Goal: Task Accomplishment & Management: Manage account settings

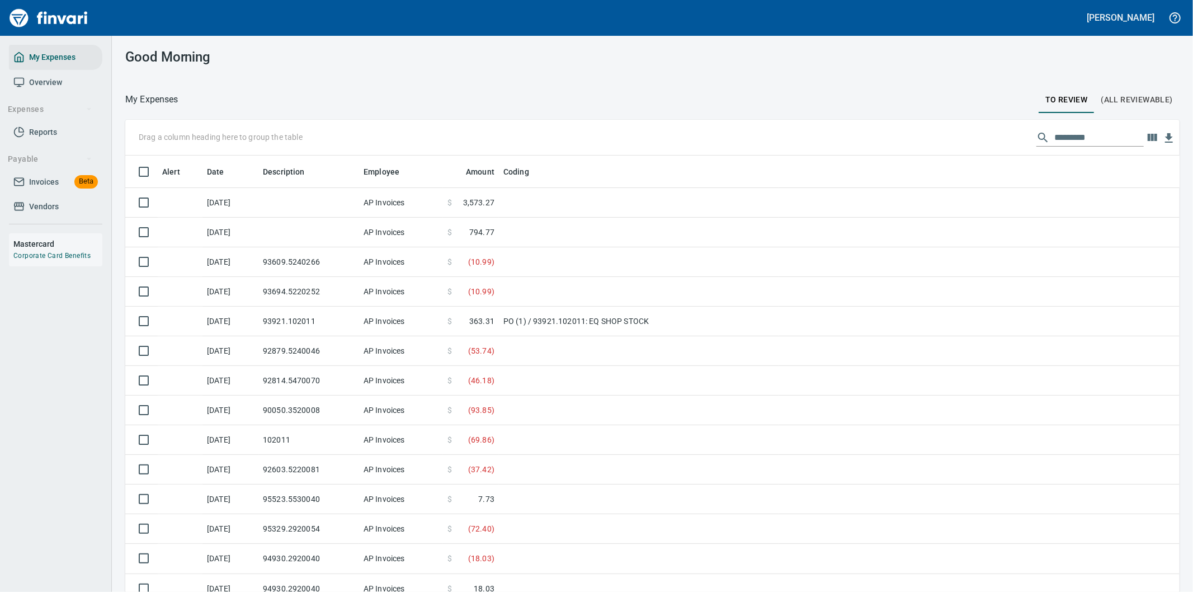
scroll to position [460, 1026]
click at [1148, 138] on icon "button" at bounding box center [1153, 137] width 10 height 7
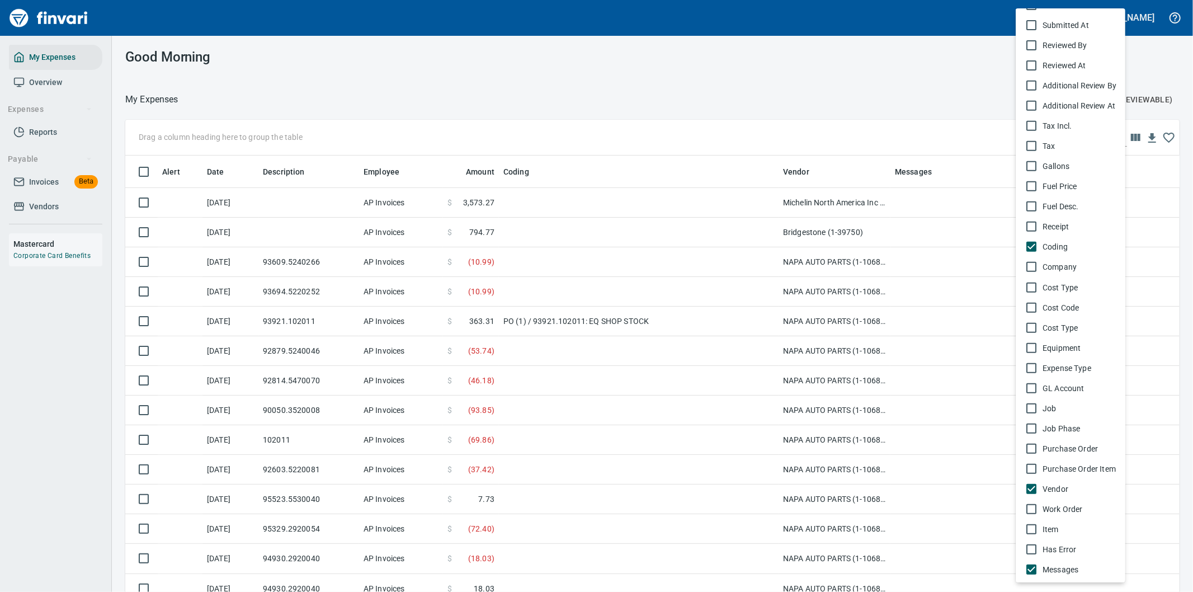
scroll to position [450, 1026]
click at [1159, 134] on div at bounding box center [596, 296] width 1193 height 592
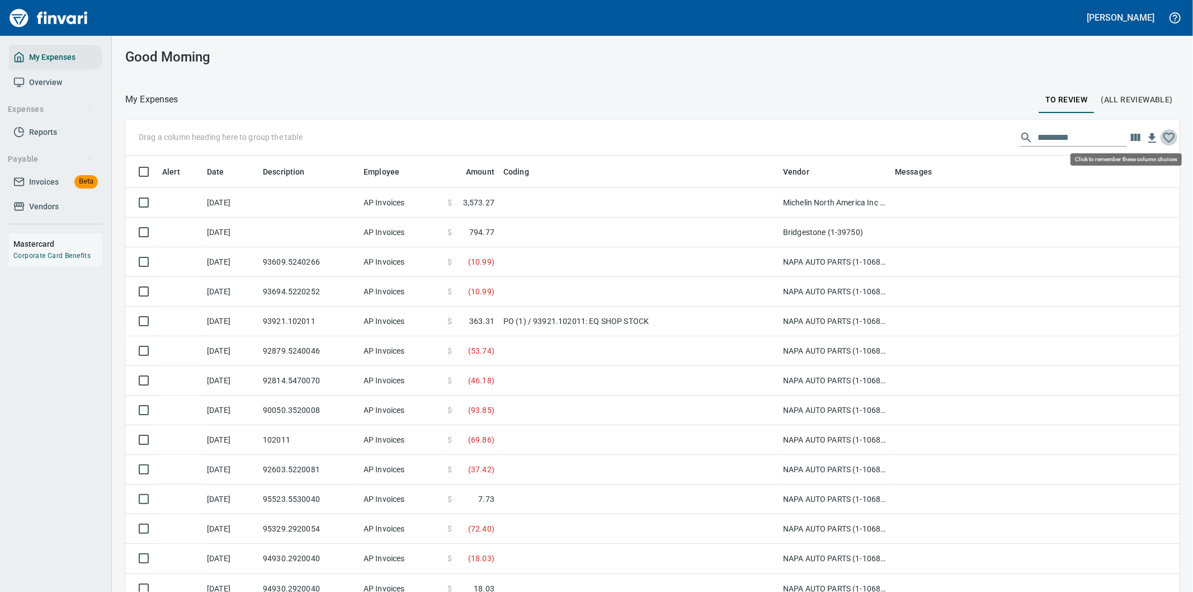
click at [1162, 137] on icon "button" at bounding box center [1168, 137] width 13 height 13
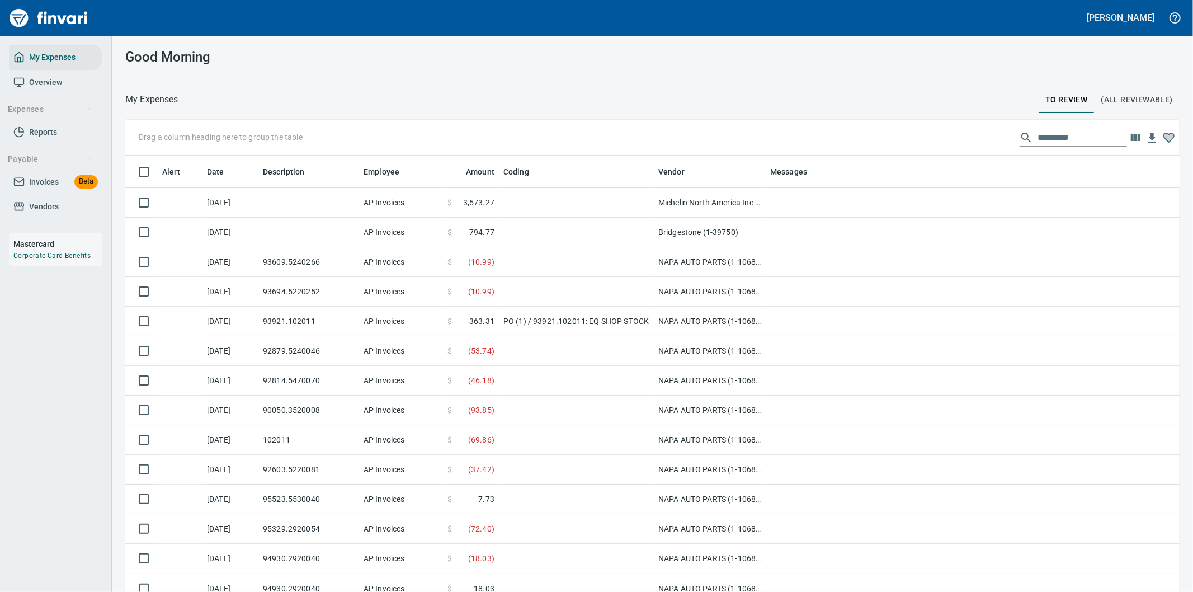
drag, startPoint x: 780, startPoint y: 169, endPoint x: 655, endPoint y: 191, distance: 126.6
click at [655, 191] on body "[PERSON_NAME] My Expenses Overview Expenses Reports Payable Invoices Beta Vendo…" at bounding box center [596, 296] width 1193 height 592
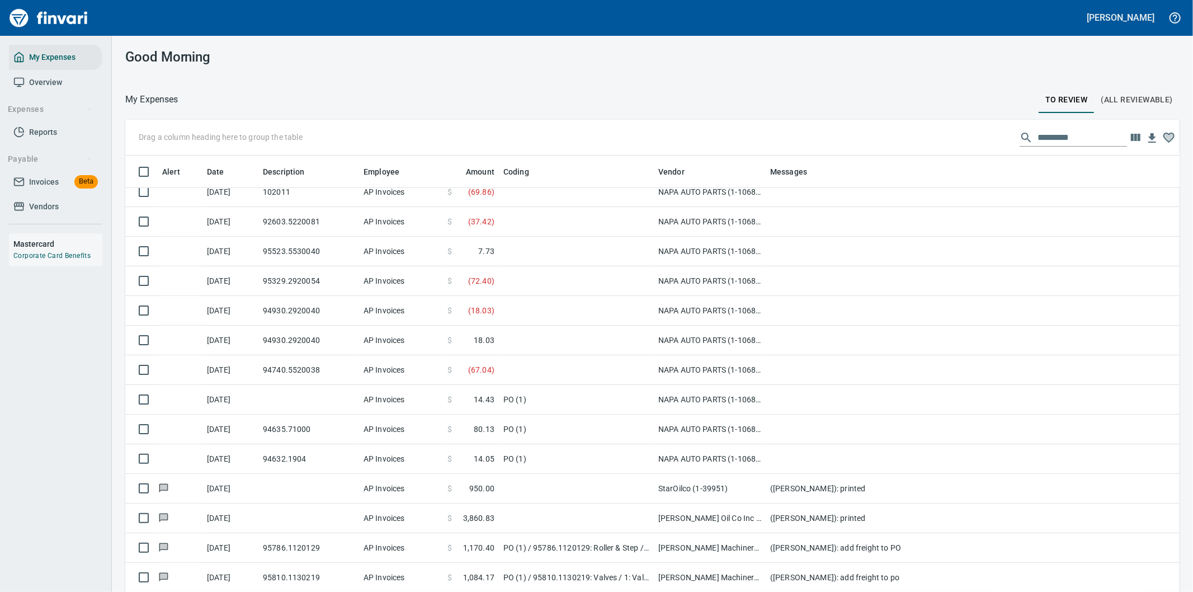
scroll to position [310, 0]
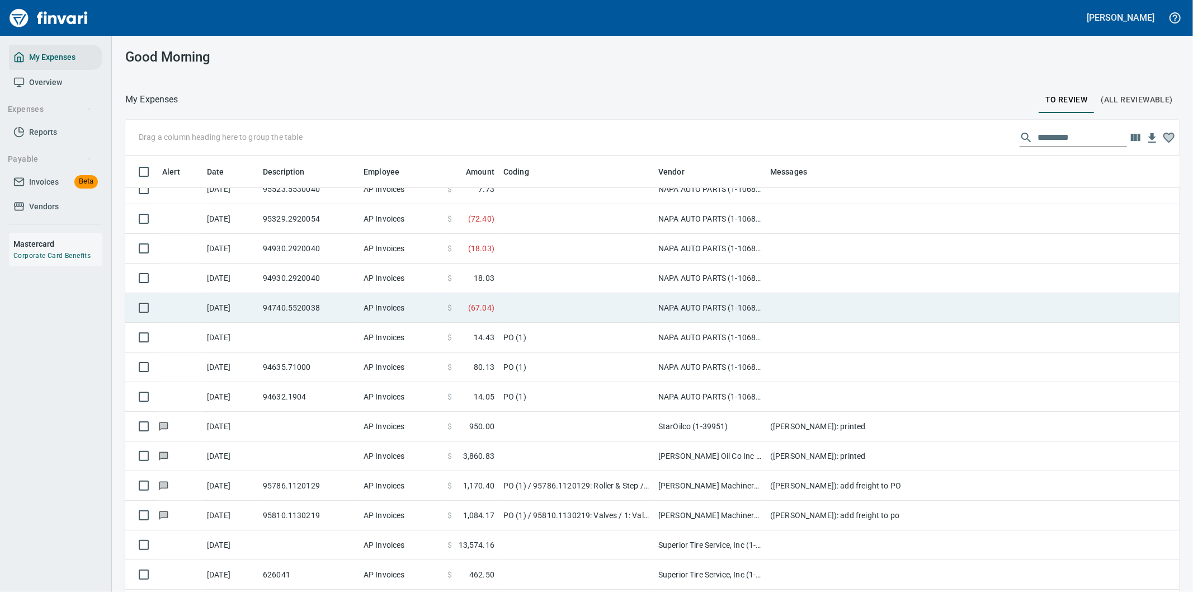
click at [583, 301] on td at bounding box center [576, 308] width 155 height 30
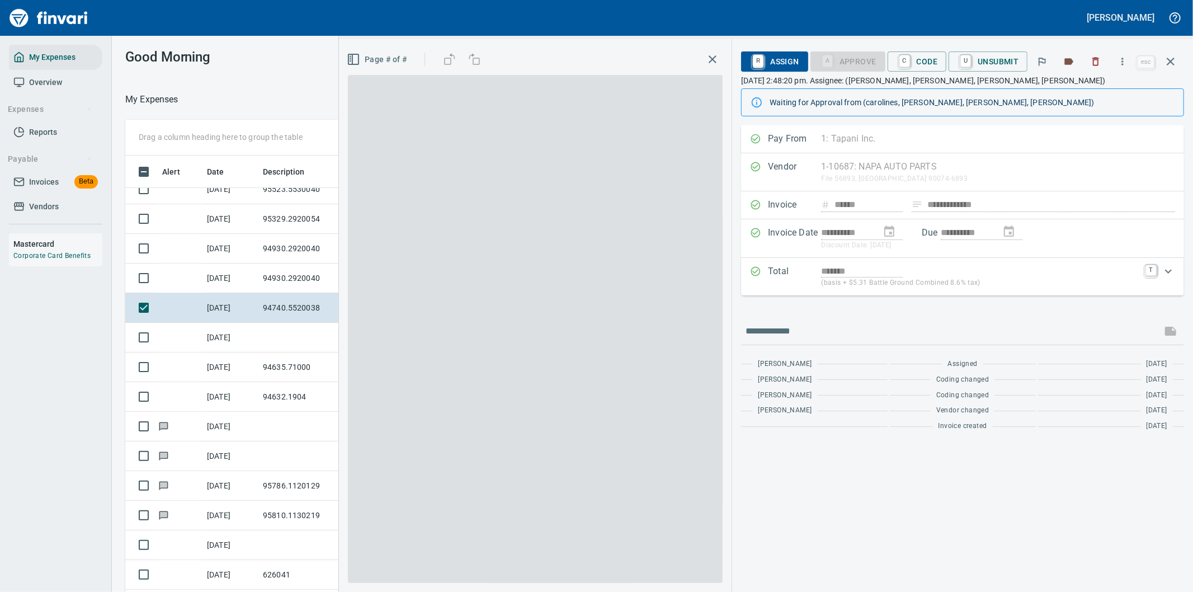
scroll to position [450, 747]
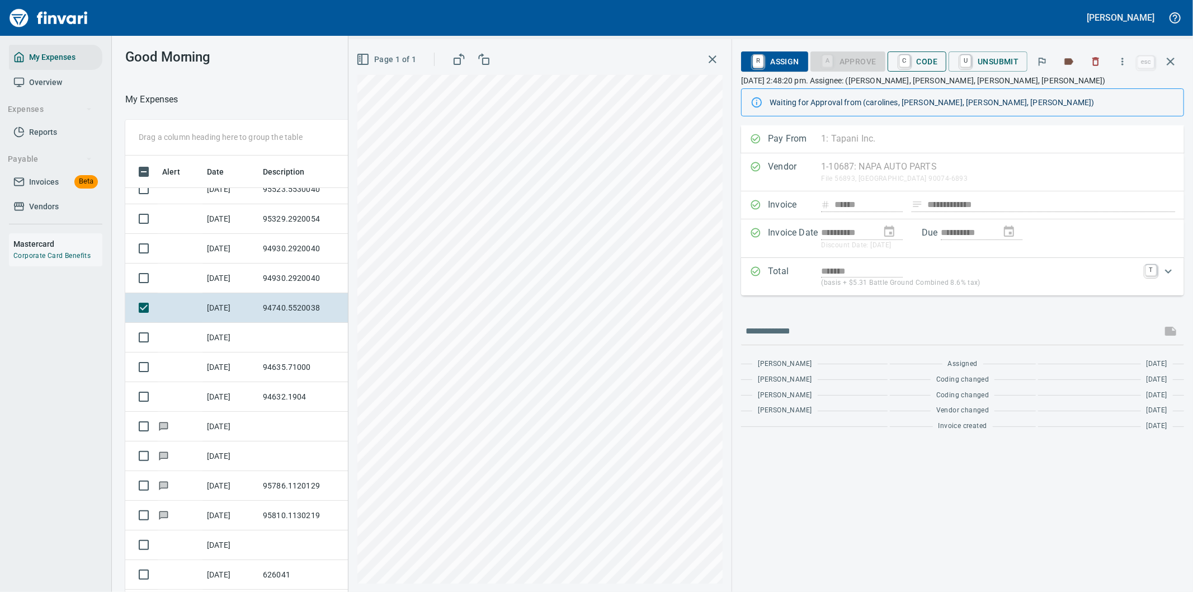
click at [927, 58] on span "C Code" at bounding box center [916, 61] width 41 height 19
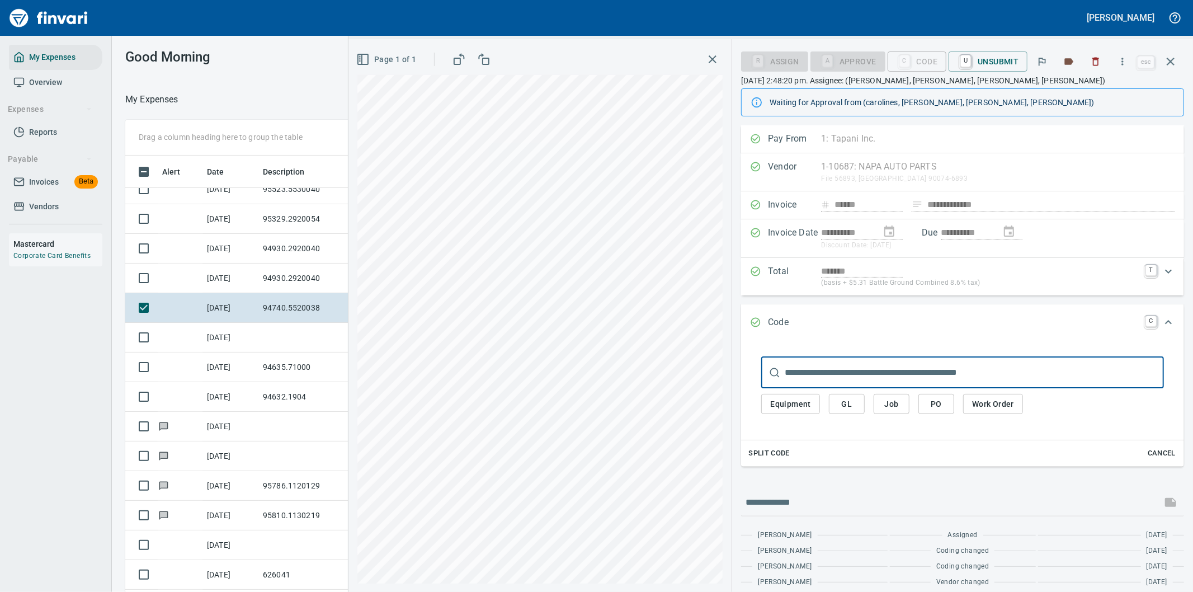
click at [936, 405] on span "PO" at bounding box center [936, 404] width 18 height 14
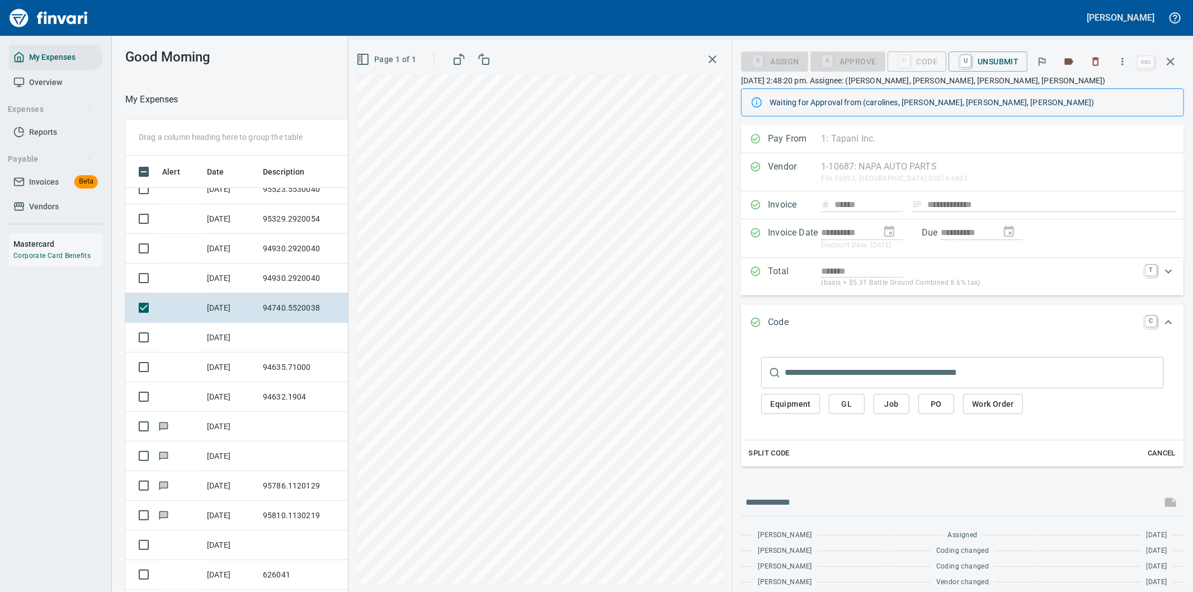
click at [933, 404] on span "PO" at bounding box center [936, 404] width 18 height 14
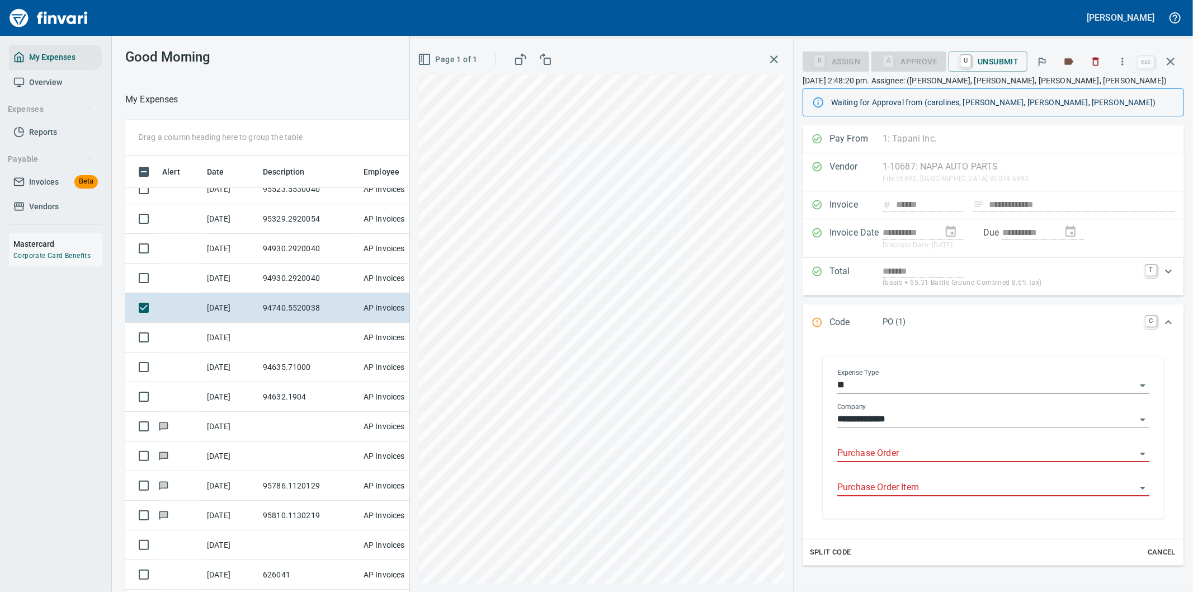
click at [897, 456] on input "Purchase Order" at bounding box center [986, 454] width 299 height 16
click at [896, 484] on li "94740.5520038: [PERSON_NAME] alternator*" at bounding box center [988, 482] width 303 height 27
type input "**********"
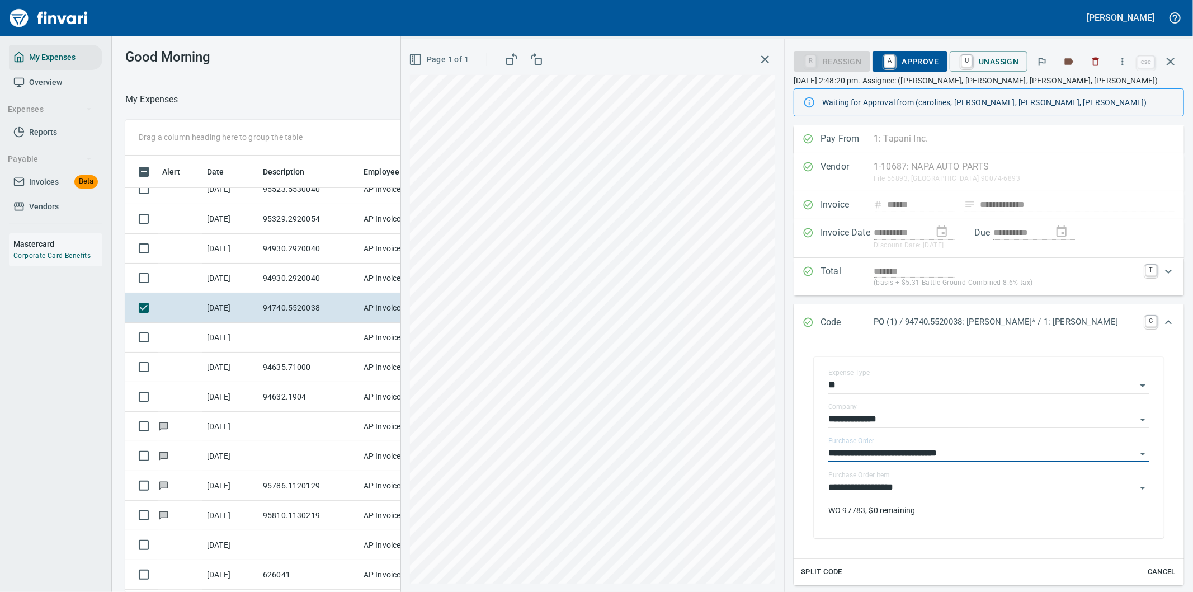
type input "**********"
click at [910, 59] on span "A Approve" at bounding box center [909, 61] width 57 height 19
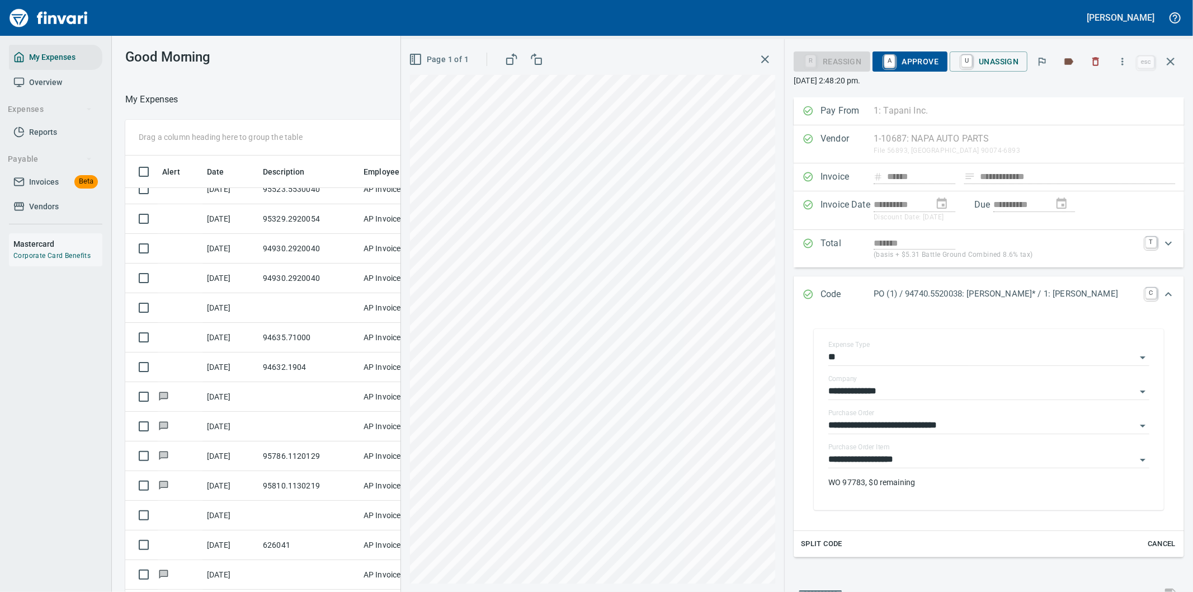
click at [1171, 59] on icon "button" at bounding box center [1170, 61] width 13 height 13
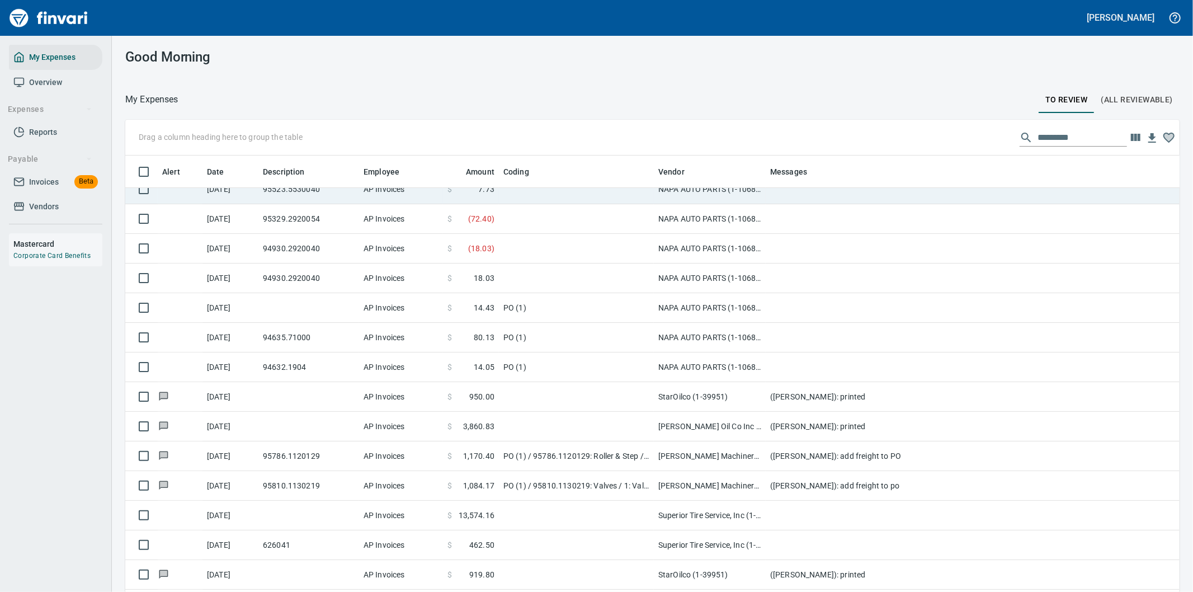
scroll to position [450, 1026]
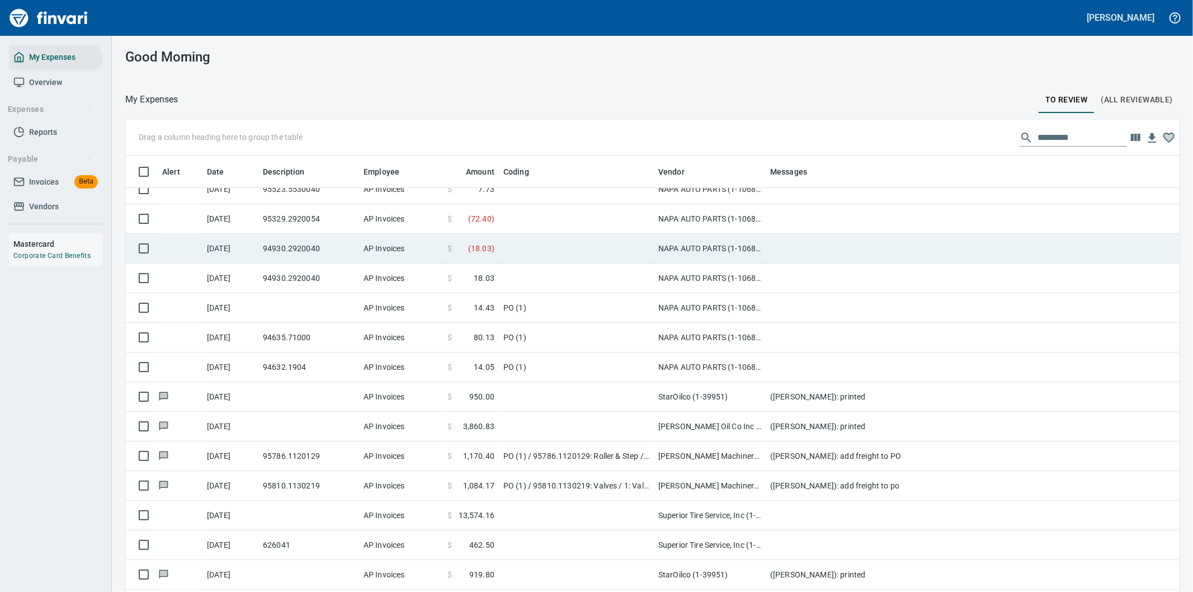
click at [541, 239] on td at bounding box center [576, 249] width 155 height 30
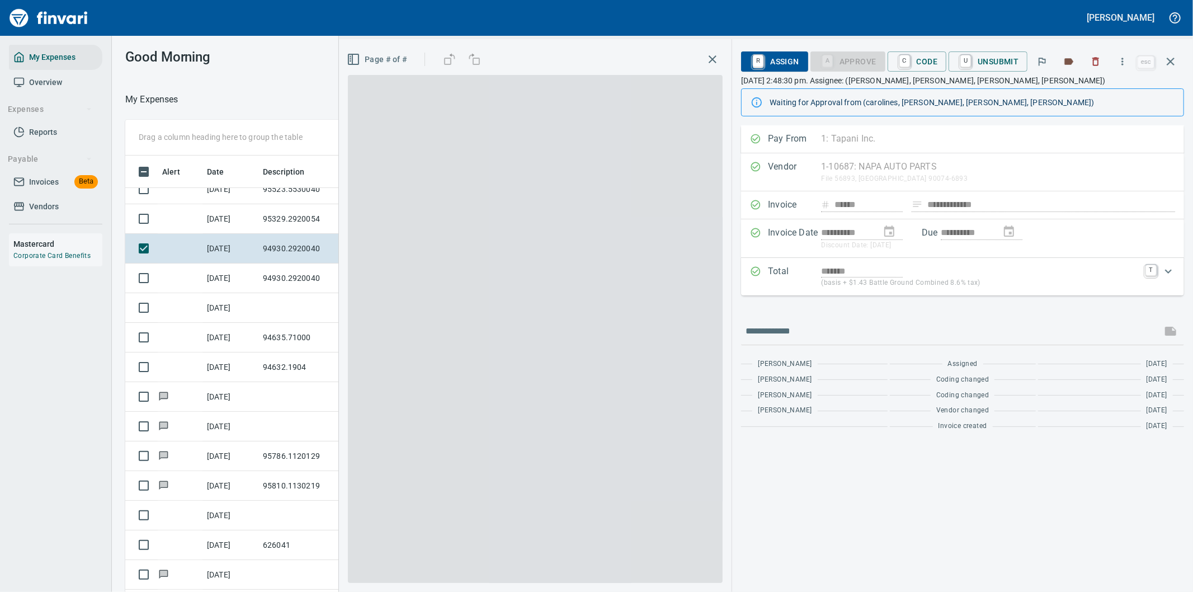
scroll to position [450, 747]
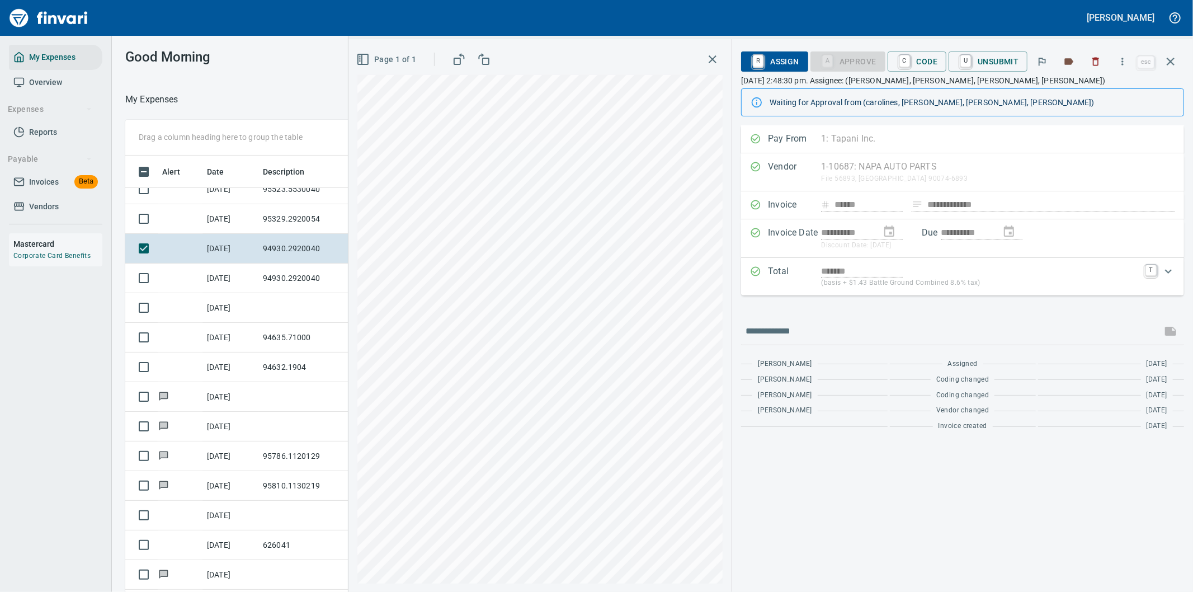
click at [921, 57] on span "C Code" at bounding box center [916, 61] width 41 height 19
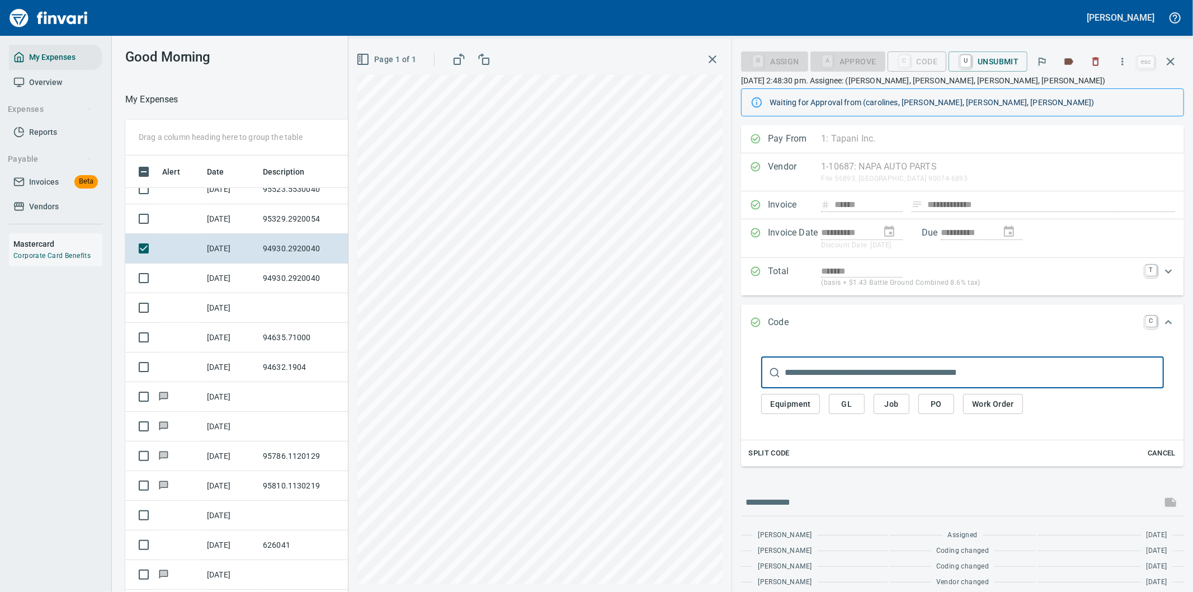
click at [932, 403] on span "PO" at bounding box center [936, 404] width 18 height 14
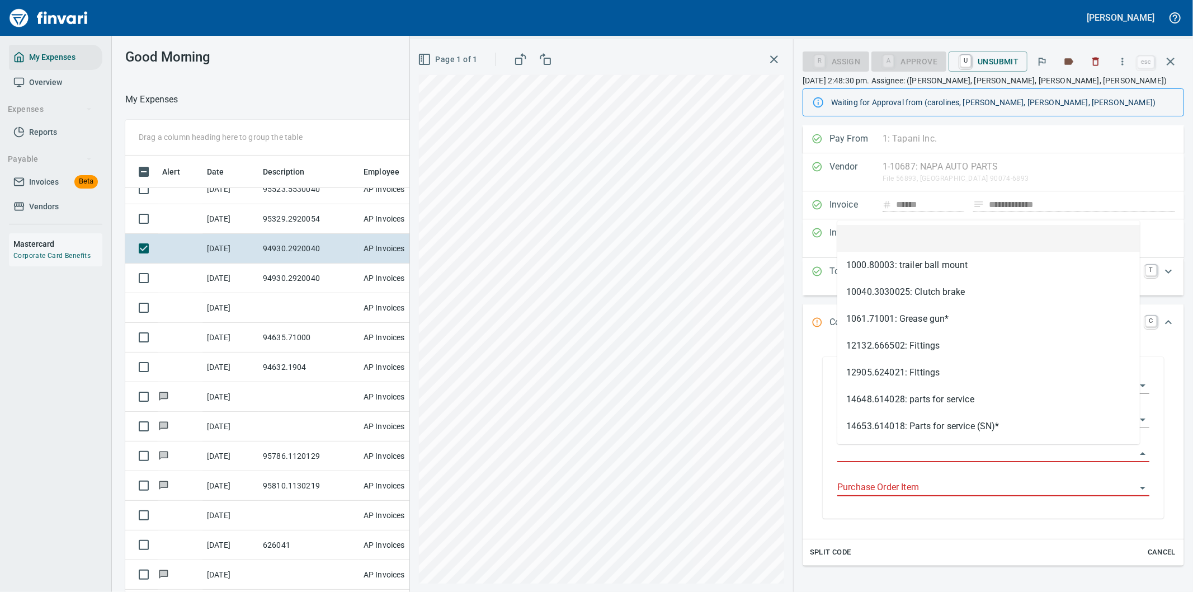
click at [848, 449] on input "Purchase Order" at bounding box center [986, 454] width 299 height 16
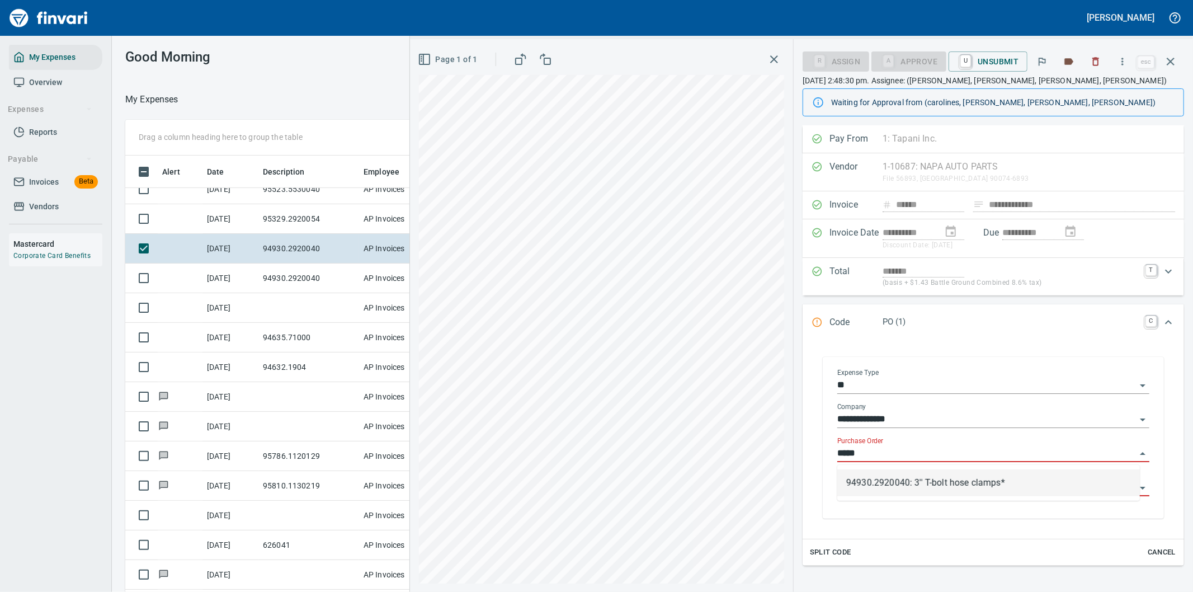
drag, startPoint x: 954, startPoint y: 480, endPoint x: 980, endPoint y: 473, distance: 27.1
click at [955, 481] on li "94930.2920040: 3'' T-bolt hose clamps*" at bounding box center [988, 482] width 303 height 27
type input "**********"
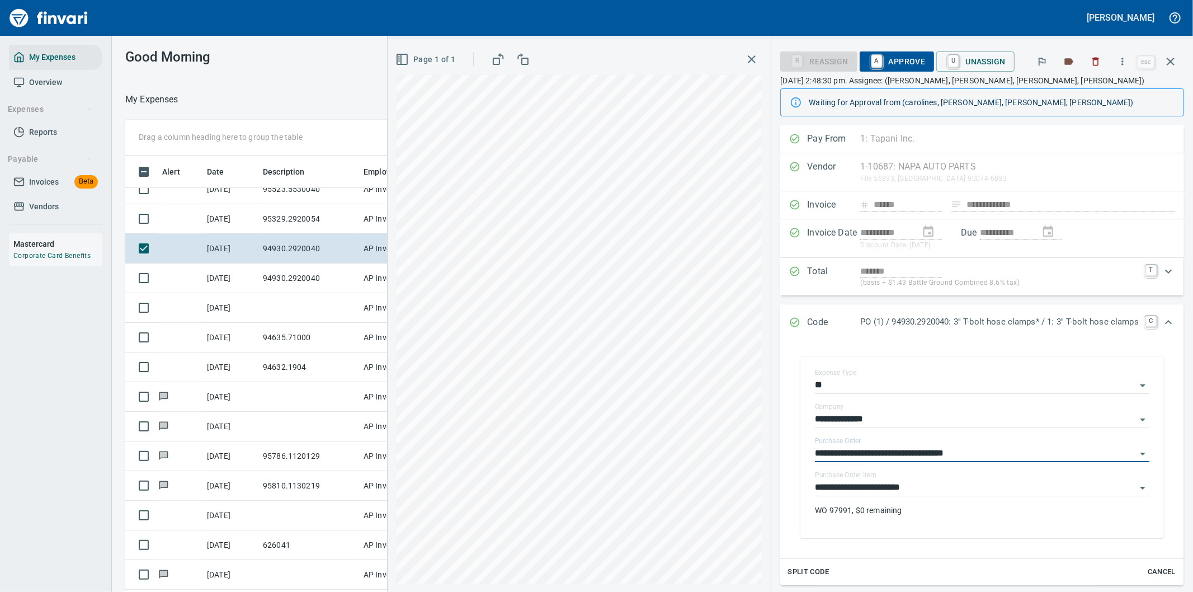
type input "**********"
click at [893, 64] on span "A Approve" at bounding box center [897, 61] width 57 height 19
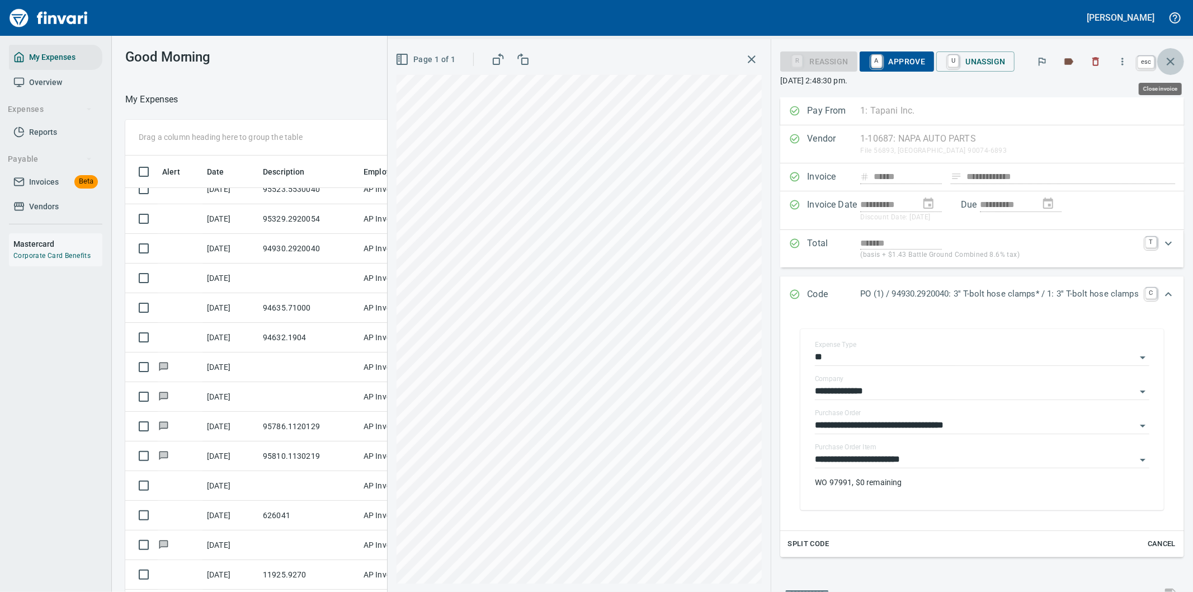
click at [1172, 60] on icon "button" at bounding box center [1170, 61] width 13 height 13
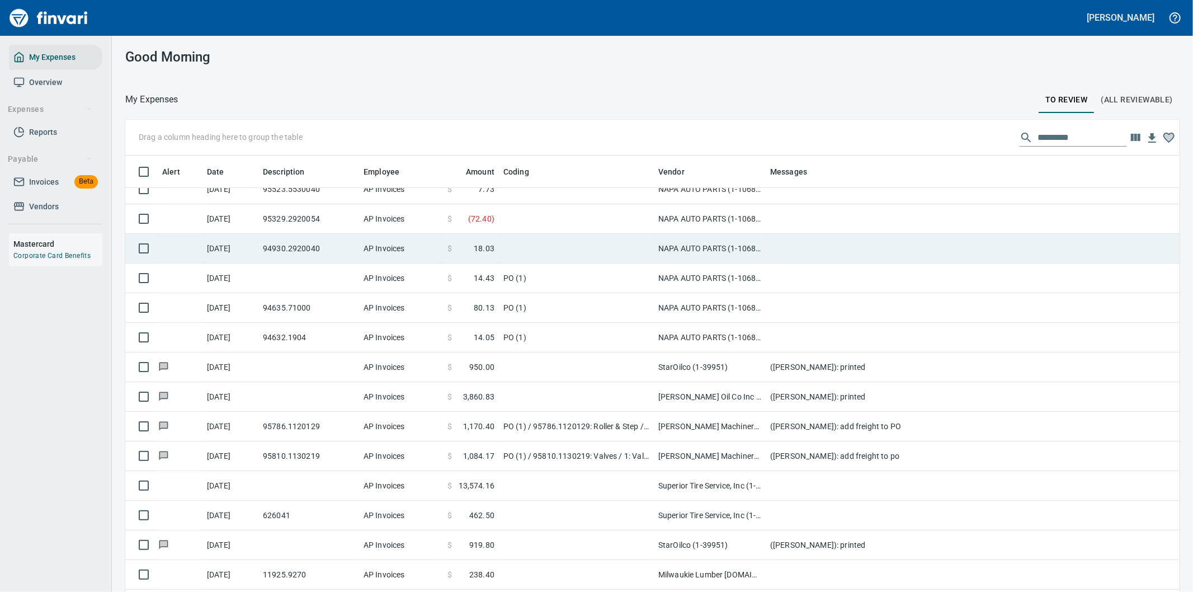
scroll to position [450, 1026]
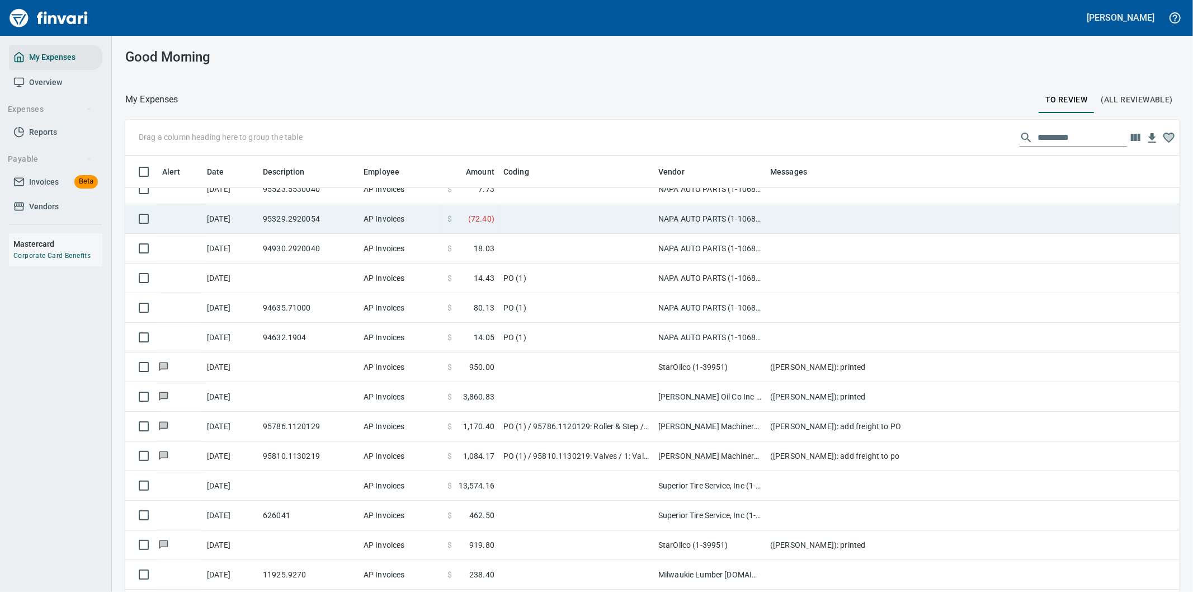
click at [563, 208] on td at bounding box center [576, 219] width 155 height 30
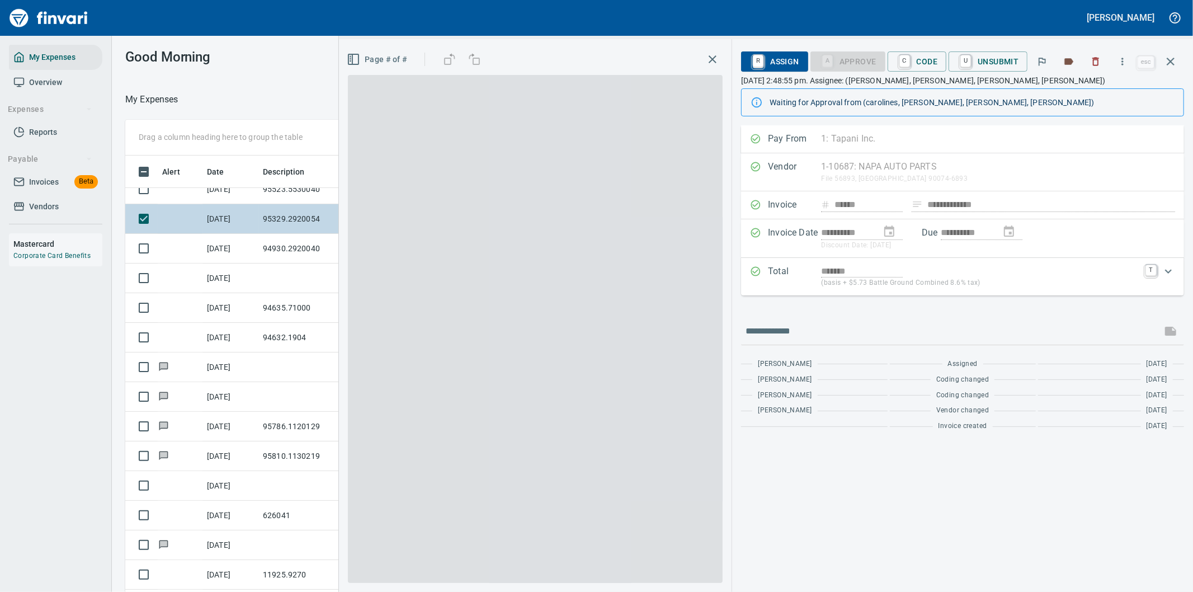
scroll to position [450, 747]
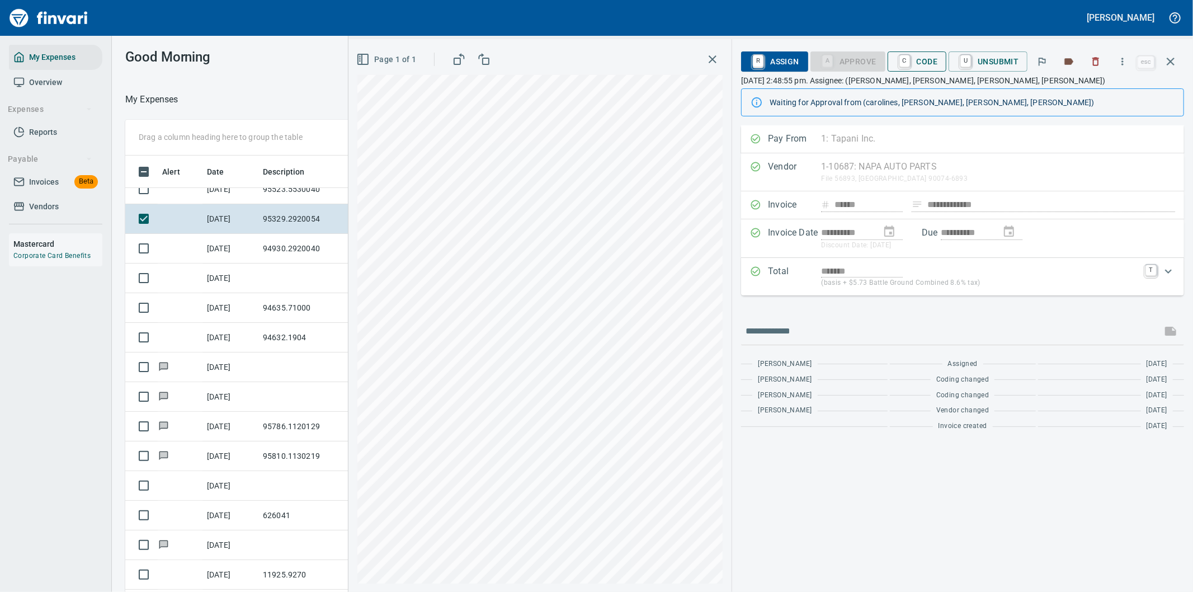
click at [920, 62] on span "C Code" at bounding box center [916, 61] width 41 height 19
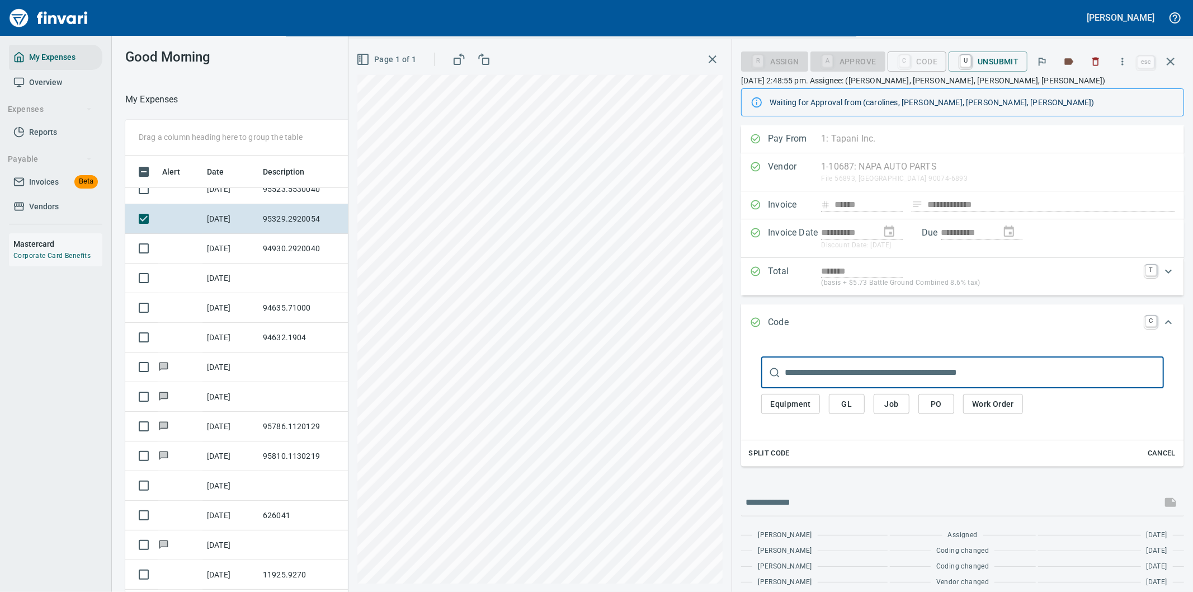
click at [937, 403] on span "PO" at bounding box center [936, 404] width 18 height 14
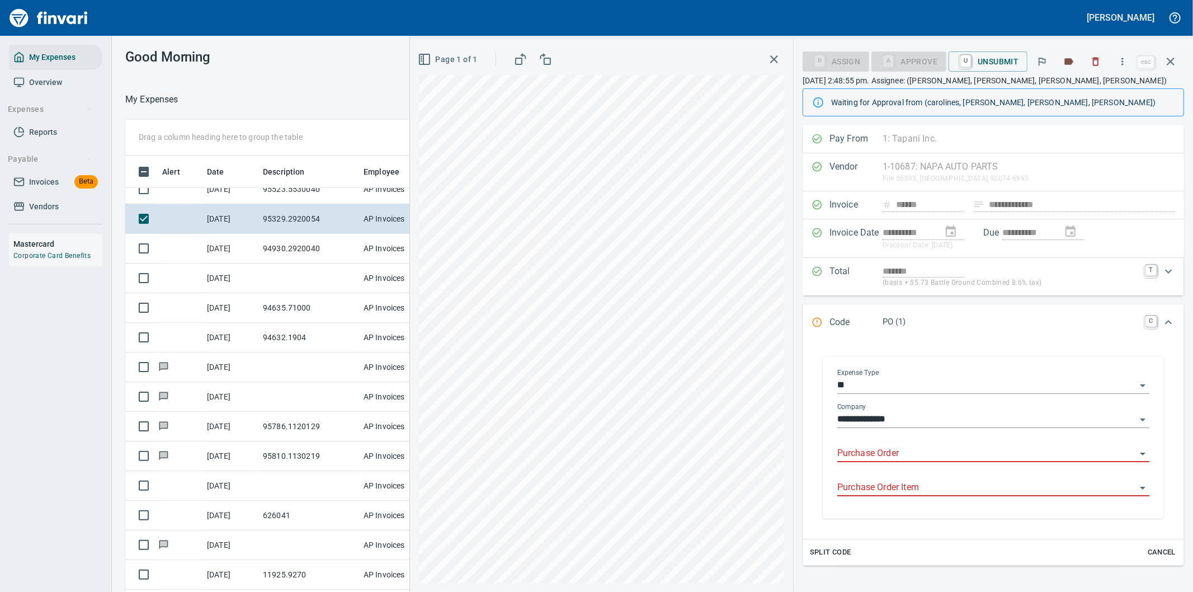
click at [874, 451] on input "Purchase Order" at bounding box center [986, 454] width 299 height 16
click at [882, 484] on li "95329.2920054: Starter*" at bounding box center [988, 482] width 303 height 27
type input "**********"
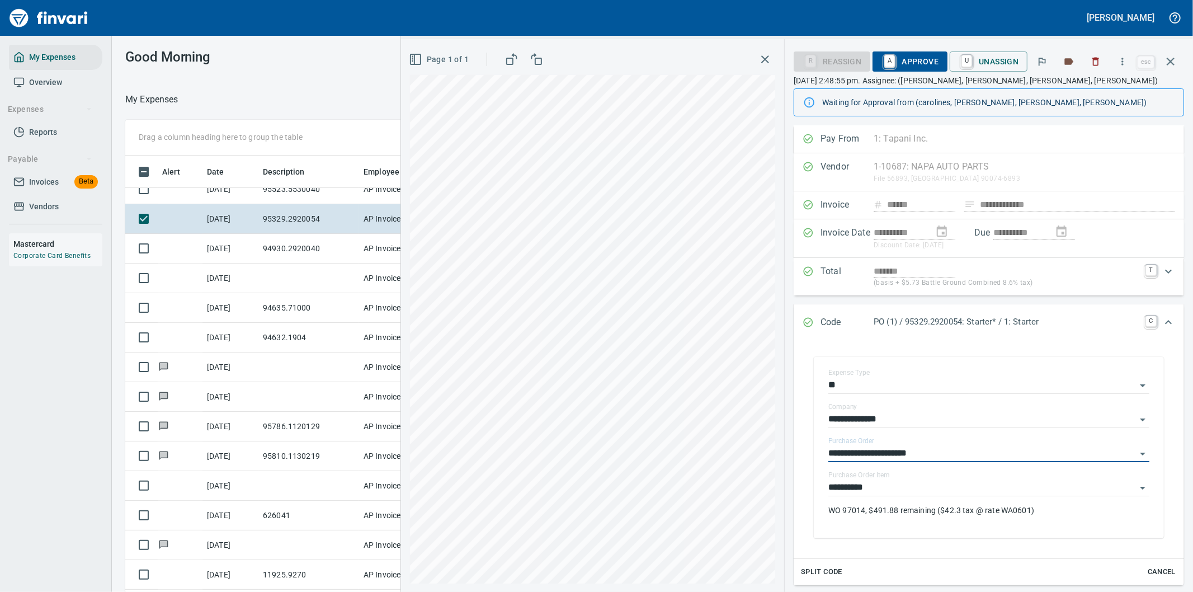
type input "**********"
click at [923, 65] on span "A Approve" at bounding box center [909, 61] width 57 height 19
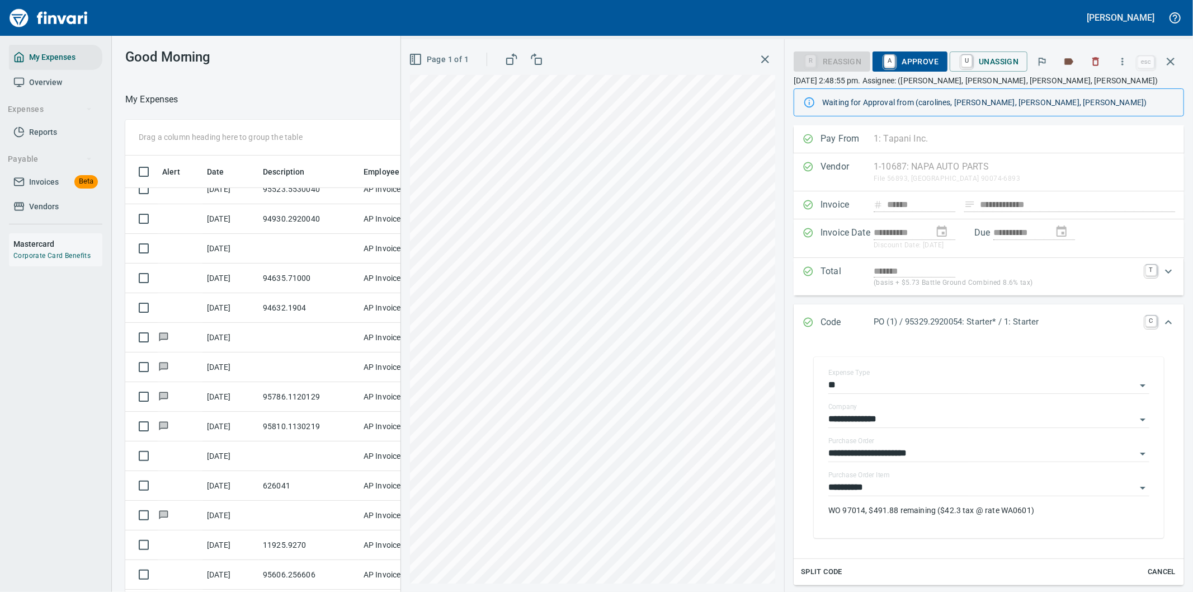
click at [1170, 59] on icon "button" at bounding box center [1170, 61] width 13 height 13
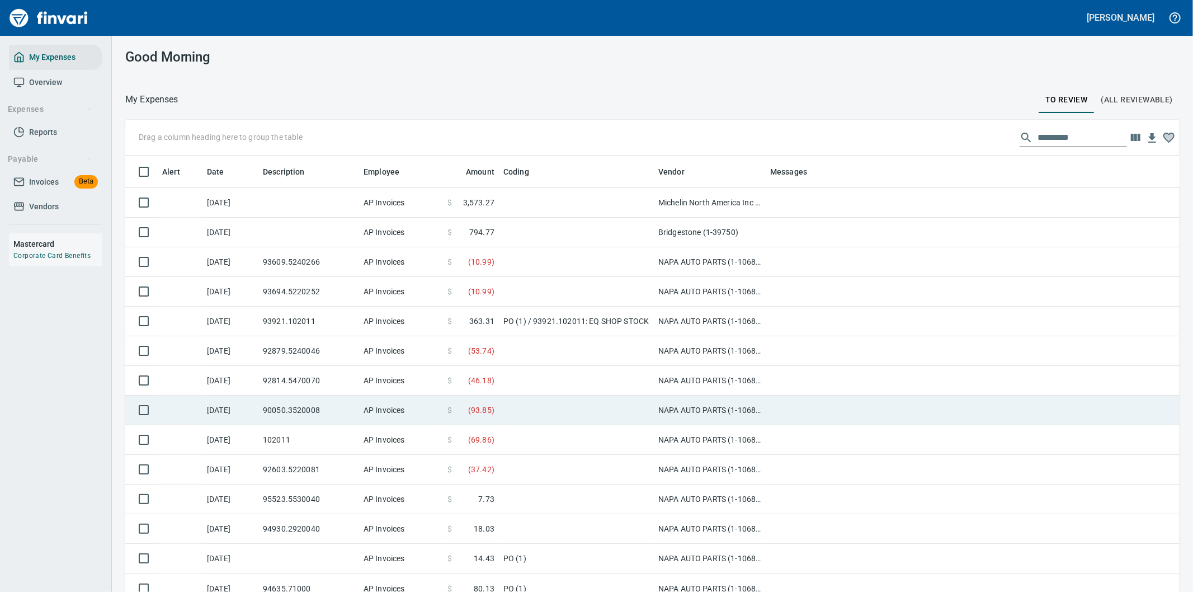
click at [550, 411] on td at bounding box center [576, 410] width 155 height 30
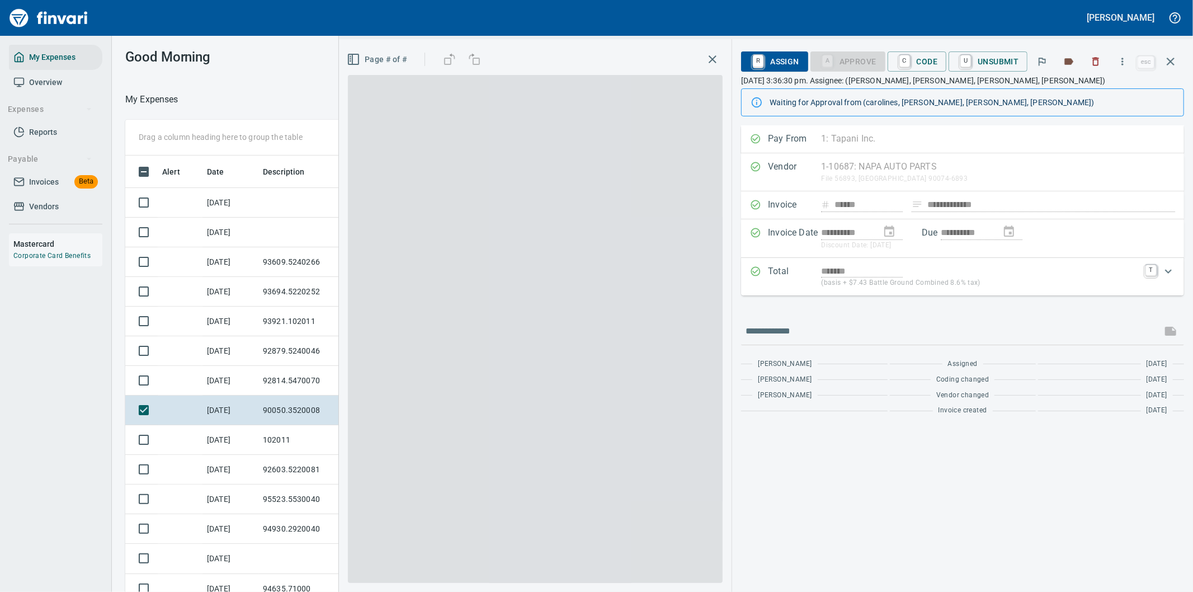
scroll to position [450, 747]
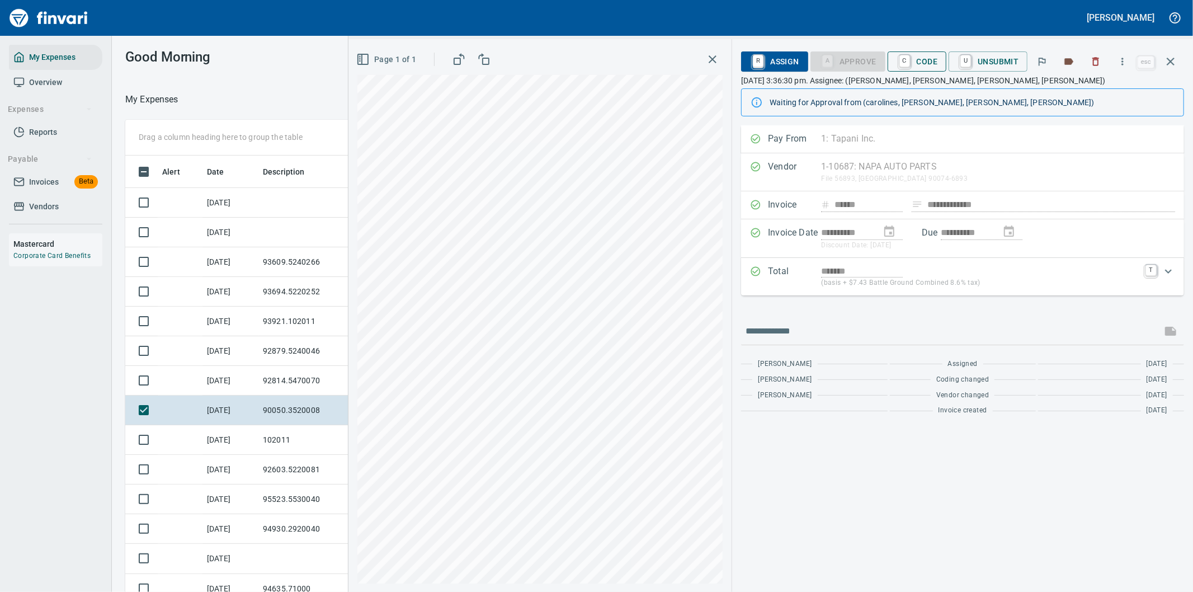
click at [922, 58] on span "C Code" at bounding box center [916, 61] width 41 height 19
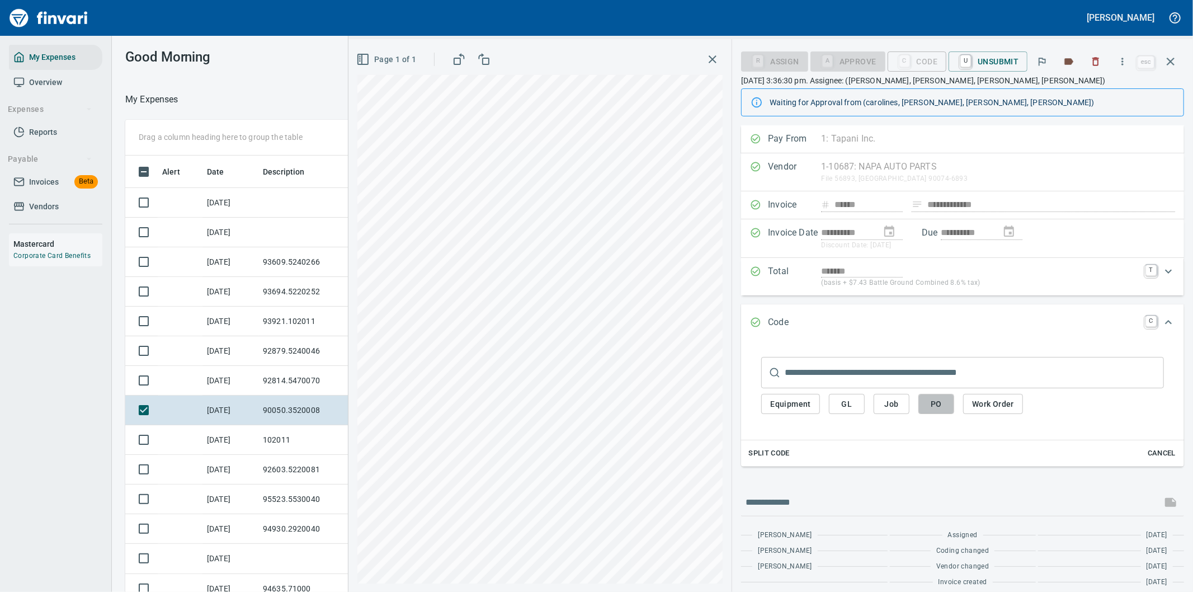
click at [933, 400] on span "PO" at bounding box center [936, 404] width 18 height 14
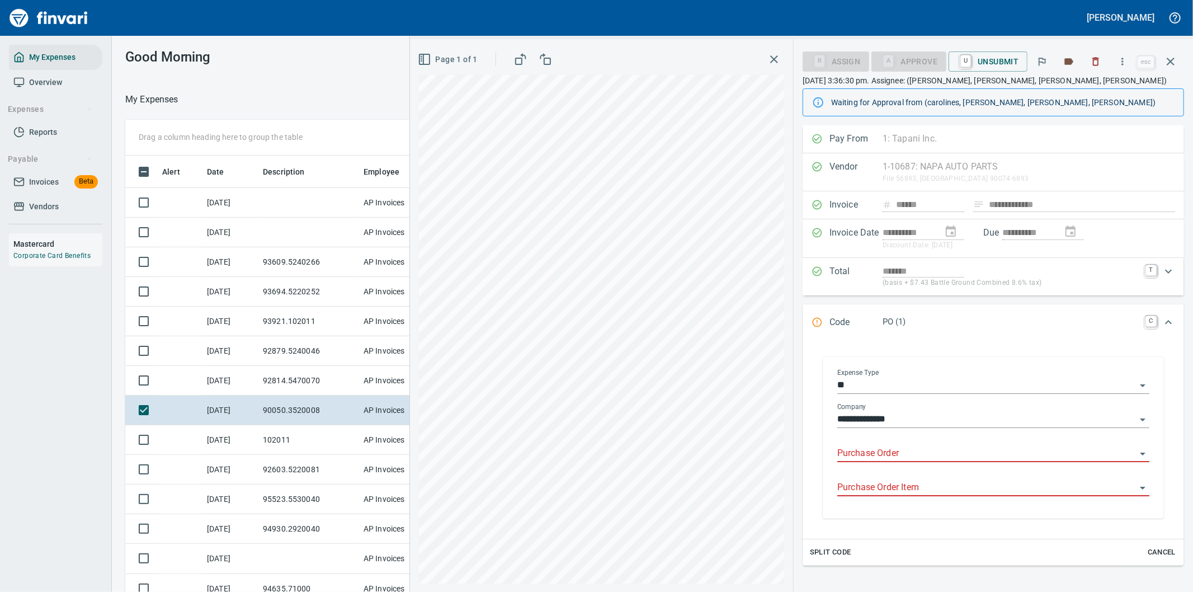
click at [868, 451] on input "Purchase Order" at bounding box center [986, 454] width 299 height 16
click at [890, 485] on li "90050.3520008: Reman starter" at bounding box center [988, 482] width 303 height 27
type input "**********"
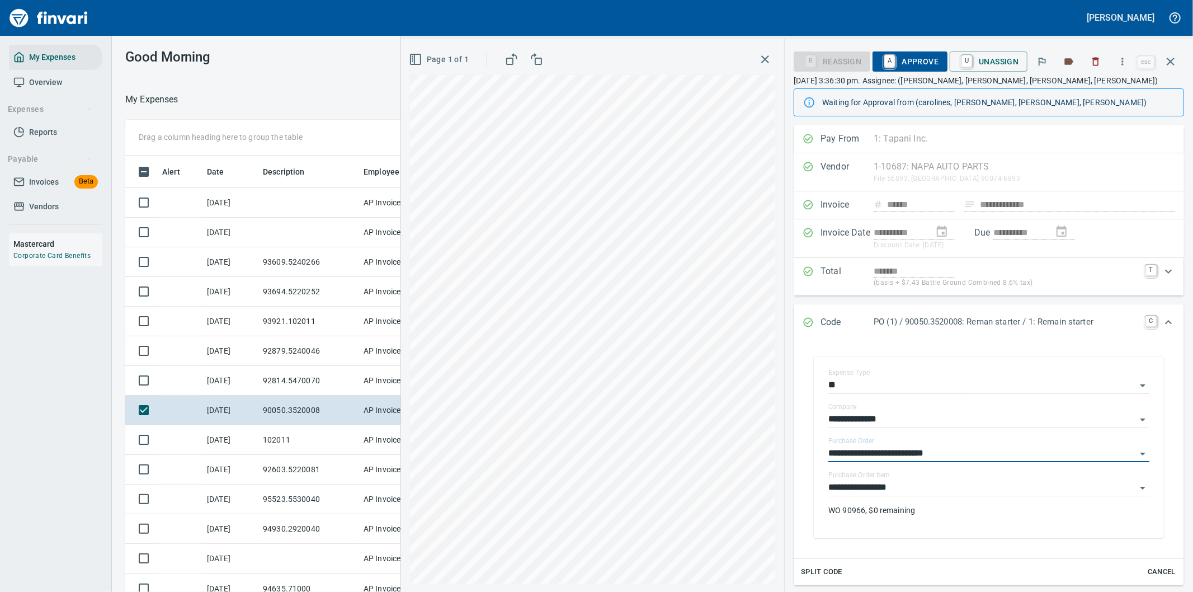
type input "**********"
click at [915, 62] on span "A Approve" at bounding box center [909, 61] width 57 height 19
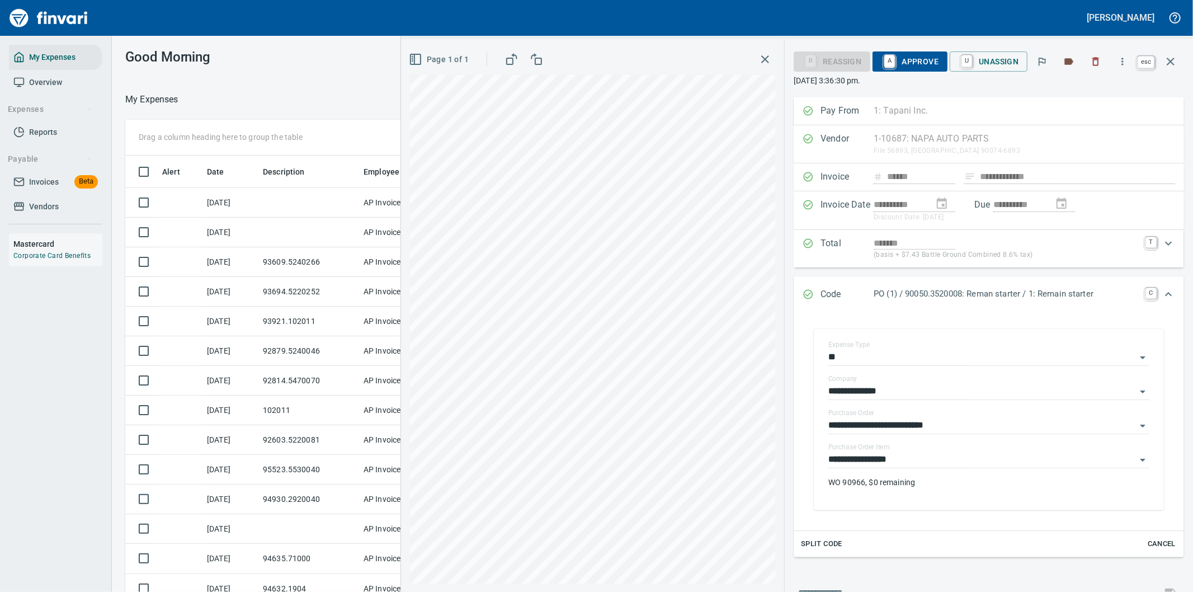
click at [1171, 64] on icon "button" at bounding box center [1170, 61] width 13 height 13
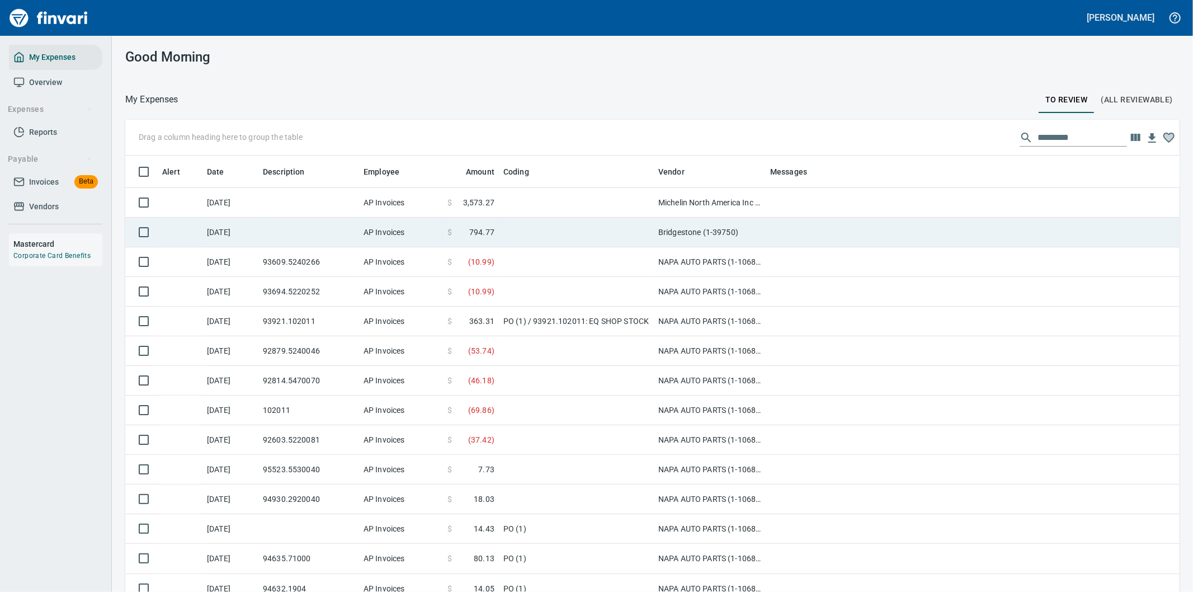
scroll to position [450, 1026]
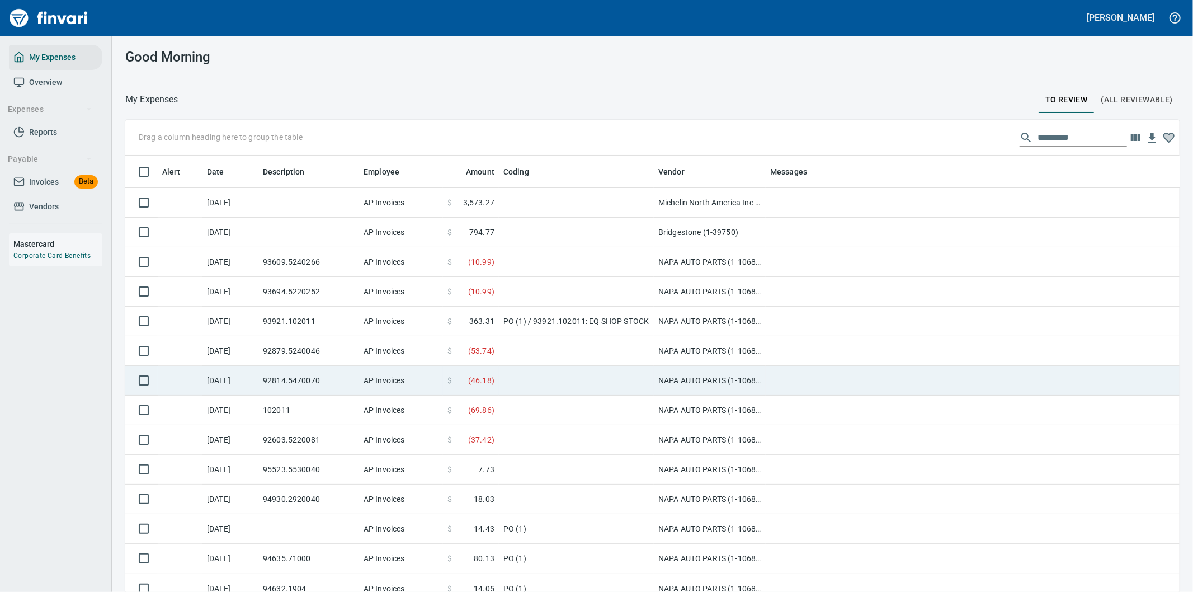
click at [776, 377] on td at bounding box center [989, 381] width 447 height 30
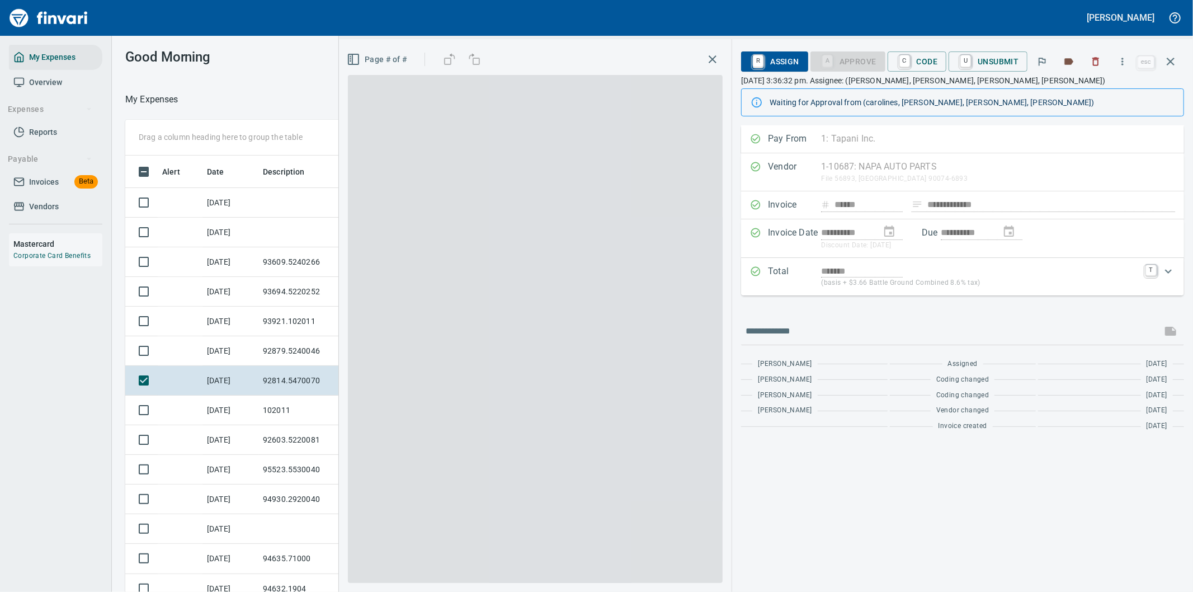
scroll to position [450, 747]
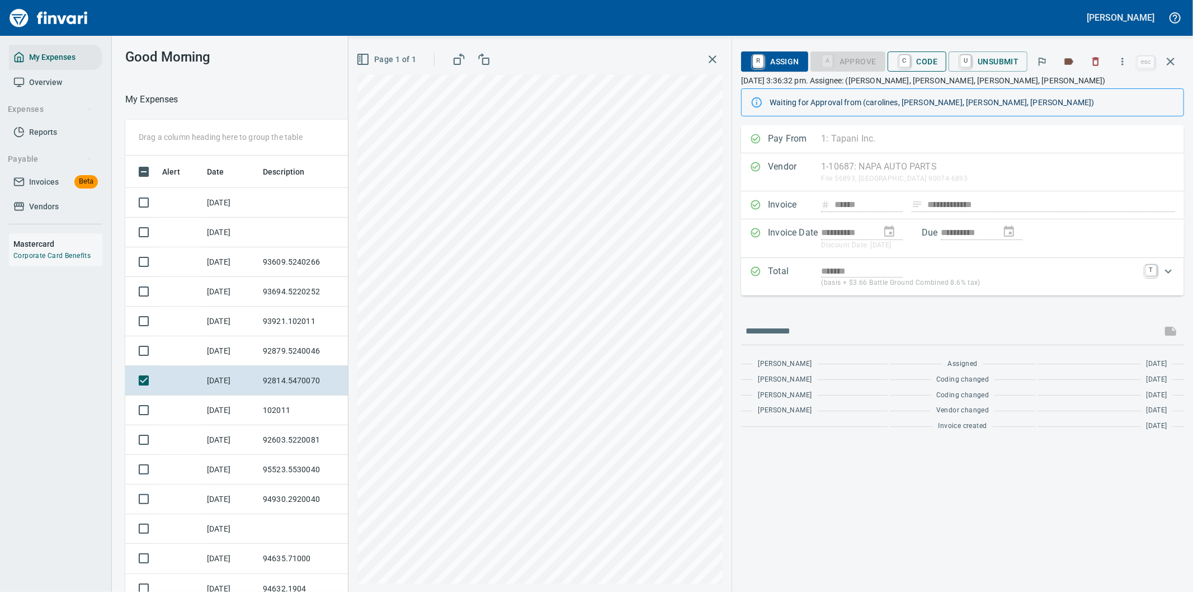
click at [924, 58] on span "C Code" at bounding box center [916, 61] width 41 height 19
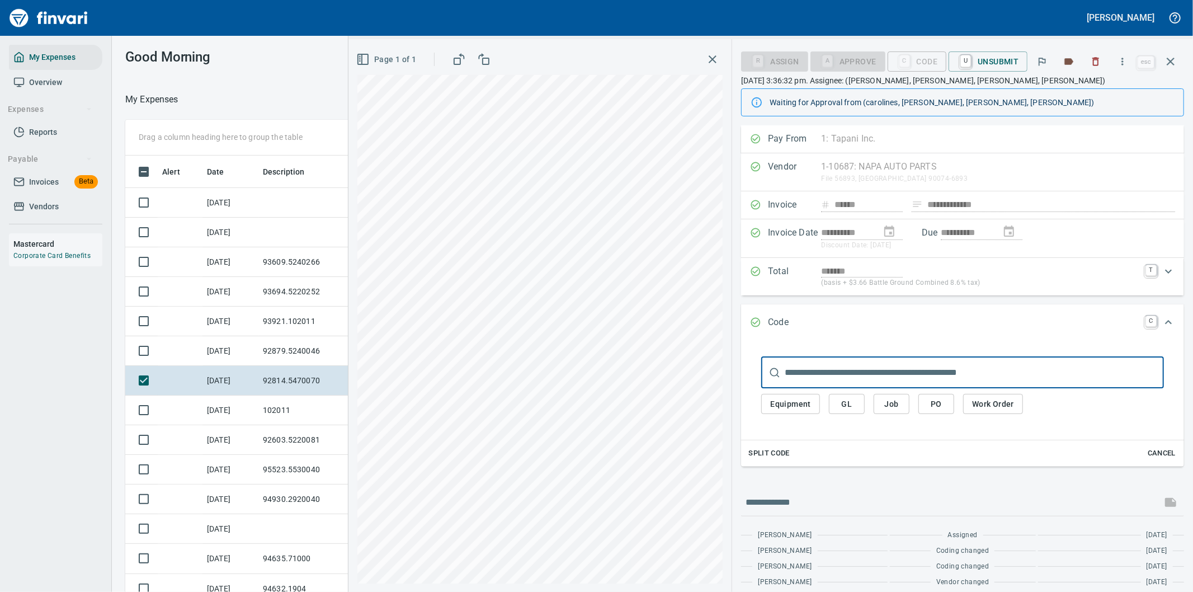
click at [934, 403] on span "PO" at bounding box center [936, 404] width 18 height 14
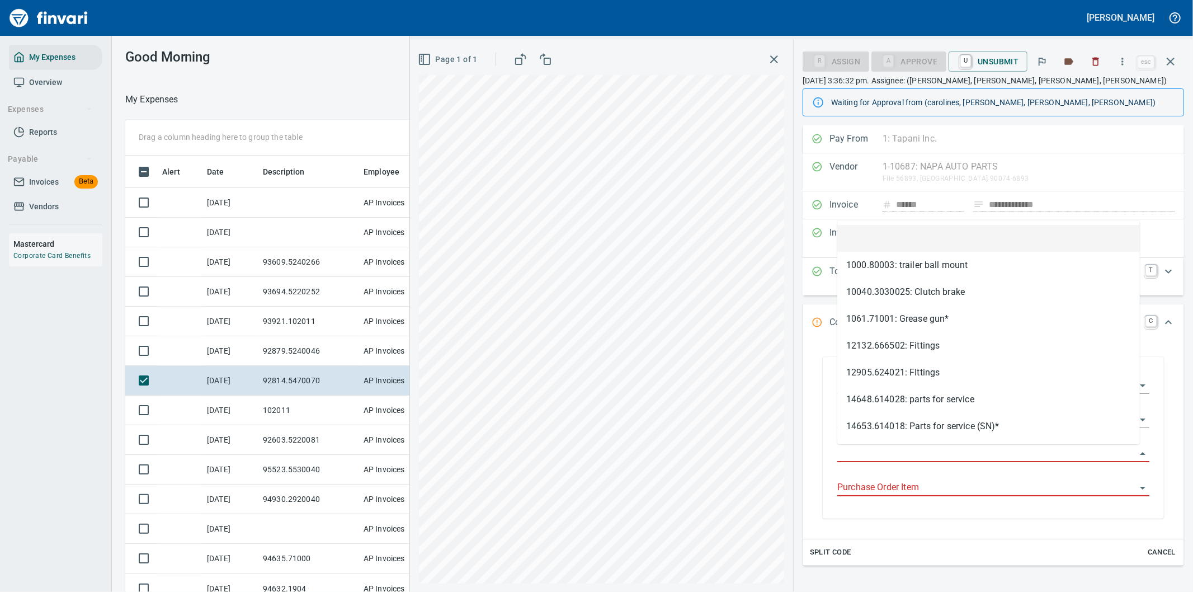
click at [870, 452] on input "Purchase Order" at bounding box center [986, 454] width 299 height 16
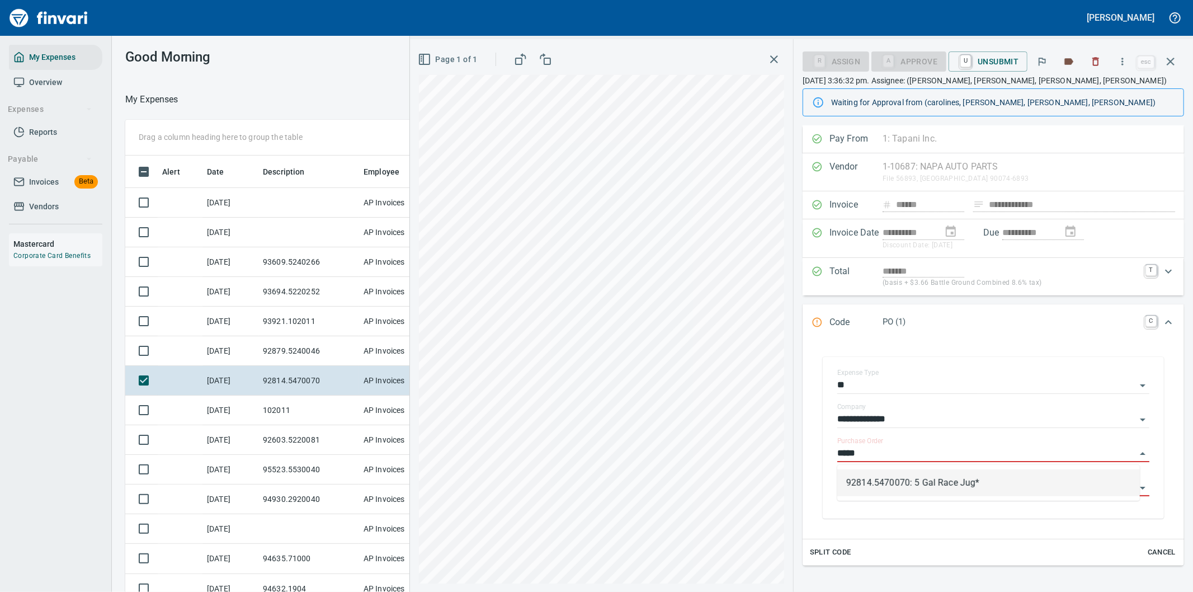
click at [904, 484] on li "92814.5470070: 5 Gal Race Jug*" at bounding box center [988, 482] width 303 height 27
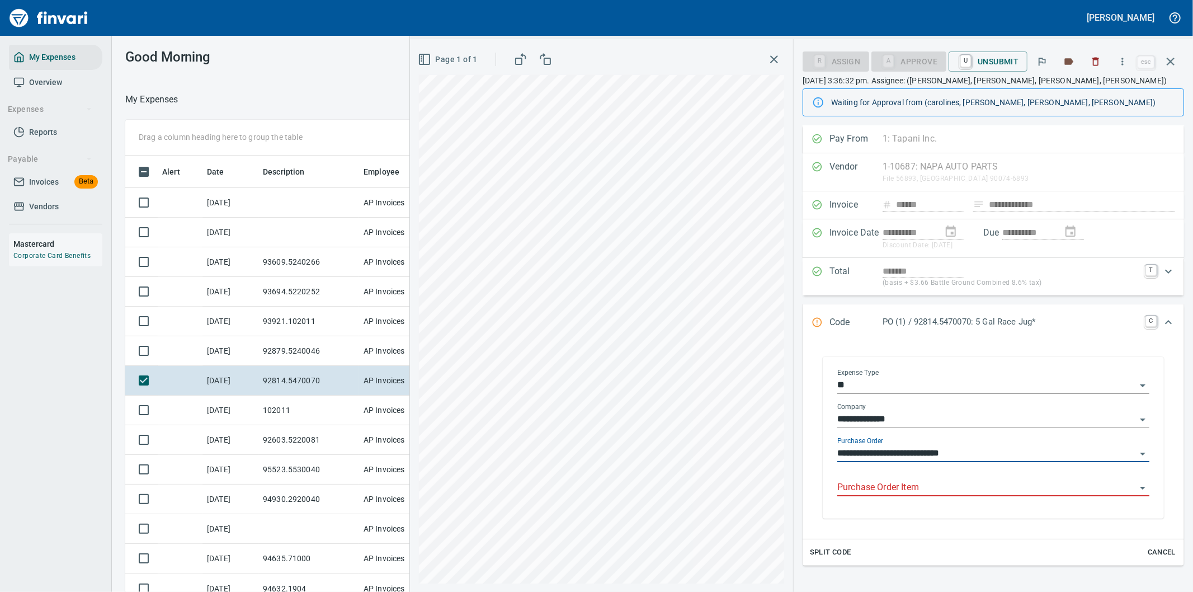
type input "**********"
click at [876, 485] on input "Purchase Order Item" at bounding box center [986, 488] width 299 height 16
click at [879, 495] on input "Purchase Order Item" at bounding box center [986, 488] width 299 height 16
click at [1172, 60] on icon "button" at bounding box center [1171, 62] width 8 height 8
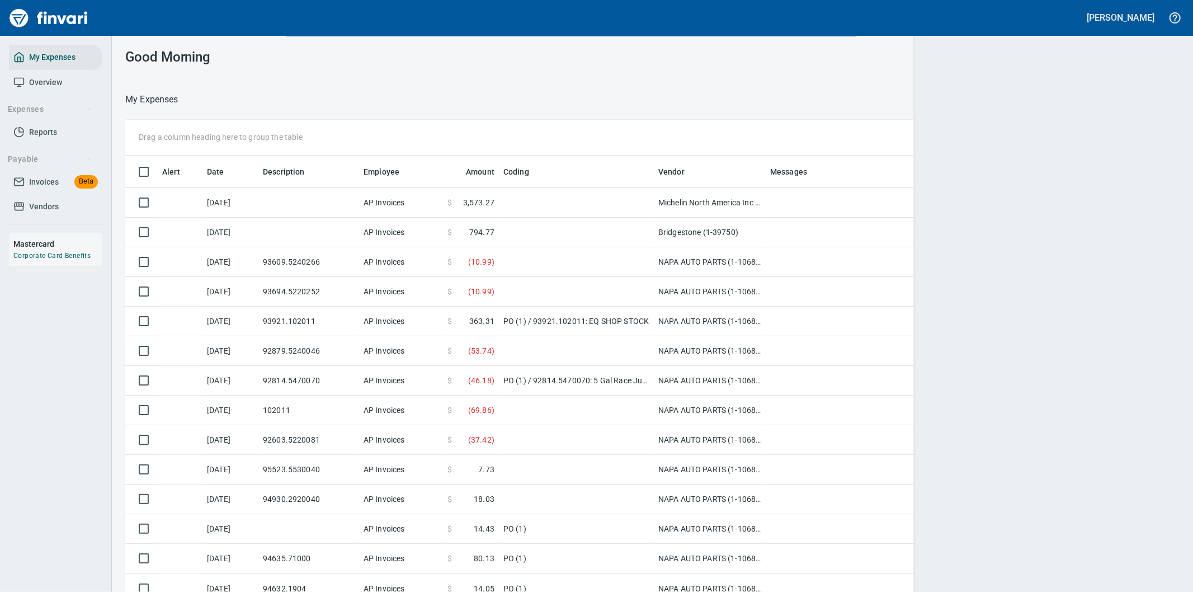
scroll to position [450, 1026]
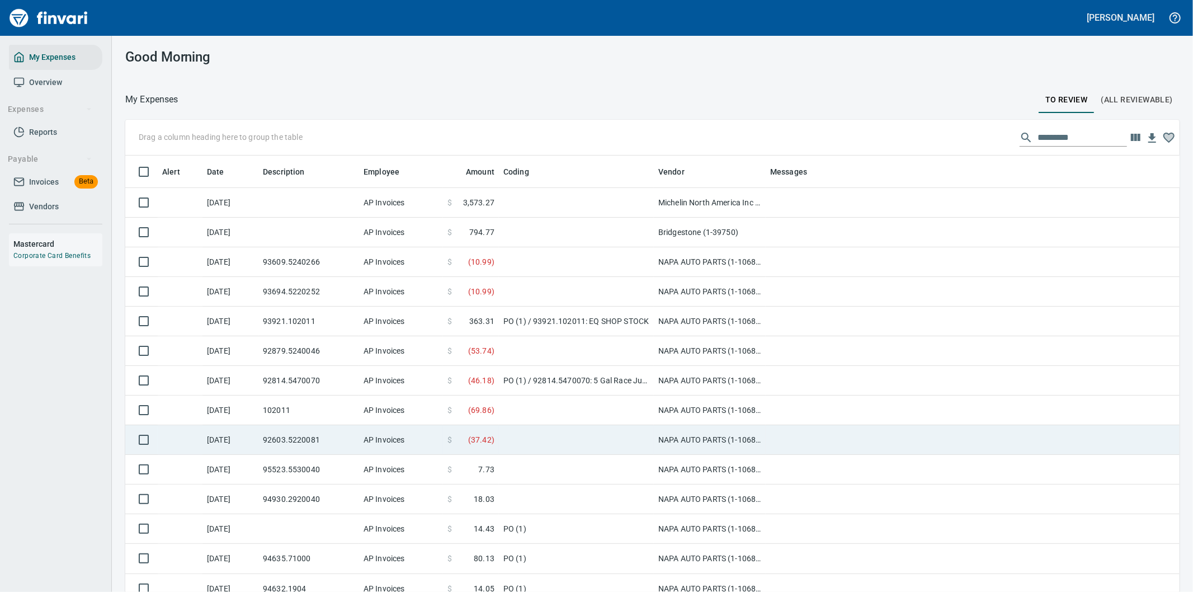
click at [522, 440] on td at bounding box center [576, 440] width 155 height 30
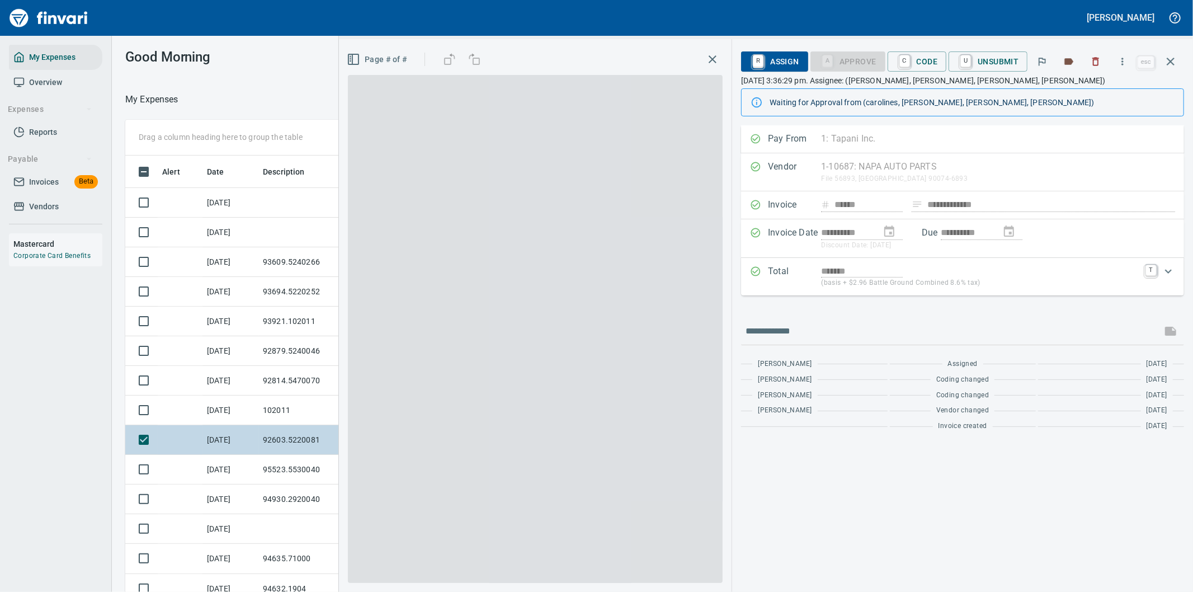
scroll to position [450, 747]
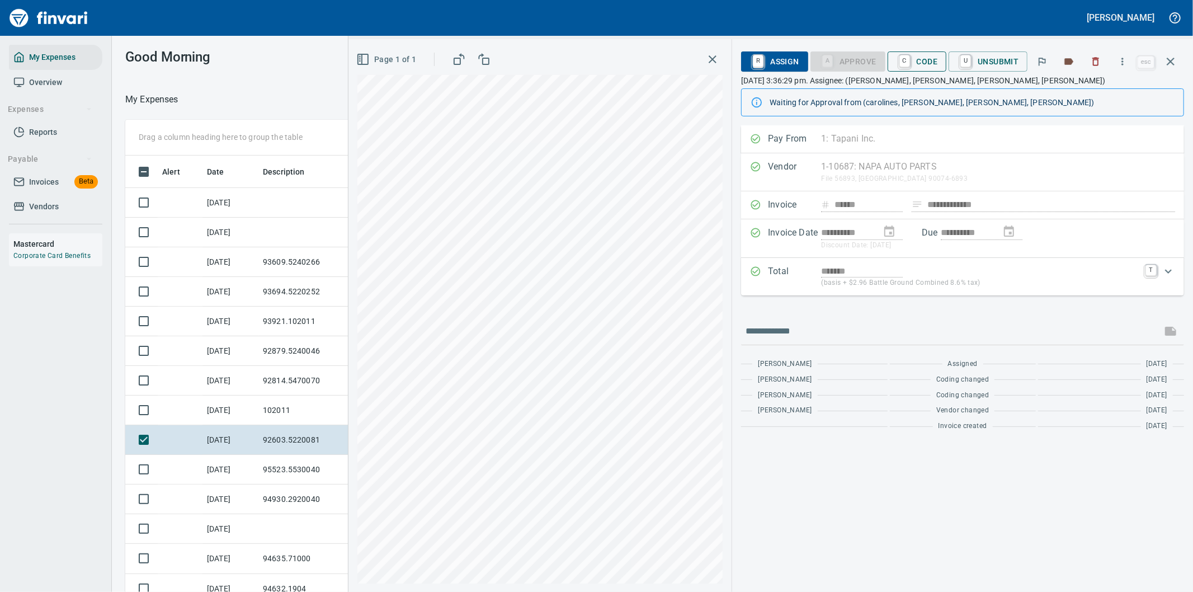
click at [912, 54] on span "C Code" at bounding box center [916, 61] width 41 height 19
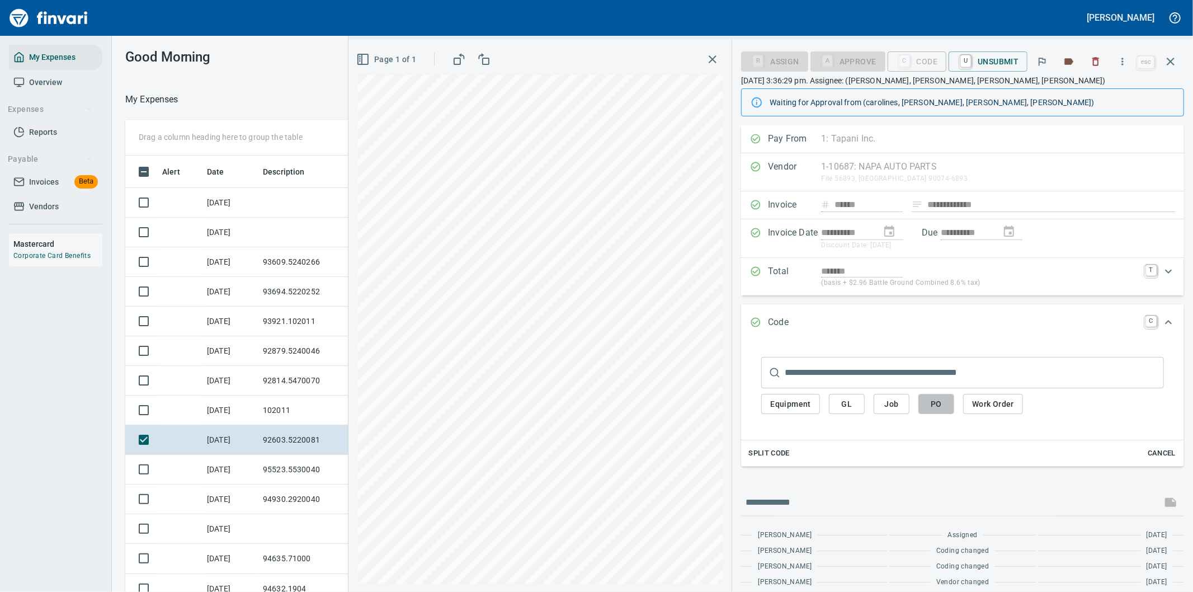
click at [935, 401] on span "PO" at bounding box center [936, 404] width 18 height 14
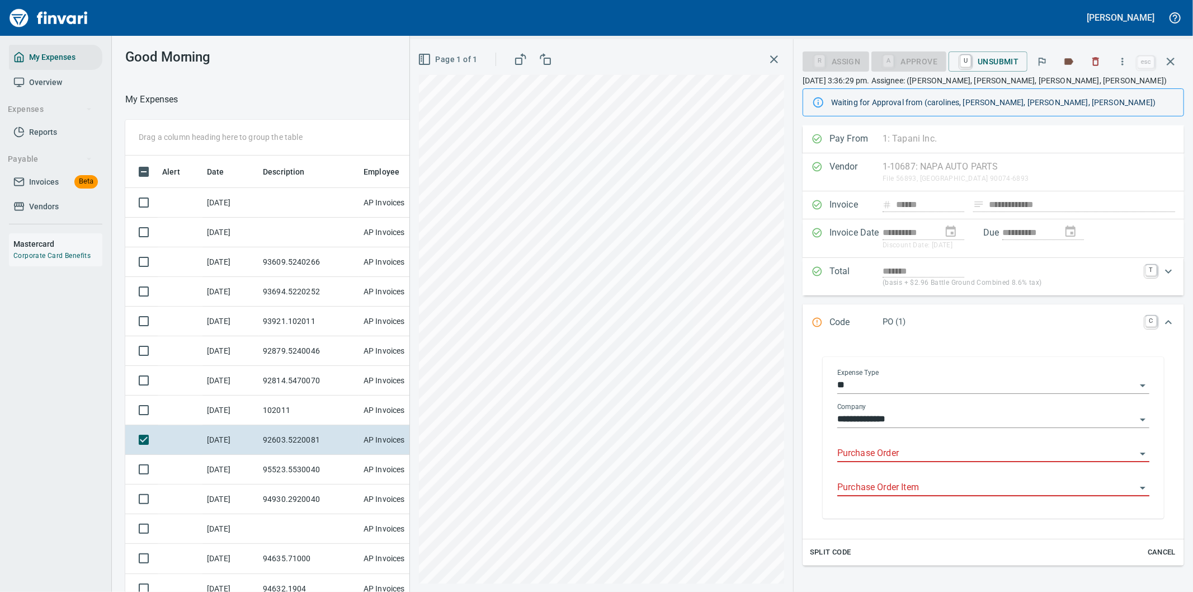
click at [874, 444] on div "Purchase Order" at bounding box center [993, 449] width 312 height 25
drag, startPoint x: 901, startPoint y: 478, endPoint x: 900, endPoint y: 462, distance: 16.2
click at [902, 479] on li "92603.5220081: SERPENTINE BELT*" at bounding box center [988, 482] width 303 height 27
type input "**********"
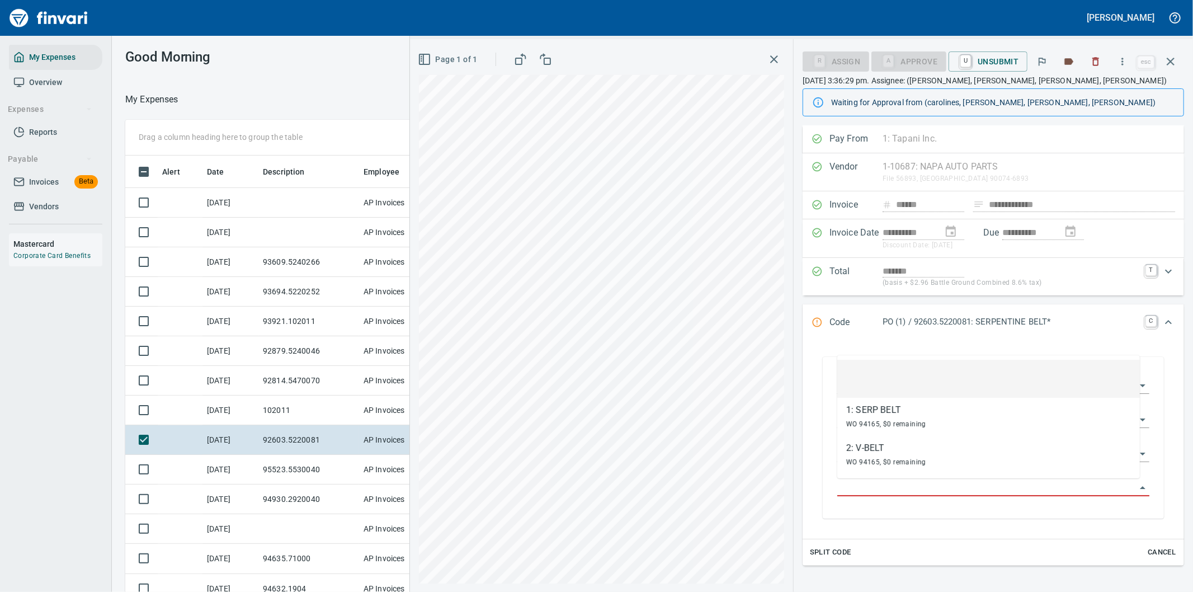
click at [884, 491] on input "Purchase Order Item" at bounding box center [986, 488] width 299 height 16
click at [871, 411] on div "1: SERP BELT" at bounding box center [886, 409] width 80 height 13
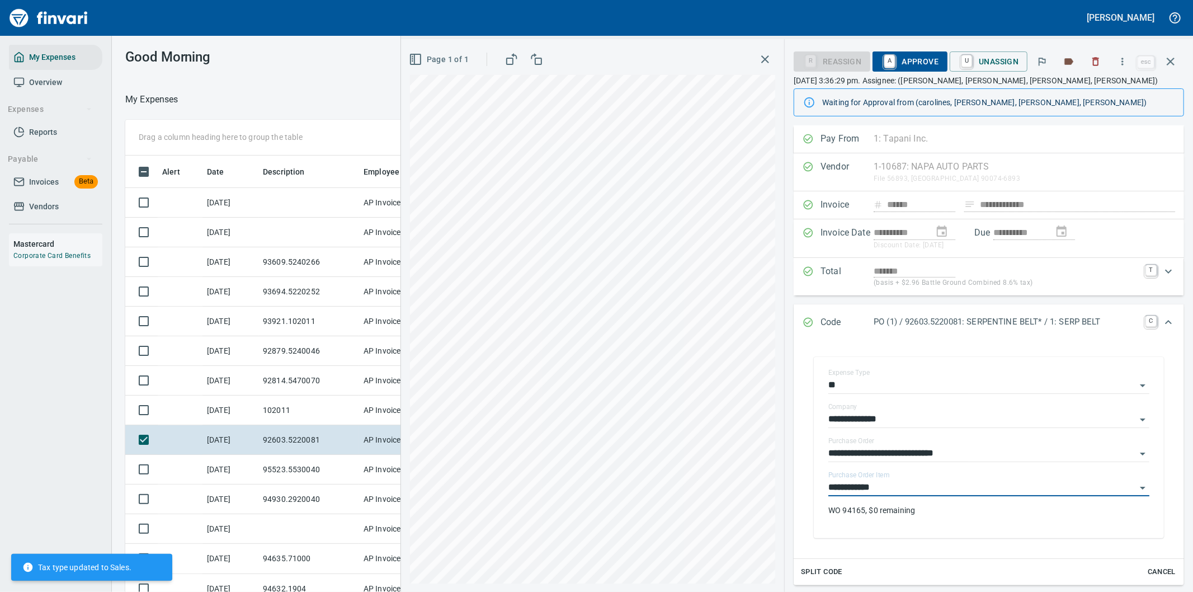
type input "**********"
click at [910, 60] on span "A Approve" at bounding box center [909, 61] width 57 height 19
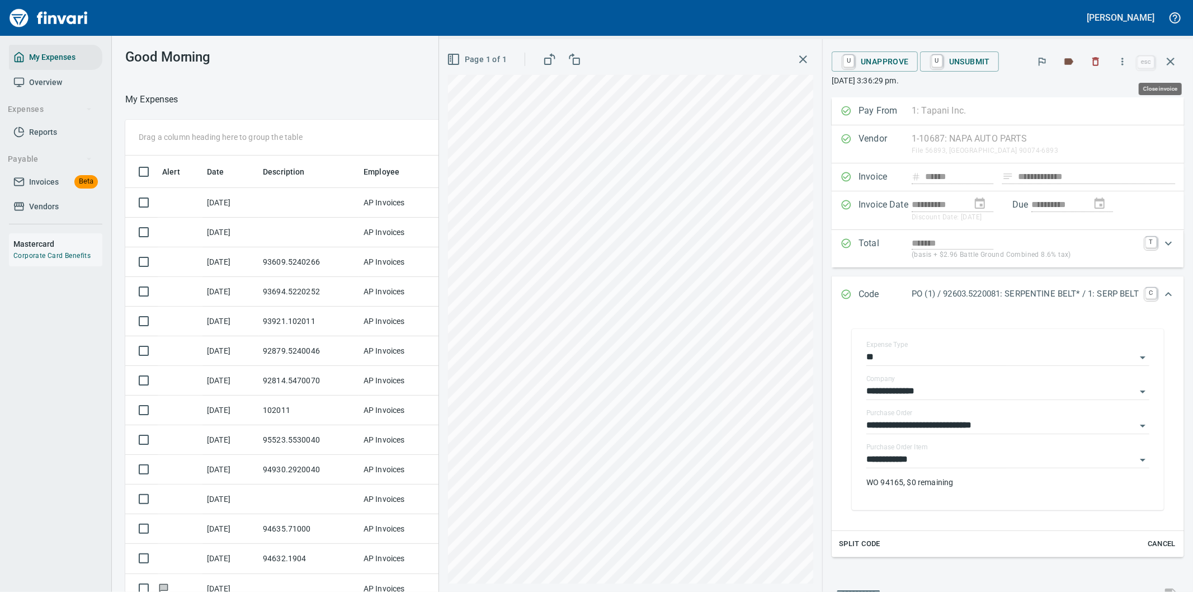
click at [1169, 58] on icon "button" at bounding box center [1170, 61] width 13 height 13
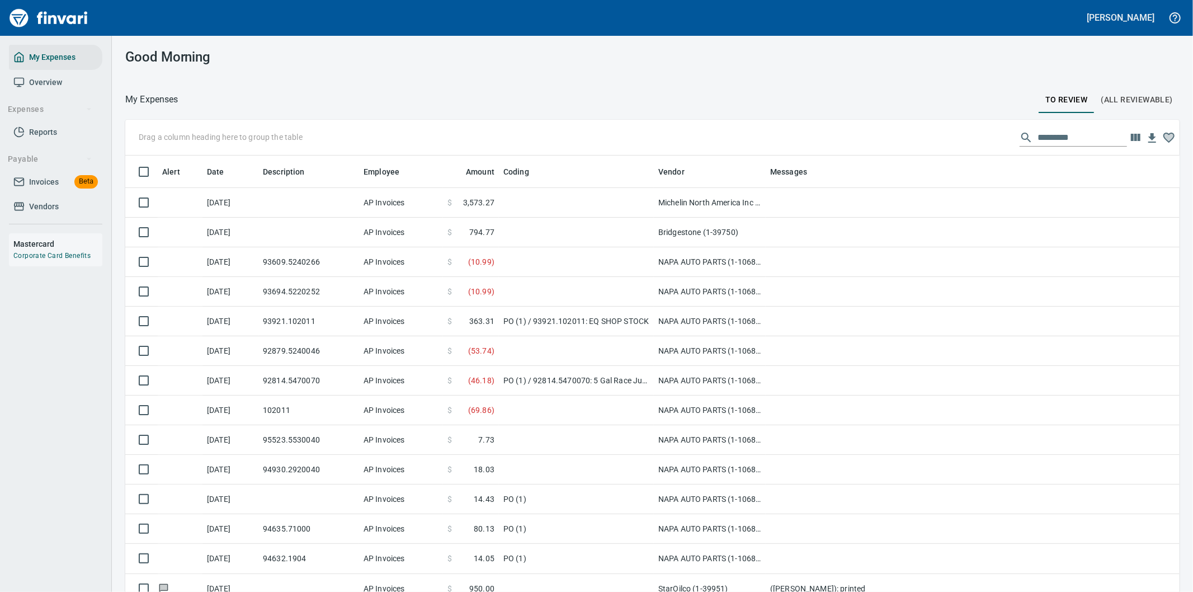
scroll to position [450, 1020]
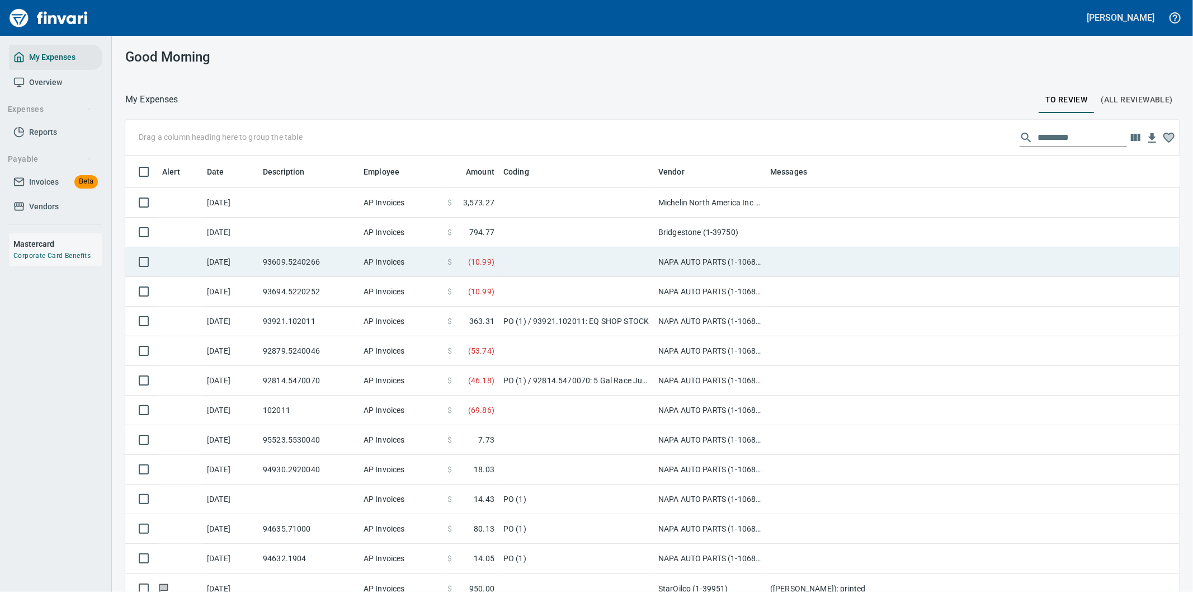
click at [549, 247] on td at bounding box center [576, 262] width 155 height 30
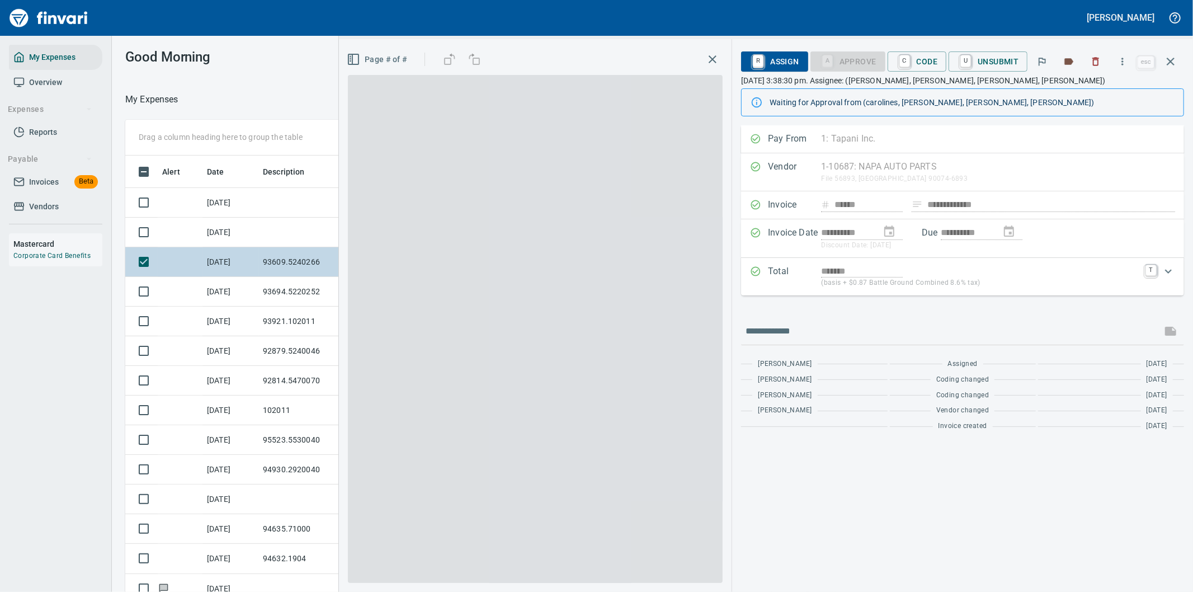
scroll to position [450, 747]
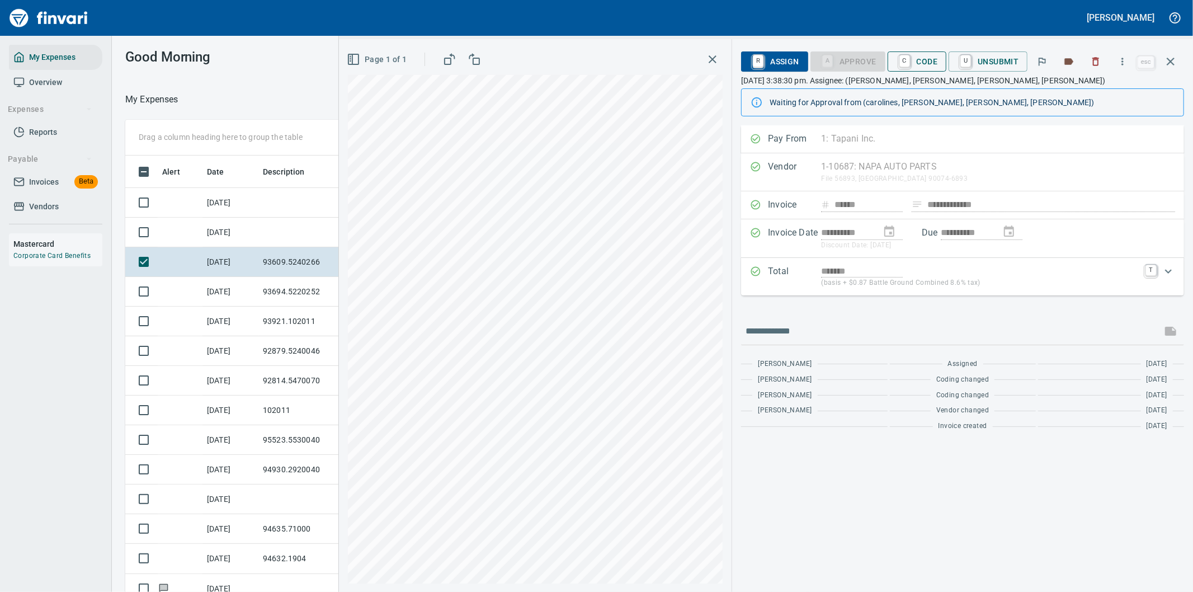
click at [916, 56] on span "C Code" at bounding box center [916, 61] width 41 height 19
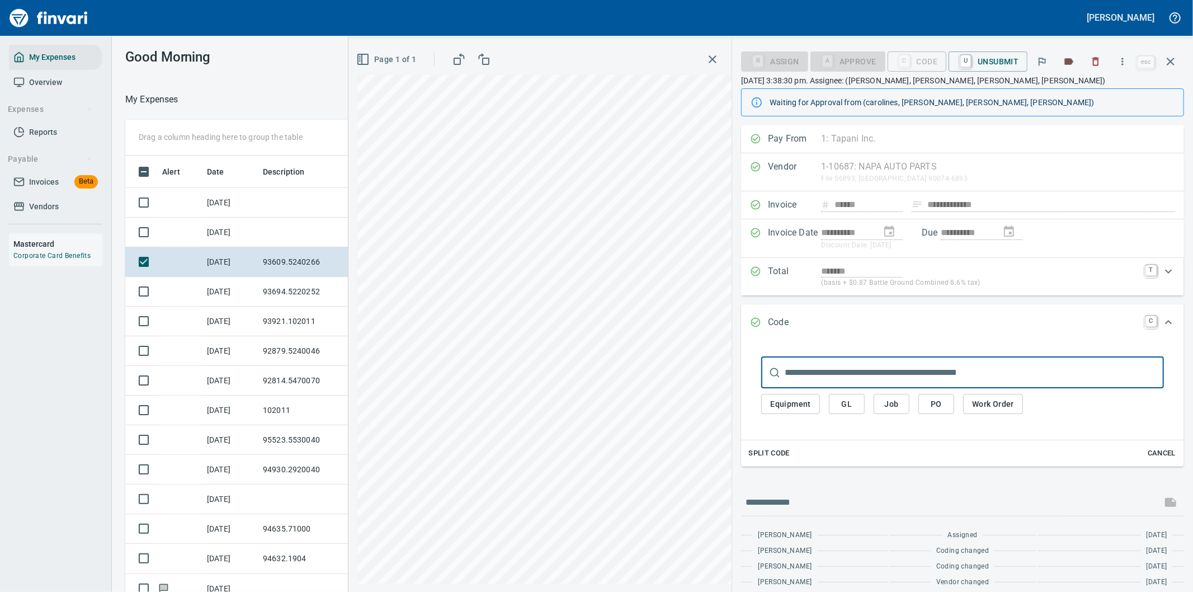
click at [937, 404] on span "PO" at bounding box center [936, 404] width 18 height 14
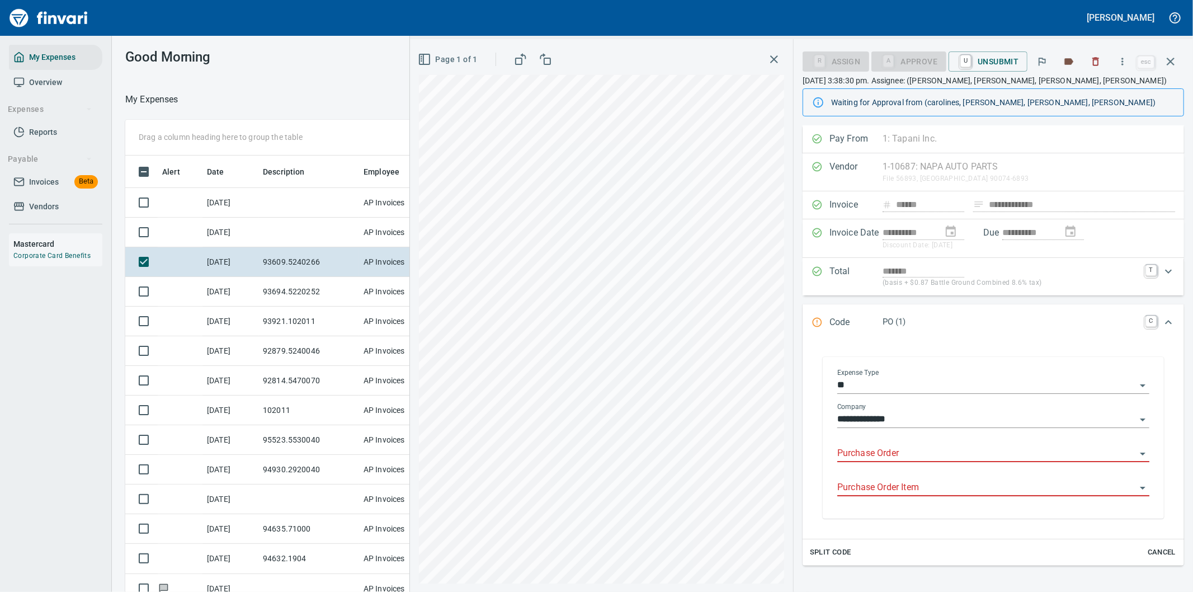
drag, startPoint x: 896, startPoint y: 417, endPoint x: 874, endPoint y: 446, distance: 36.8
click at [874, 446] on input "Purchase Order" at bounding box center [986, 454] width 299 height 16
click at [871, 489] on li "93609.5240266: Pipe Truck Setup*" at bounding box center [988, 482] width 303 height 27
drag, startPoint x: 949, startPoint y: 485, endPoint x: 890, endPoint y: 488, distance: 58.8
click at [950, 485] on input "Purchase Order Item" at bounding box center [986, 488] width 299 height 16
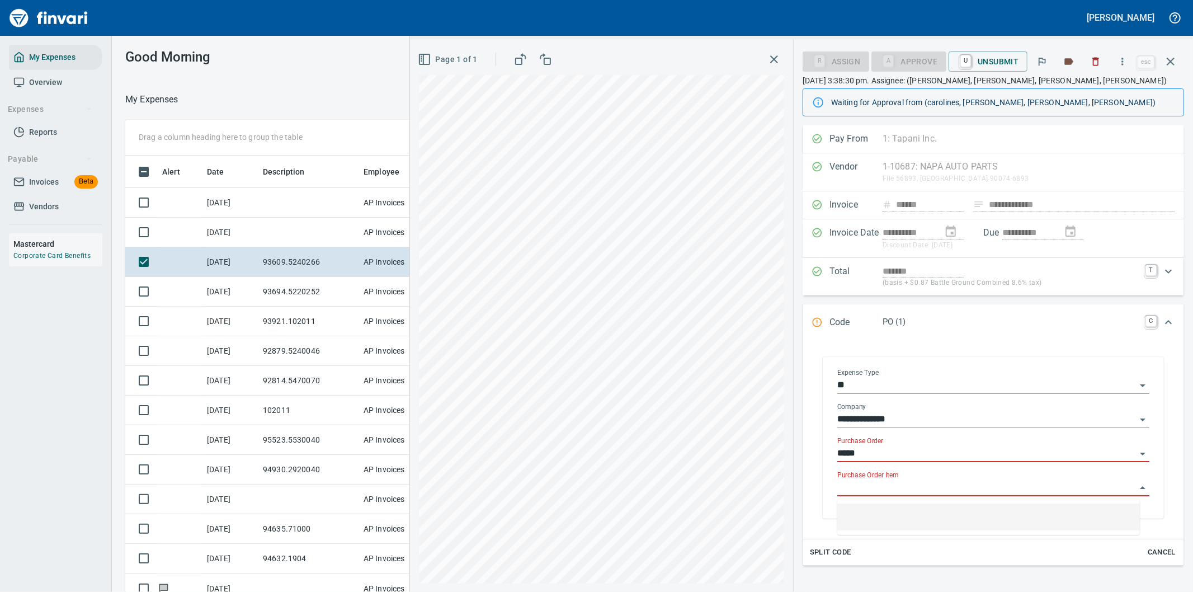
click at [880, 449] on input "*****" at bounding box center [986, 454] width 299 height 16
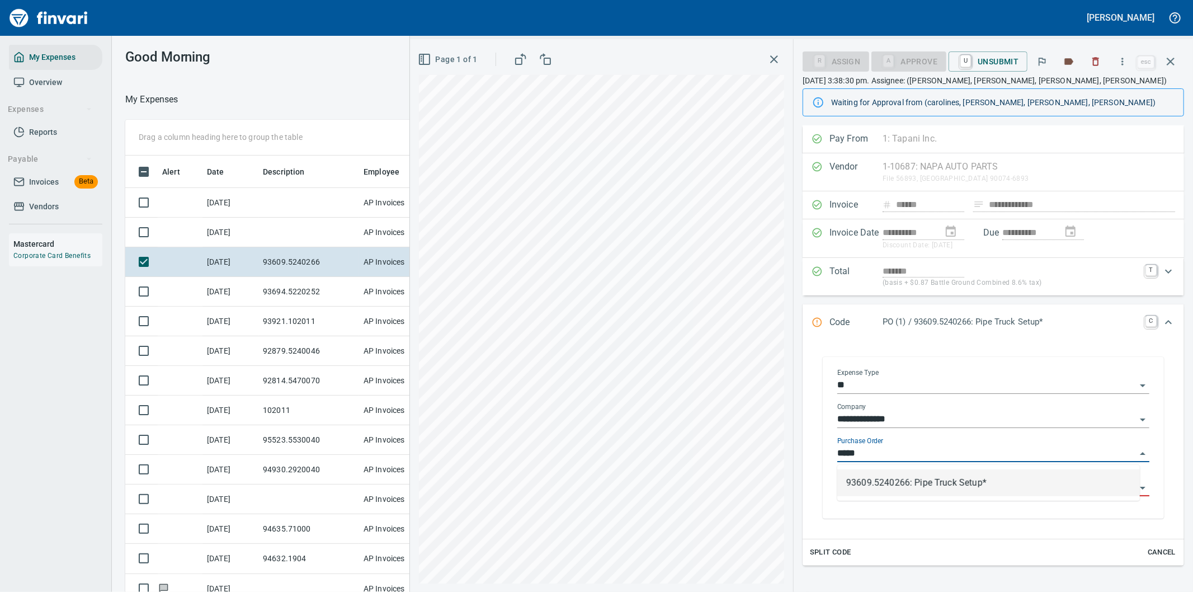
click at [881, 485] on input "Purchase Order Item" at bounding box center [986, 488] width 299 height 16
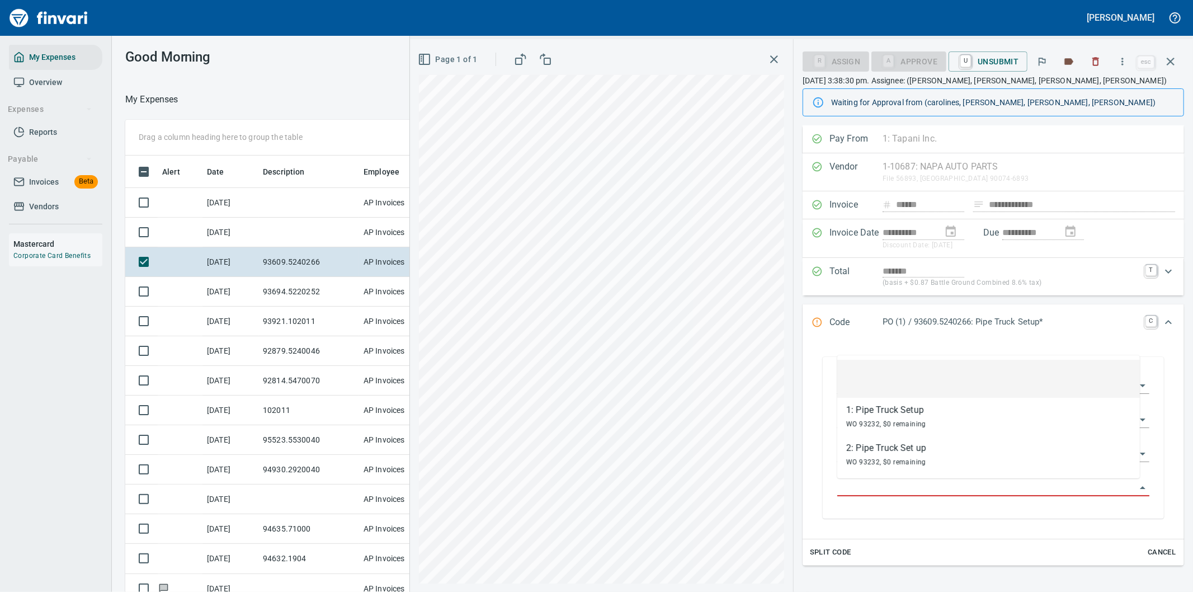
type input "**********"
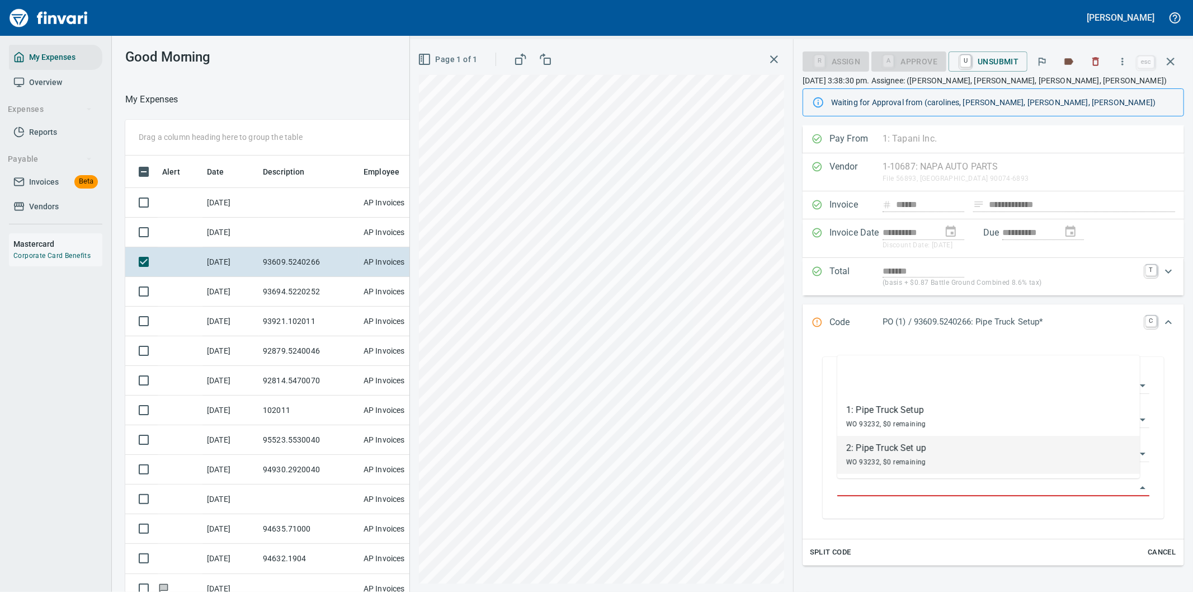
click at [867, 456] on div "WO 93232, $0 remaining" at bounding box center [886, 461] width 80 height 13
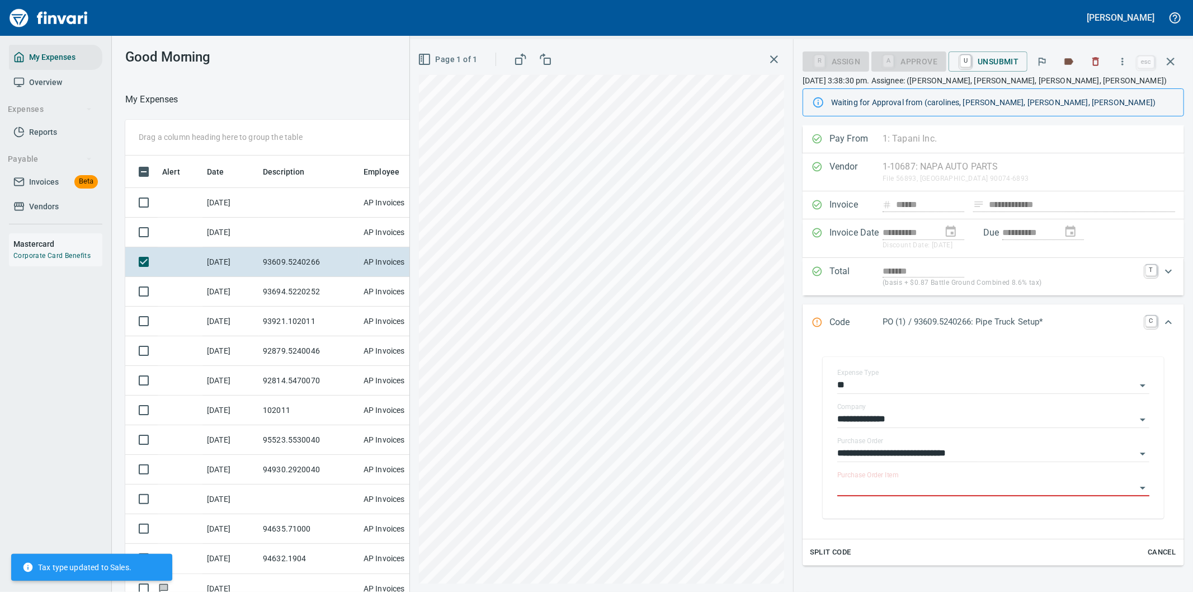
type input "**********"
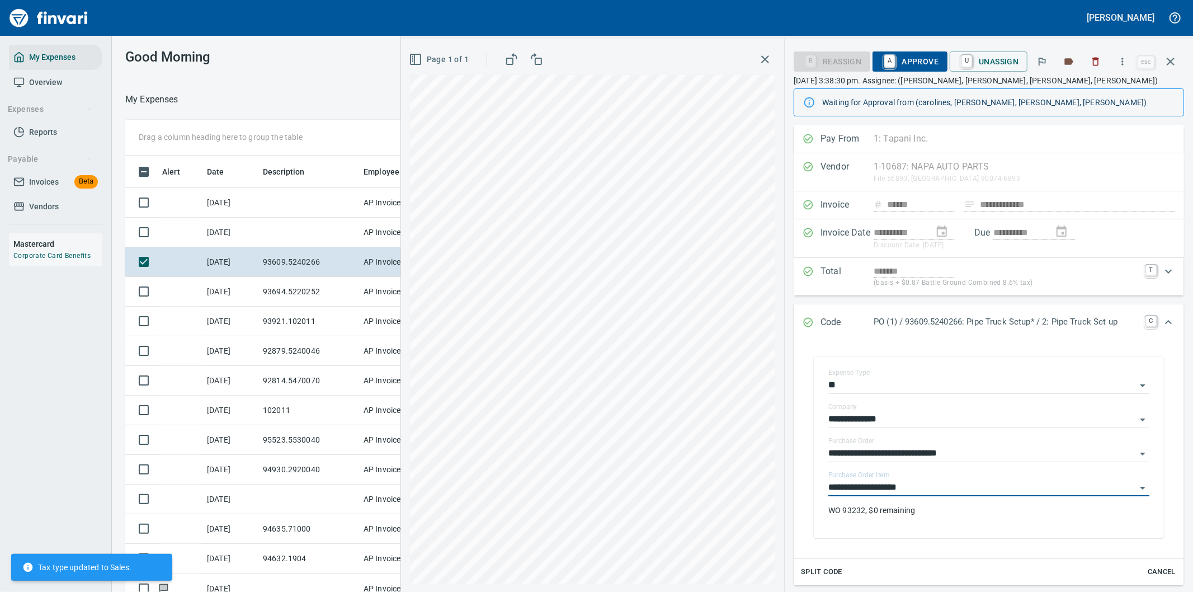
click at [910, 58] on span "A Approve" at bounding box center [909, 61] width 57 height 19
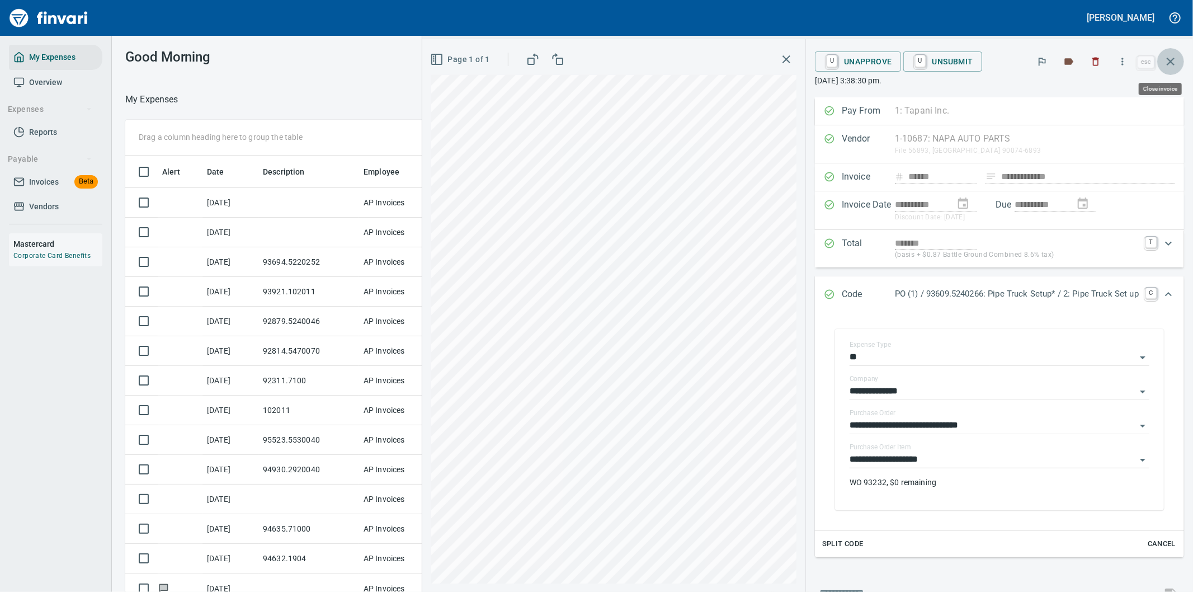
click at [1170, 58] on icon "button" at bounding box center [1170, 61] width 13 height 13
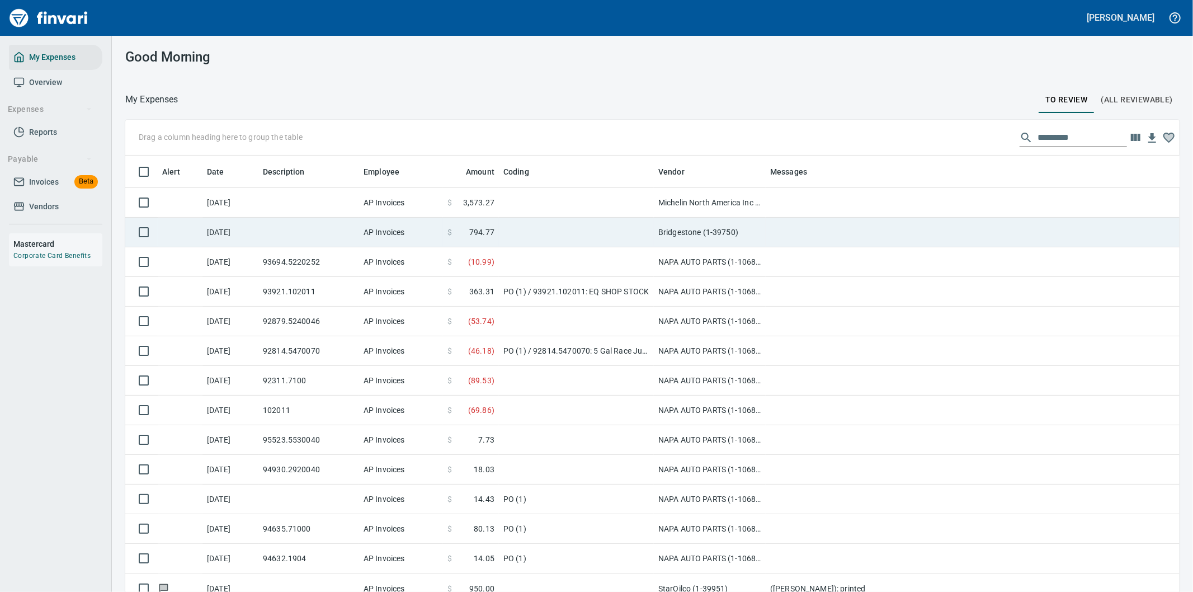
scroll to position [450, 1026]
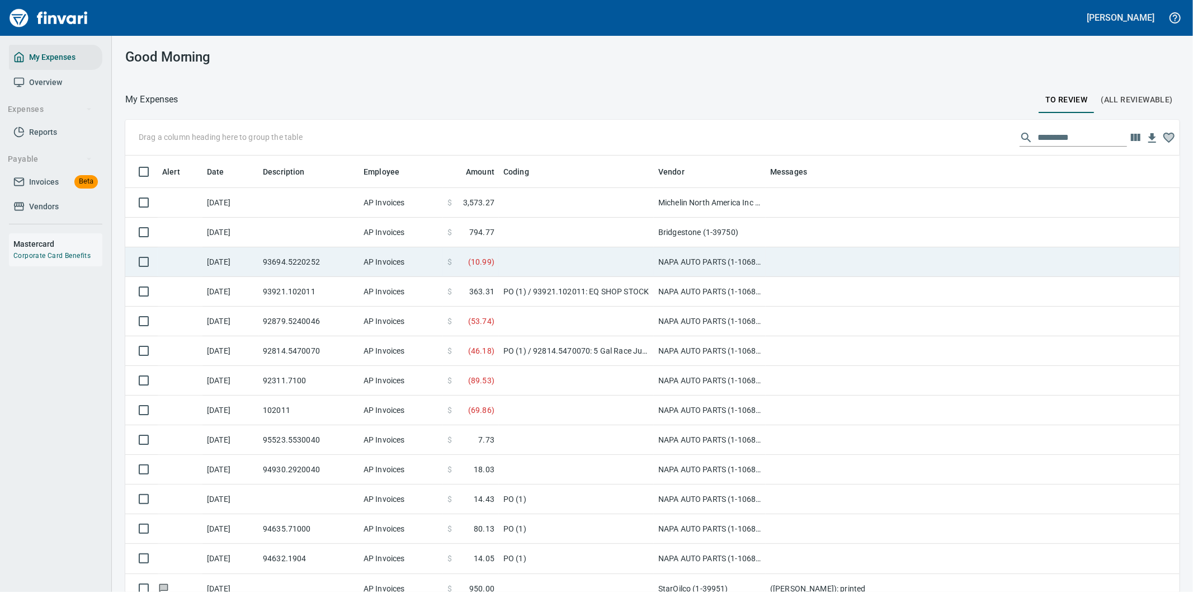
click at [516, 258] on td at bounding box center [576, 262] width 155 height 30
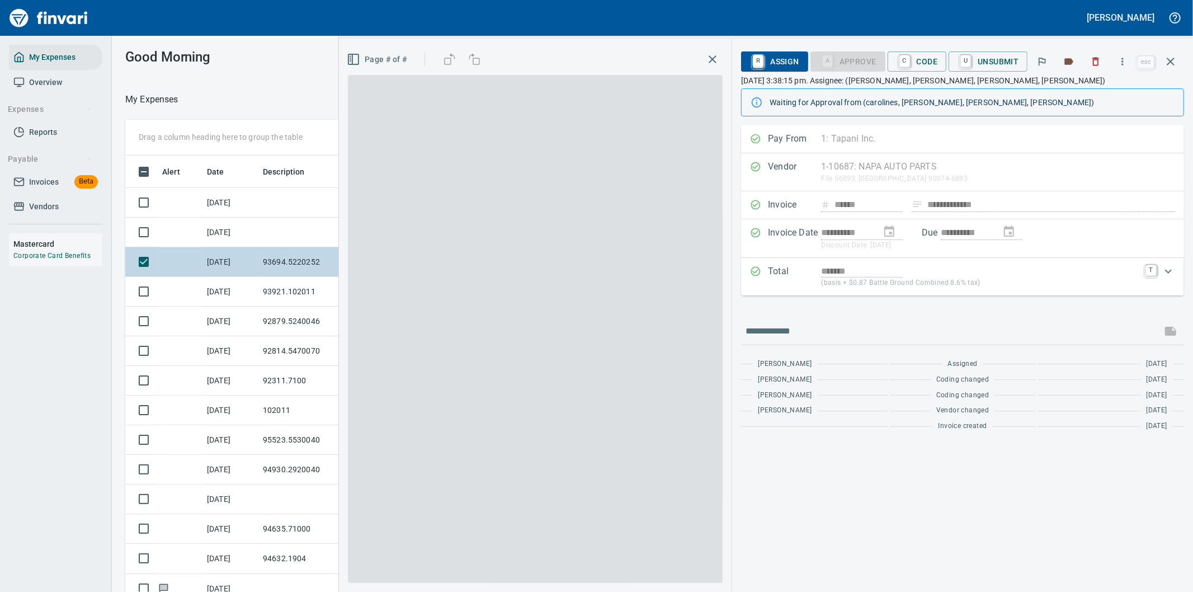
scroll to position [450, 747]
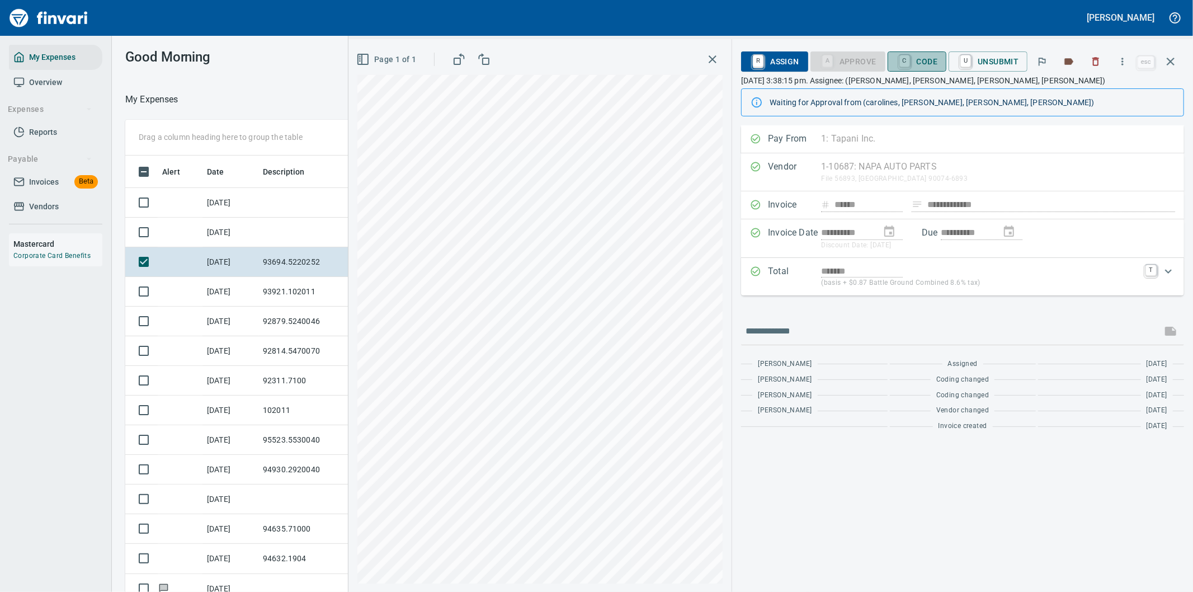
click at [914, 59] on span "C Code" at bounding box center [916, 61] width 41 height 19
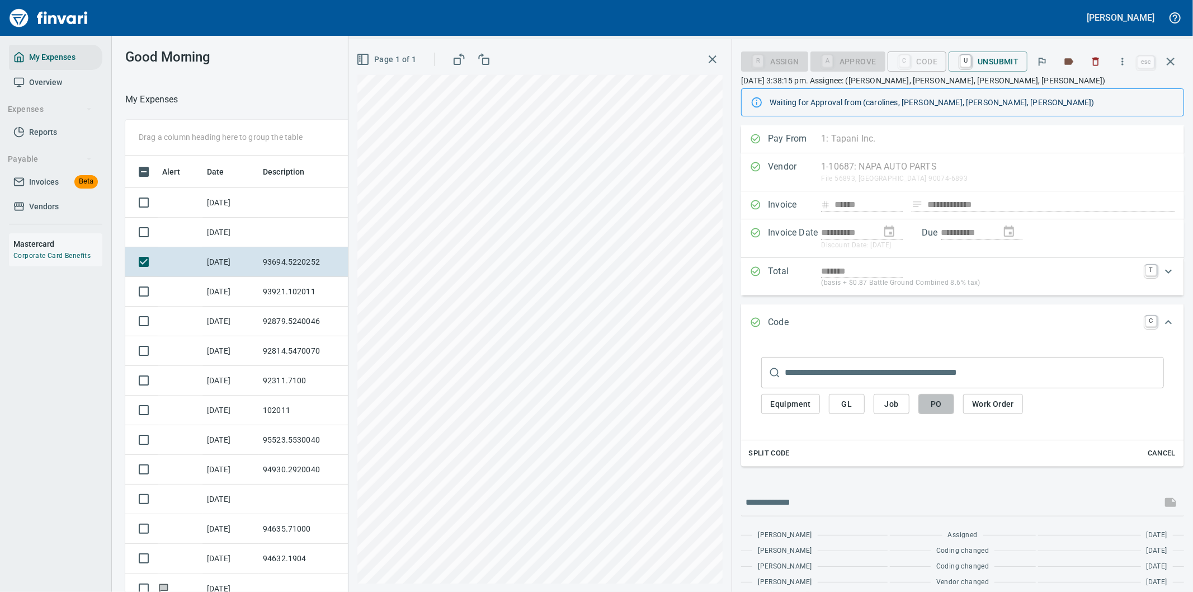
click at [937, 406] on span "PO" at bounding box center [936, 404] width 18 height 14
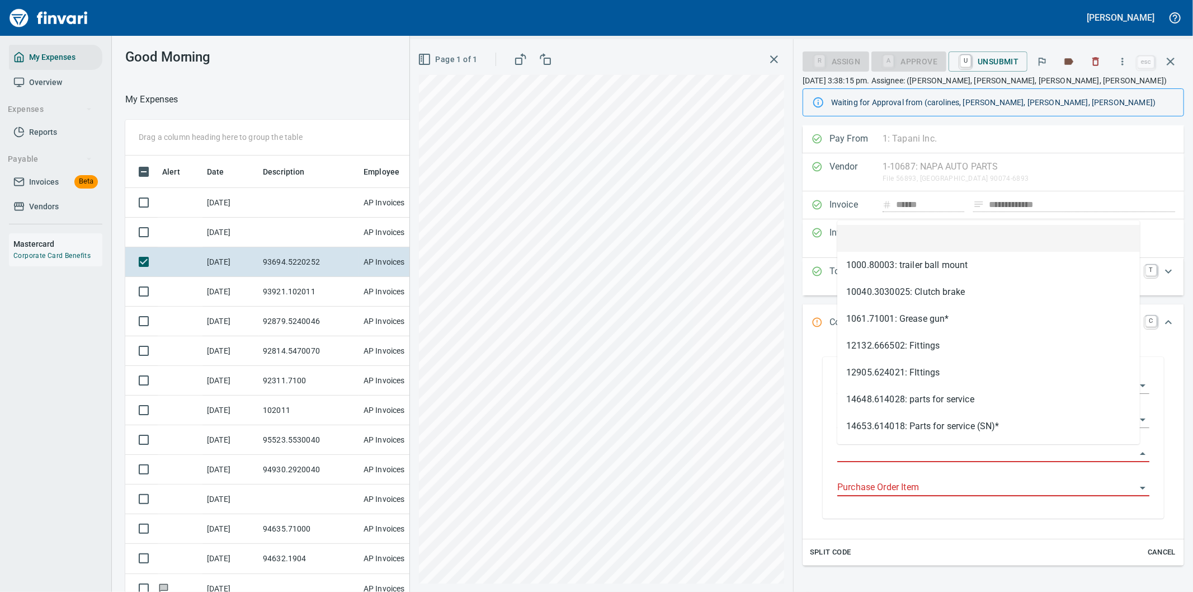
click at [863, 449] on input "Purchase Order" at bounding box center [986, 454] width 299 height 16
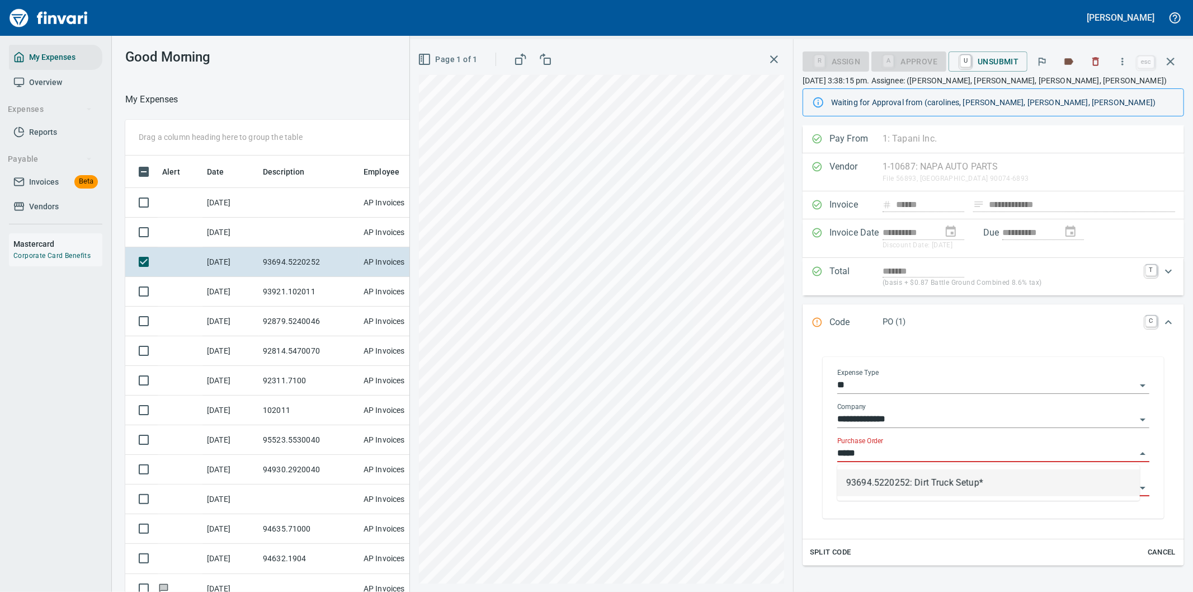
drag, startPoint x: 929, startPoint y: 479, endPoint x: 971, endPoint y: 510, distance: 52.3
click at [930, 479] on li "93694.5220252: Dirt Truck Setup*" at bounding box center [988, 482] width 303 height 27
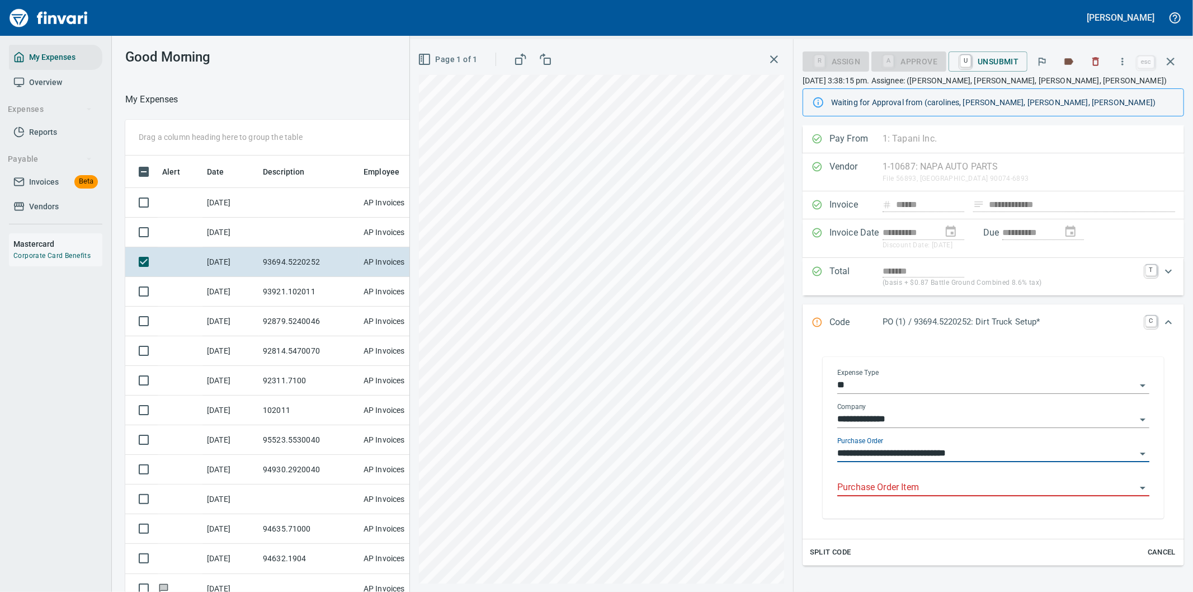
type input "**********"
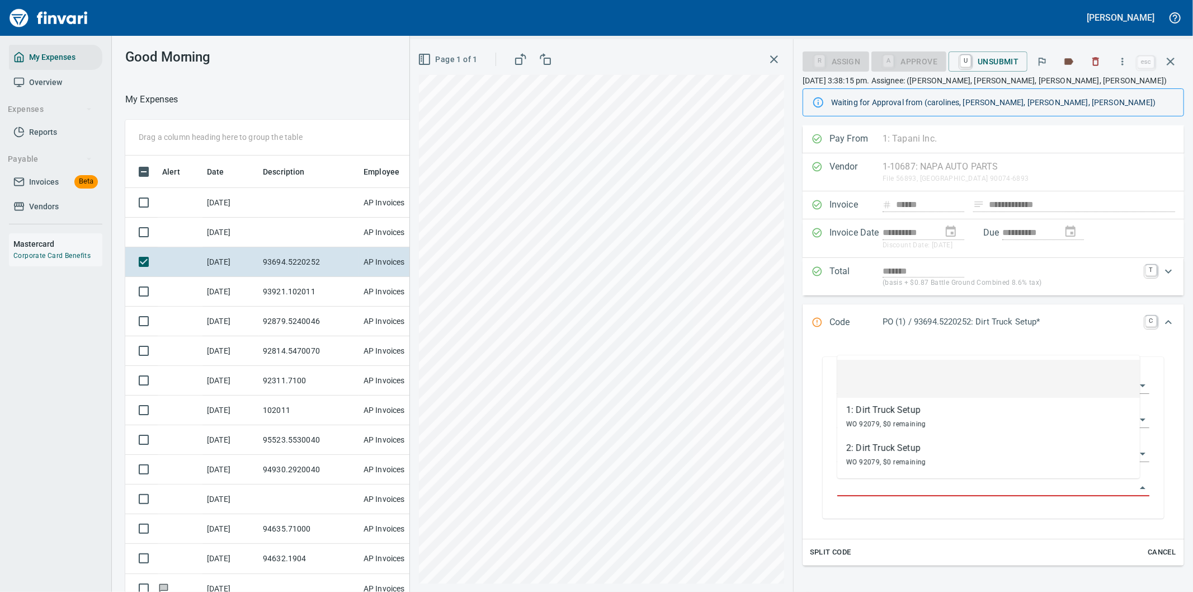
click at [867, 489] on input "Purchase Order Item" at bounding box center [986, 488] width 299 height 16
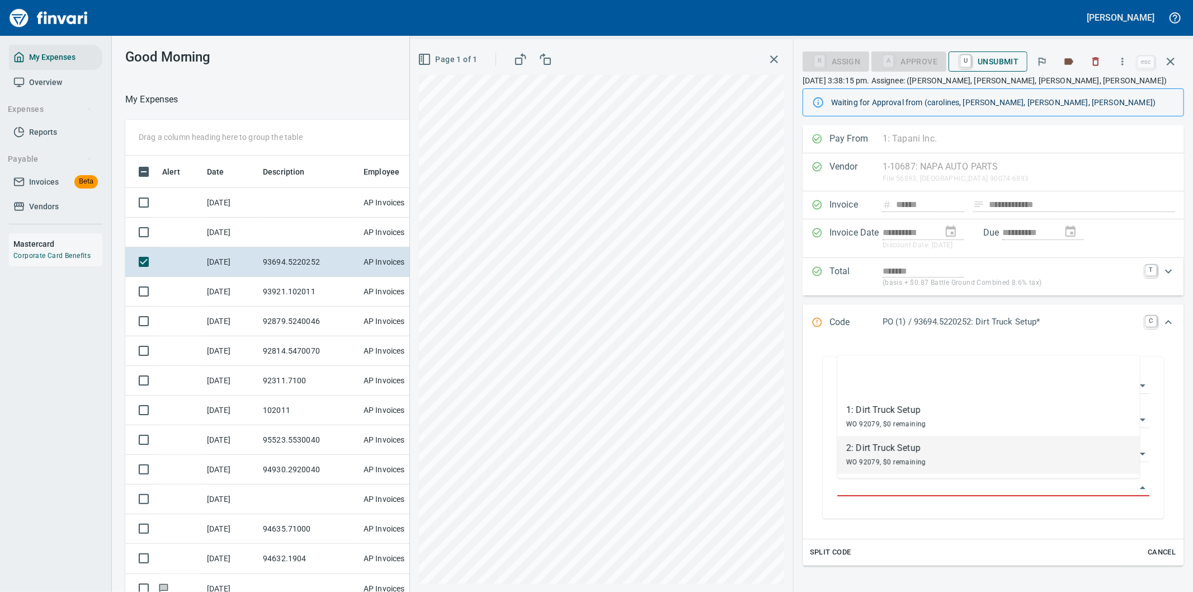
drag, startPoint x: 895, startPoint y: 461, endPoint x: 988, endPoint y: 68, distance: 404.4
click at [895, 461] on span "WO 92079, $0 remaining" at bounding box center [886, 462] width 80 height 8
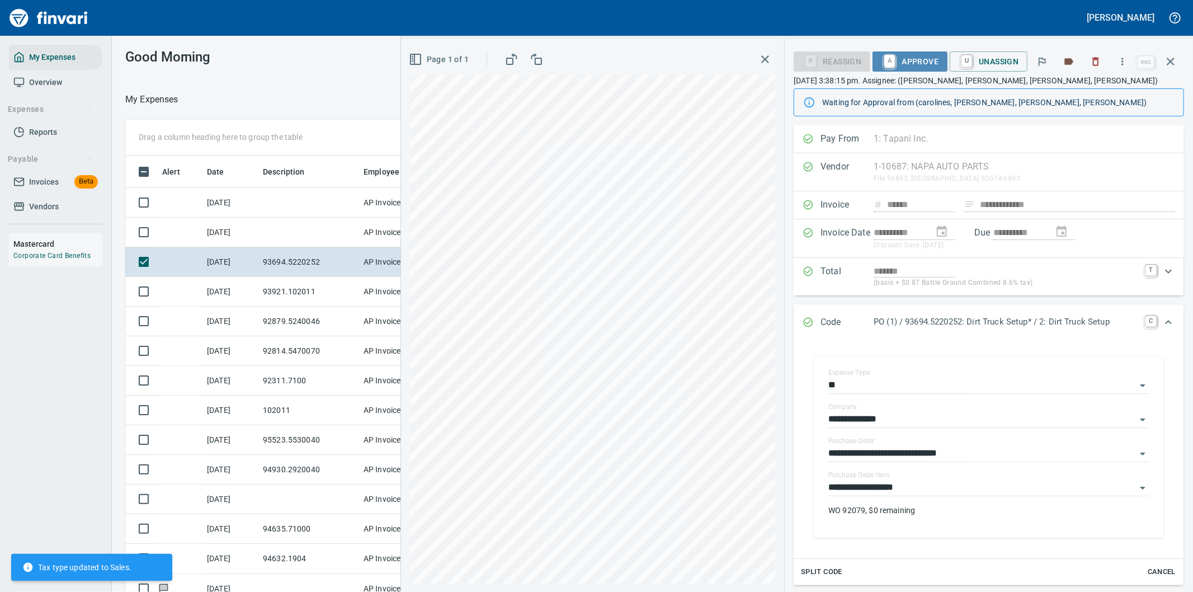
type input "**********"
click at [907, 58] on span "A Approve" at bounding box center [909, 61] width 57 height 19
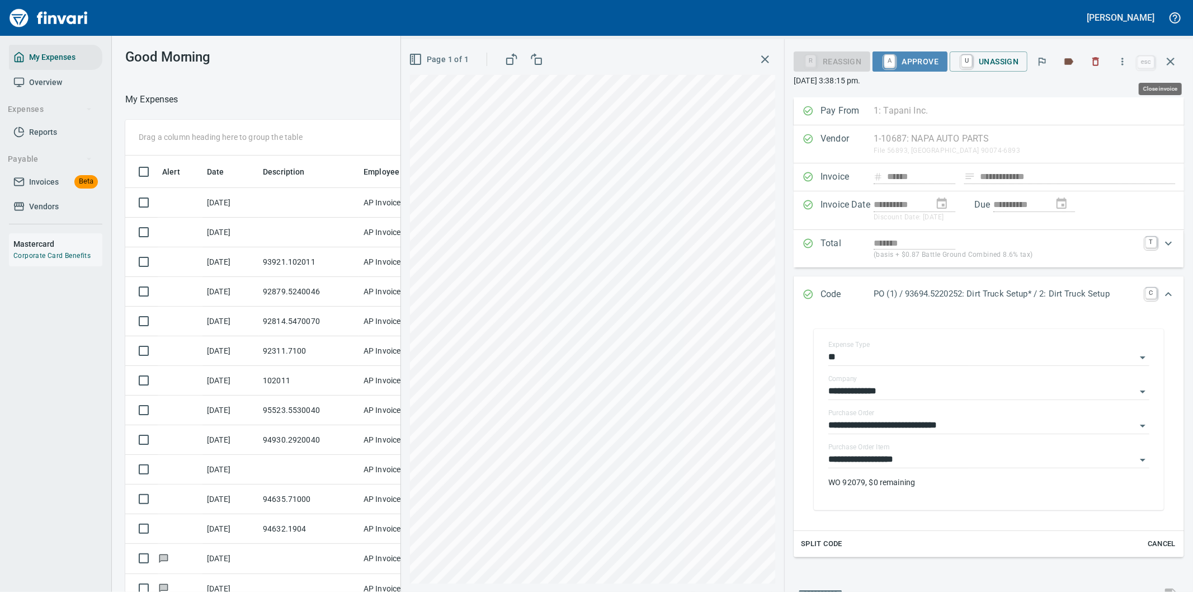
click at [917, 60] on span "A Approve" at bounding box center [909, 61] width 57 height 19
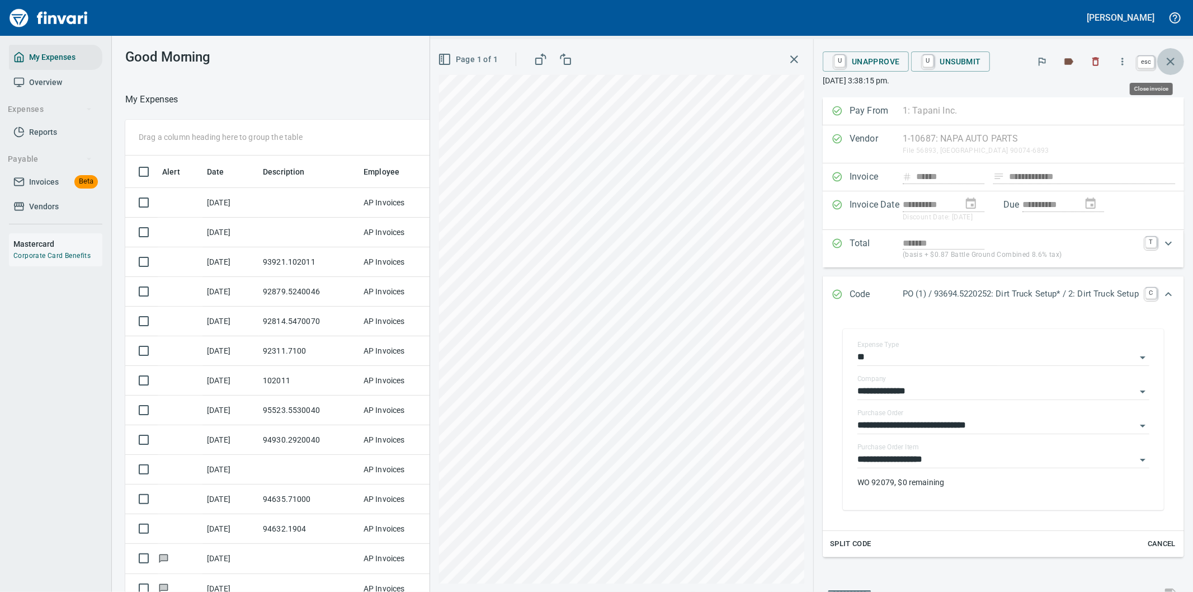
click at [1170, 56] on icon "button" at bounding box center [1170, 61] width 13 height 13
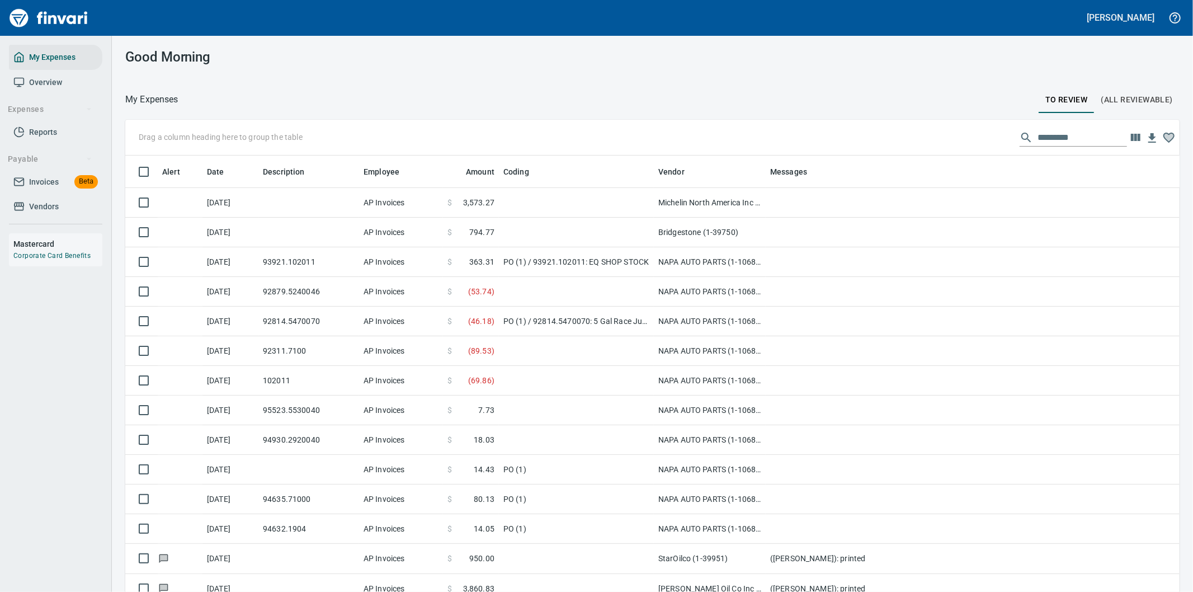
scroll to position [450, 1026]
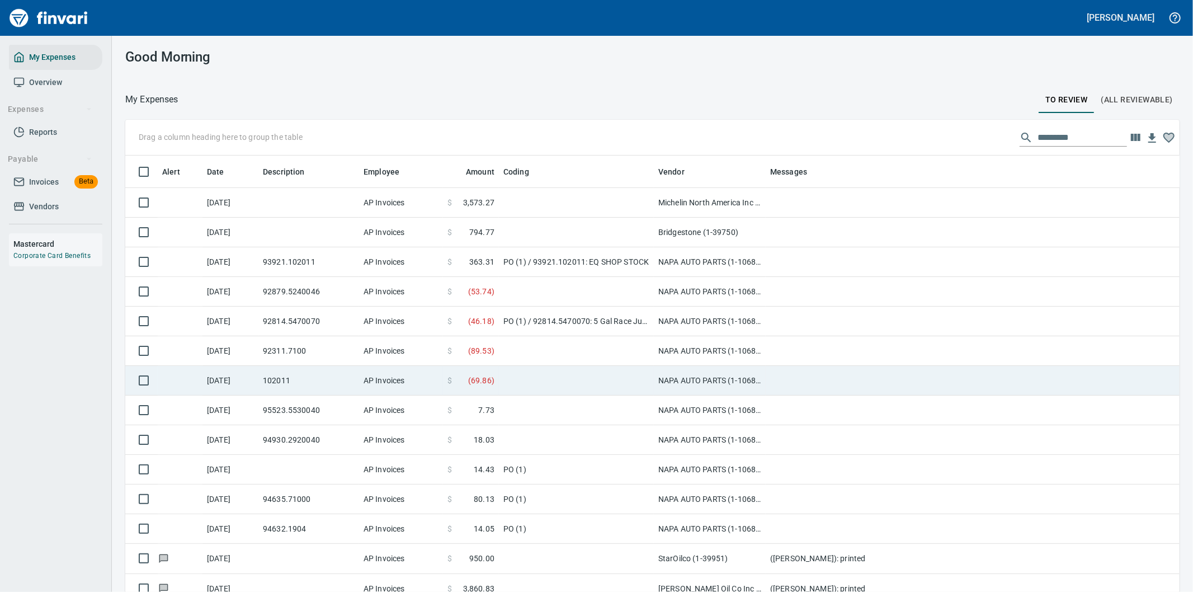
click at [535, 379] on td at bounding box center [576, 381] width 155 height 30
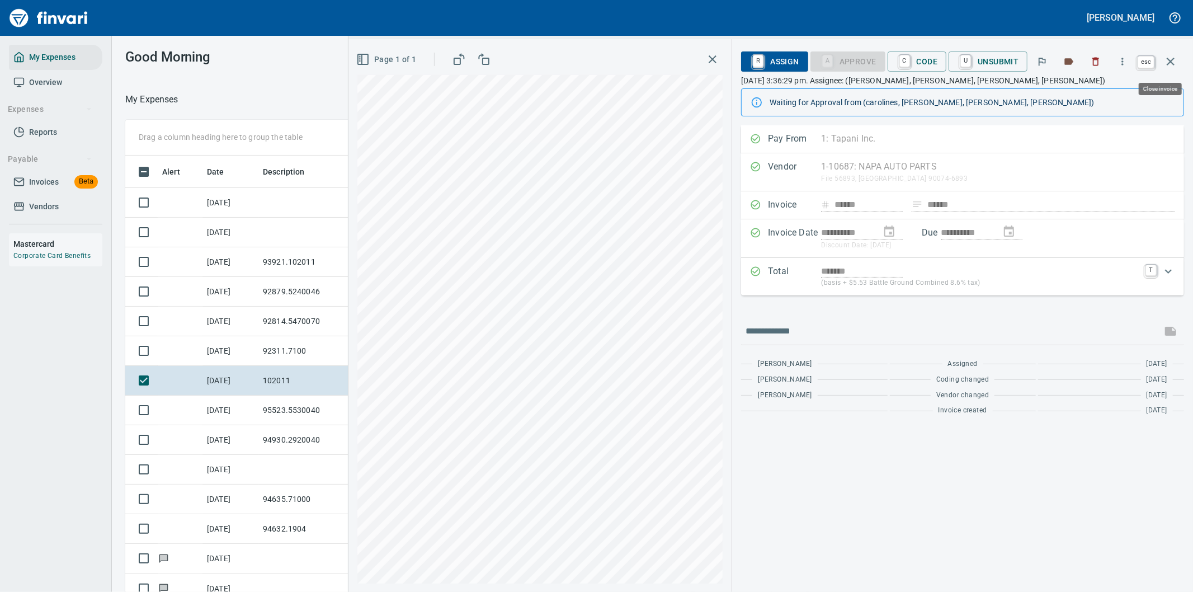
scroll to position [450, 747]
click at [1174, 60] on icon "button" at bounding box center [1170, 61] width 13 height 13
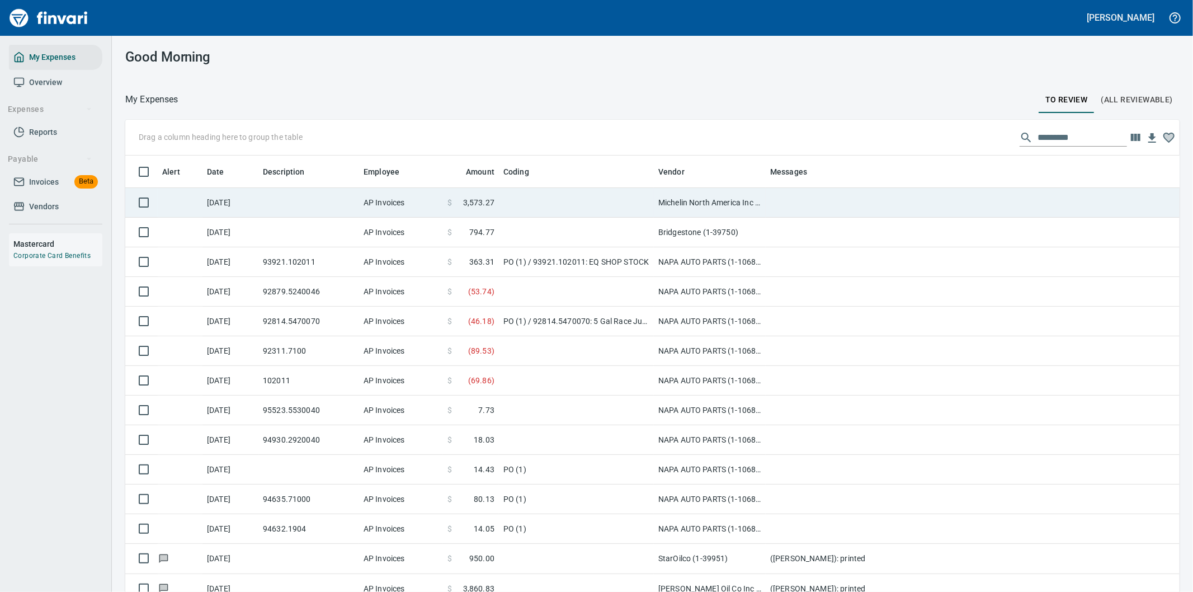
scroll to position [450, 1026]
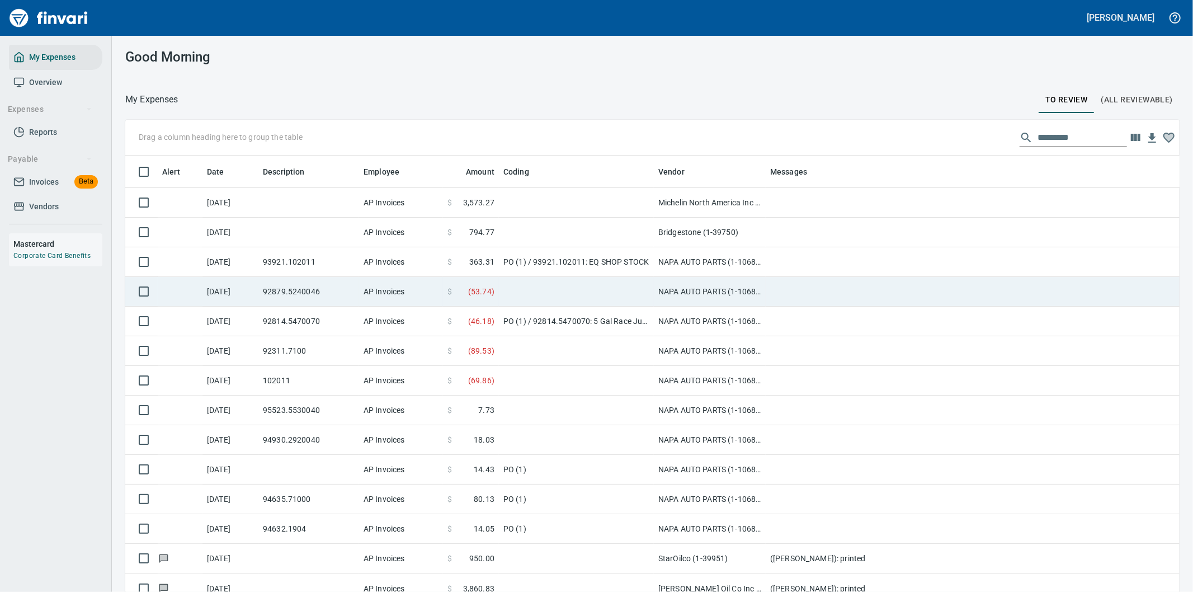
click at [544, 287] on td at bounding box center [576, 292] width 155 height 30
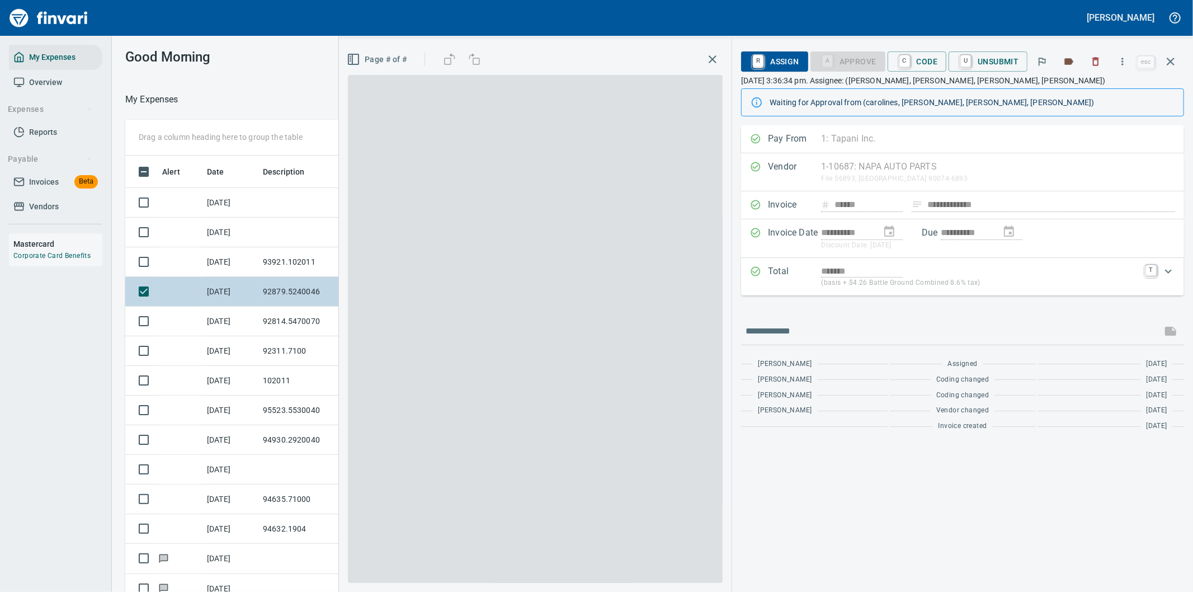
scroll to position [450, 747]
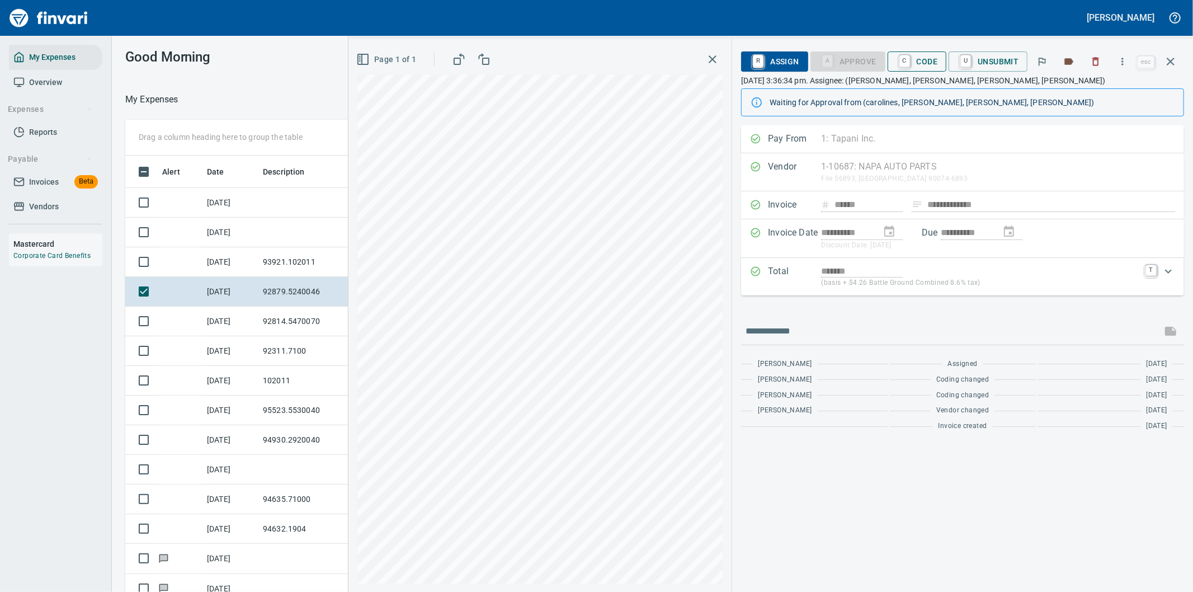
click at [927, 59] on span "C Code" at bounding box center [916, 61] width 41 height 19
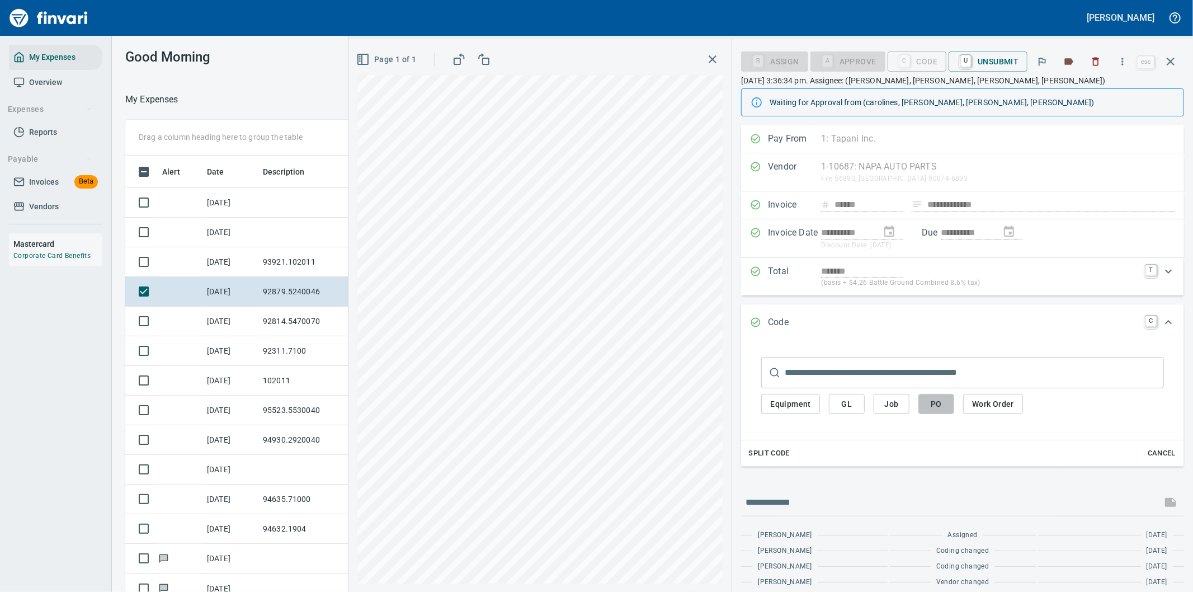
click at [941, 402] on span "PO" at bounding box center [936, 404] width 18 height 14
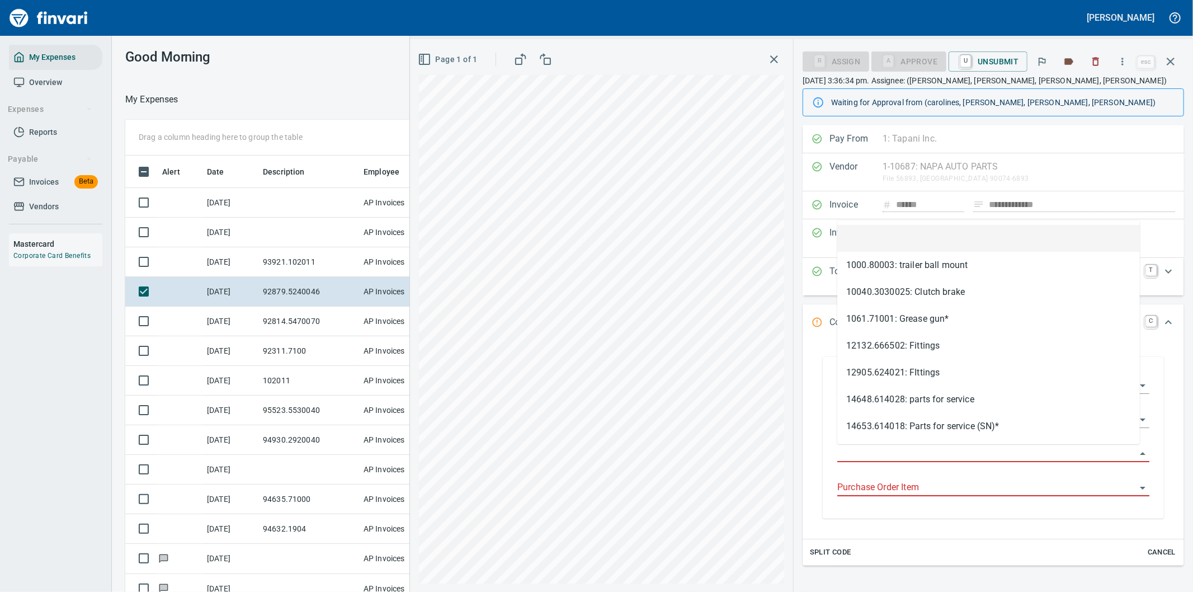
click at [879, 452] on input "Purchase Order" at bounding box center [986, 454] width 299 height 16
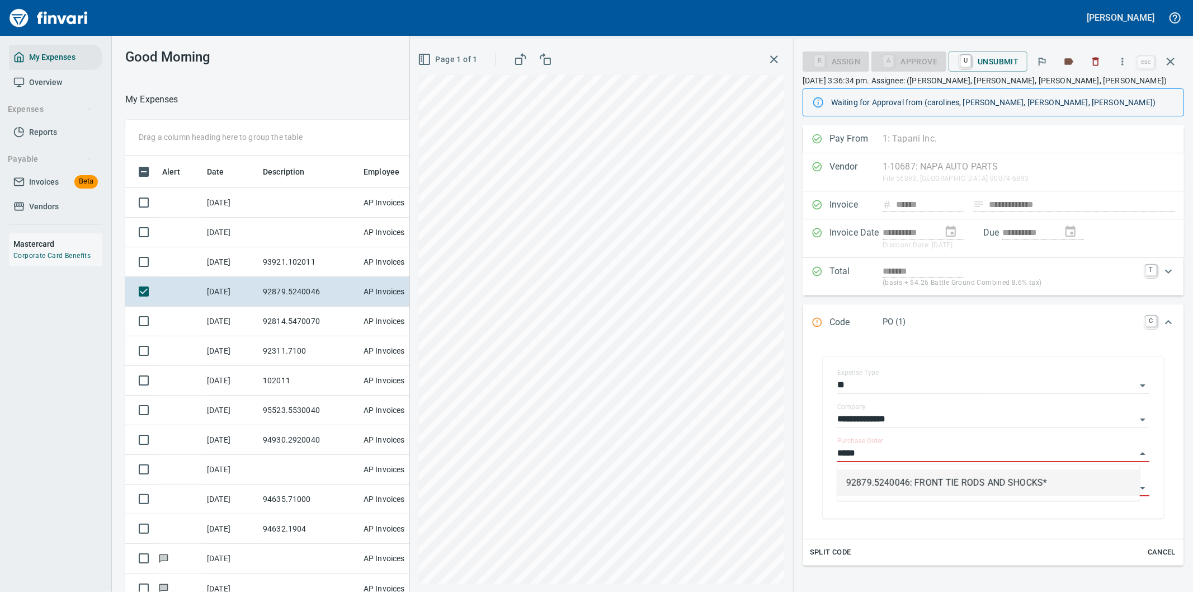
click at [909, 482] on li "92879.5240046: FRONT TIE RODS AND SHOCKS*" at bounding box center [988, 482] width 303 height 27
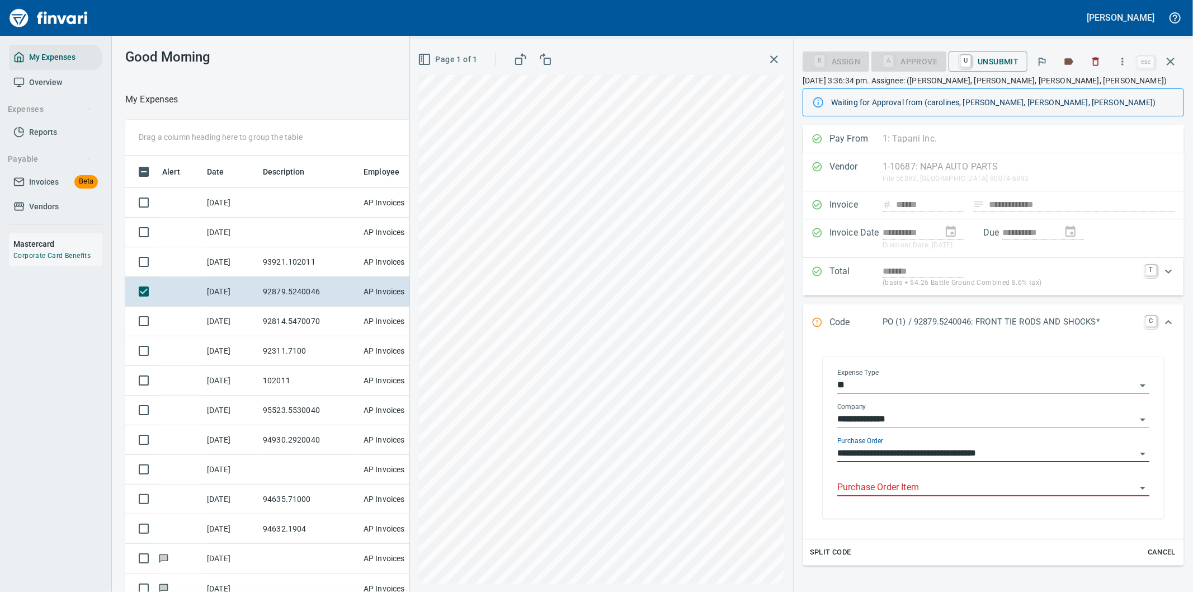
type input "**********"
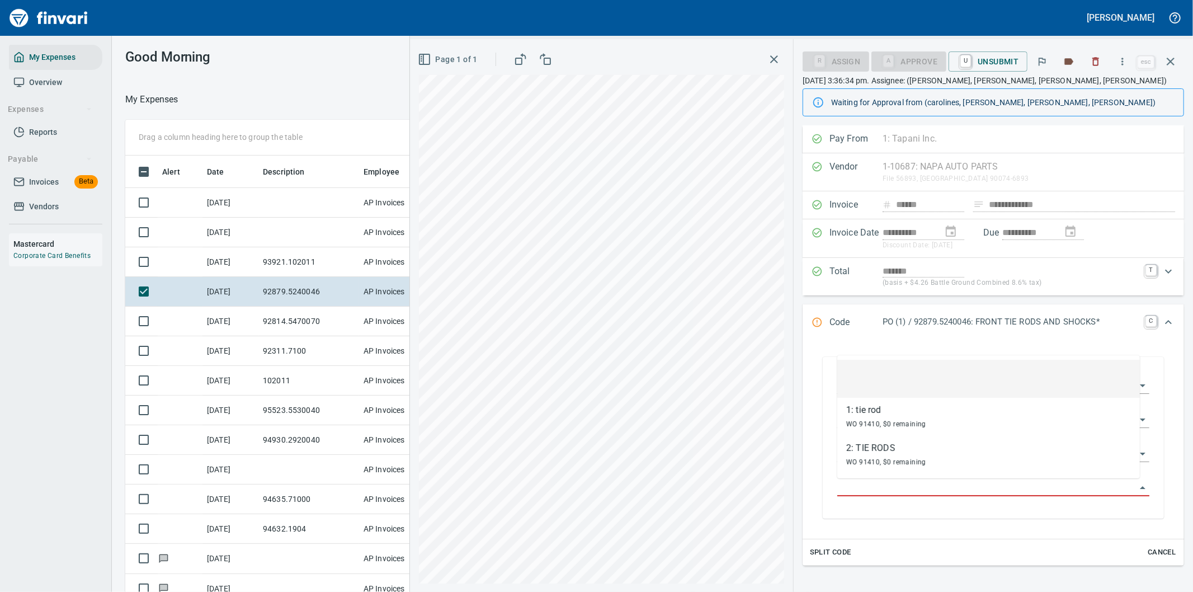
click at [910, 485] on input "Purchase Order Item" at bounding box center [986, 488] width 299 height 16
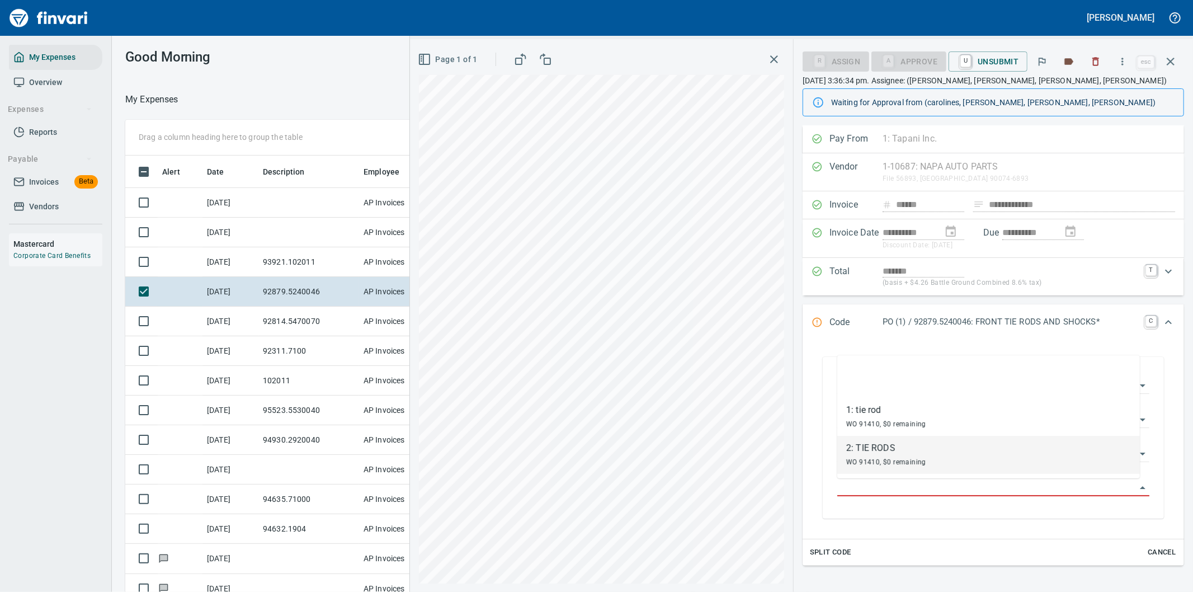
click at [874, 454] on div "2: TIE RODS" at bounding box center [886, 447] width 80 height 13
type input "**********"
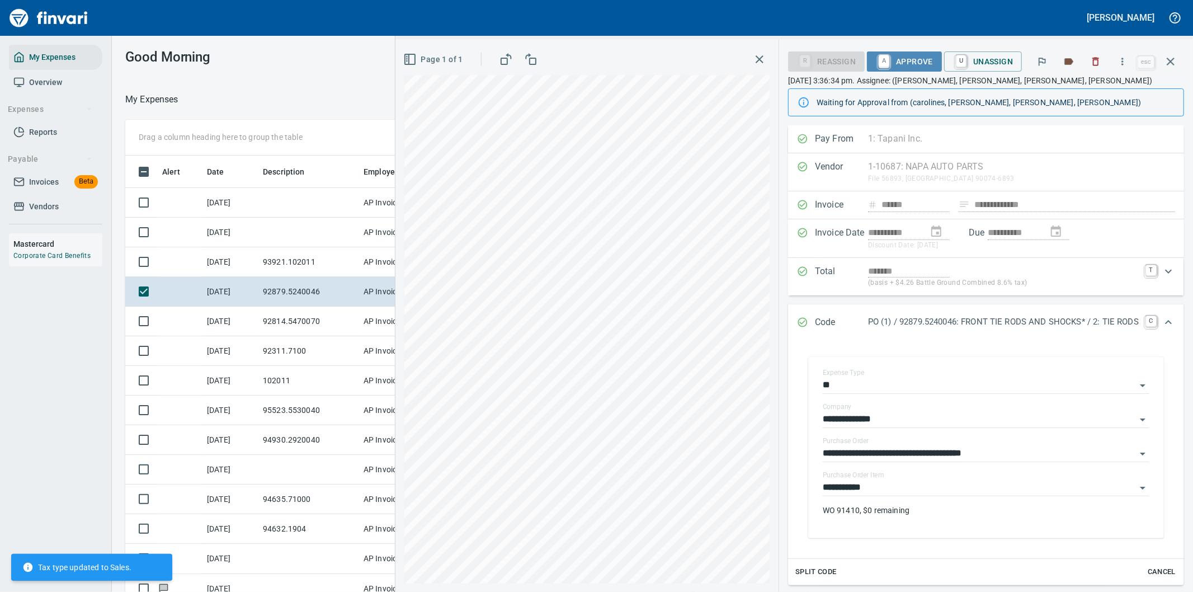
click at [896, 64] on span "A Approve" at bounding box center [904, 61] width 57 height 19
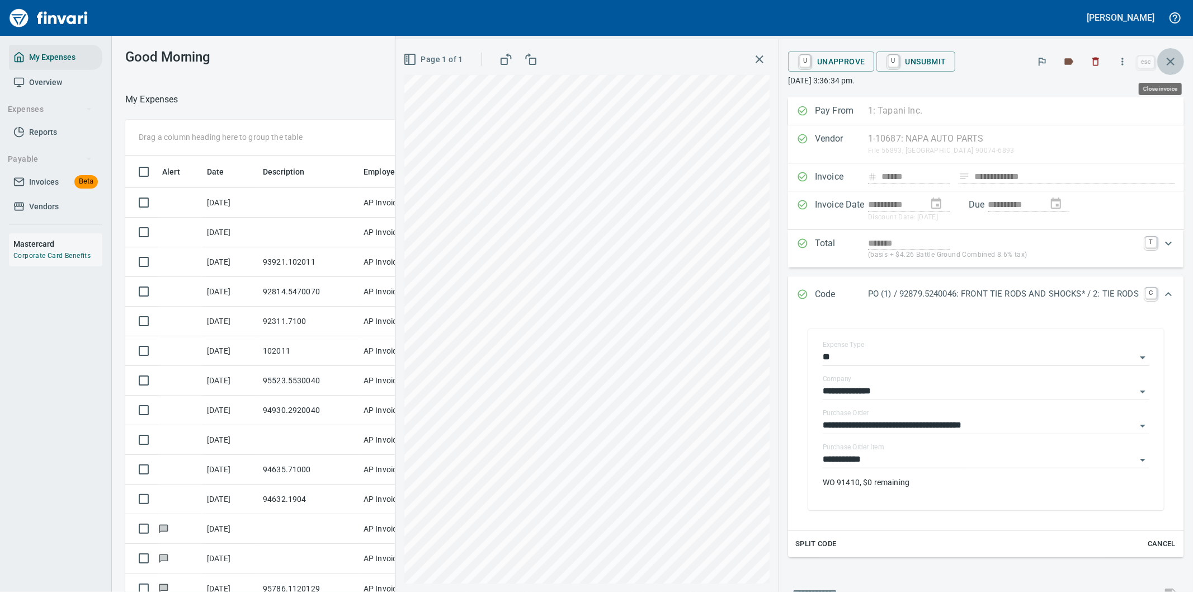
click at [1172, 62] on icon "button" at bounding box center [1170, 61] width 13 height 13
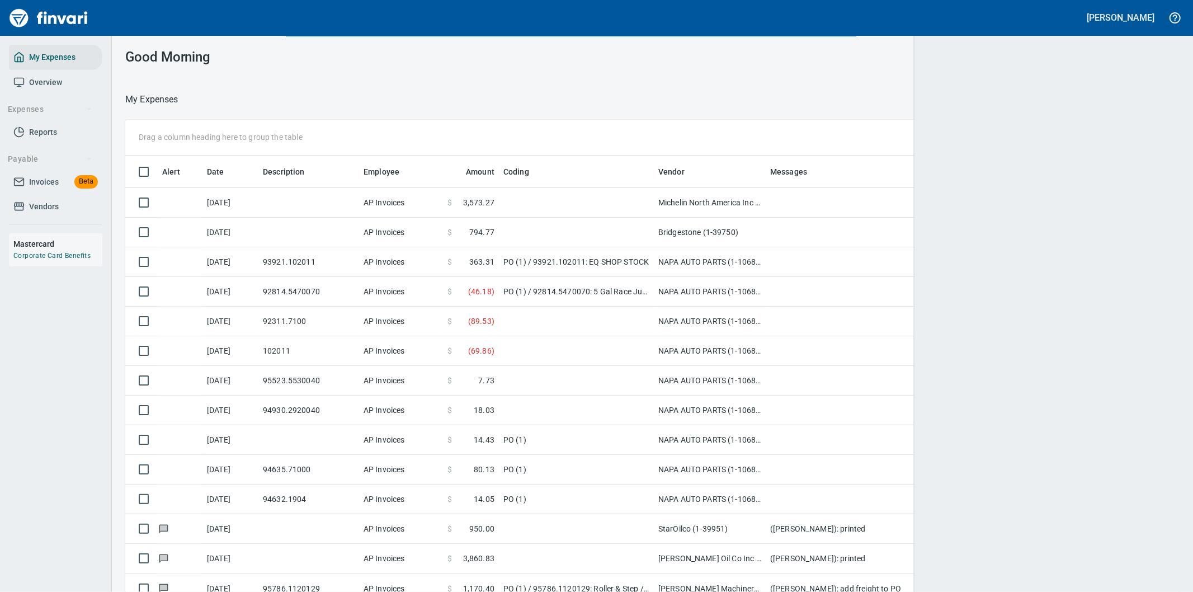
scroll to position [450, 1020]
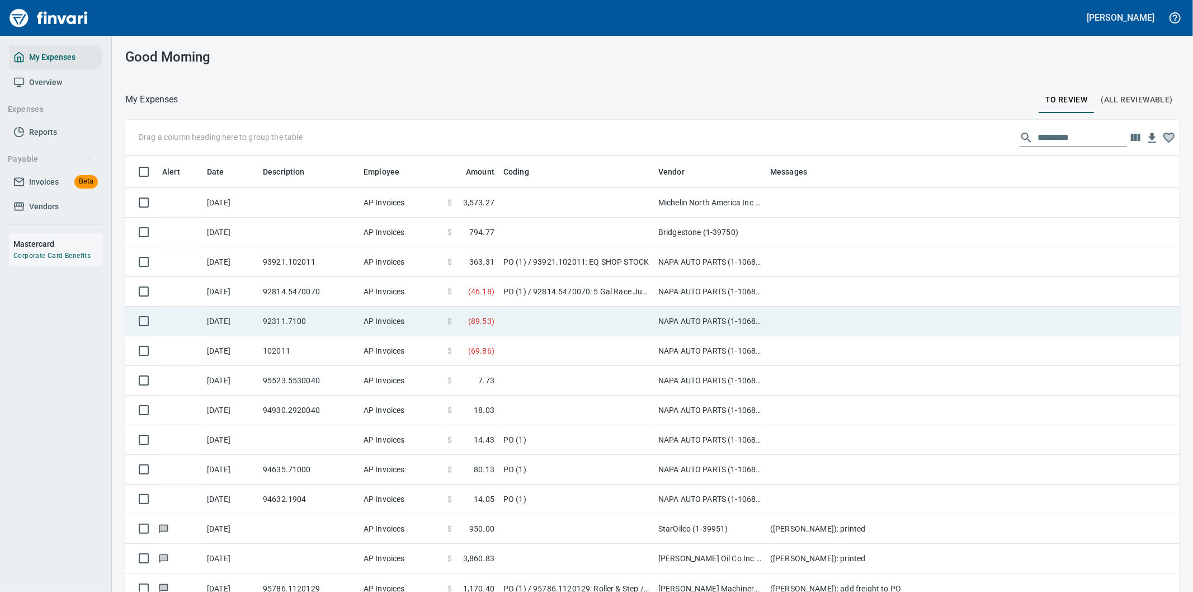
click at [803, 319] on td at bounding box center [989, 321] width 447 height 30
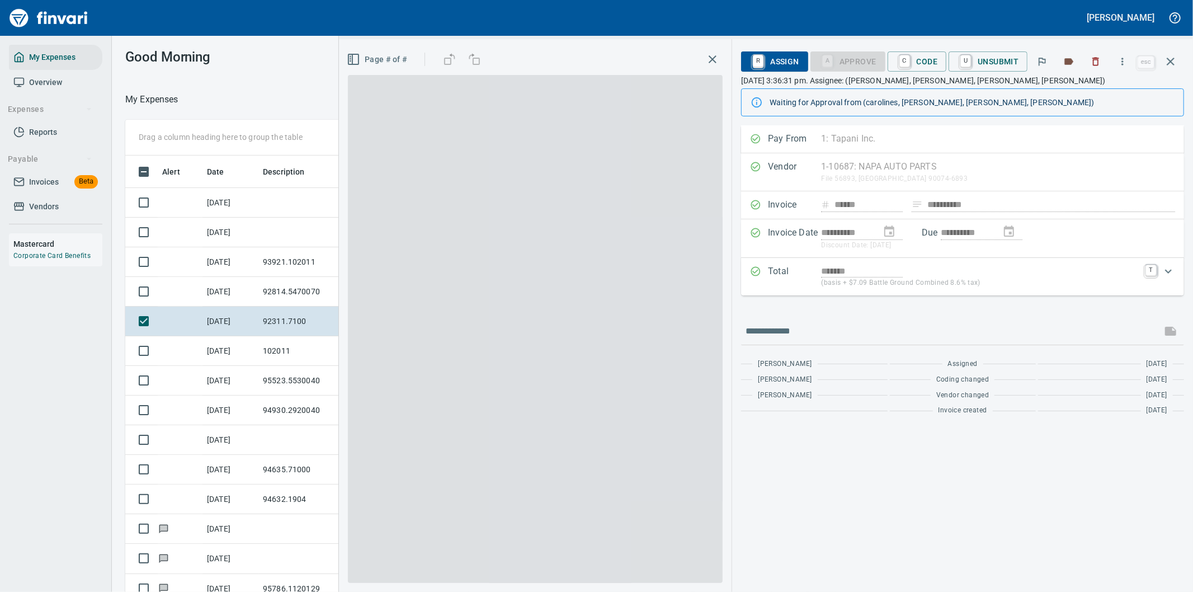
scroll to position [450, 747]
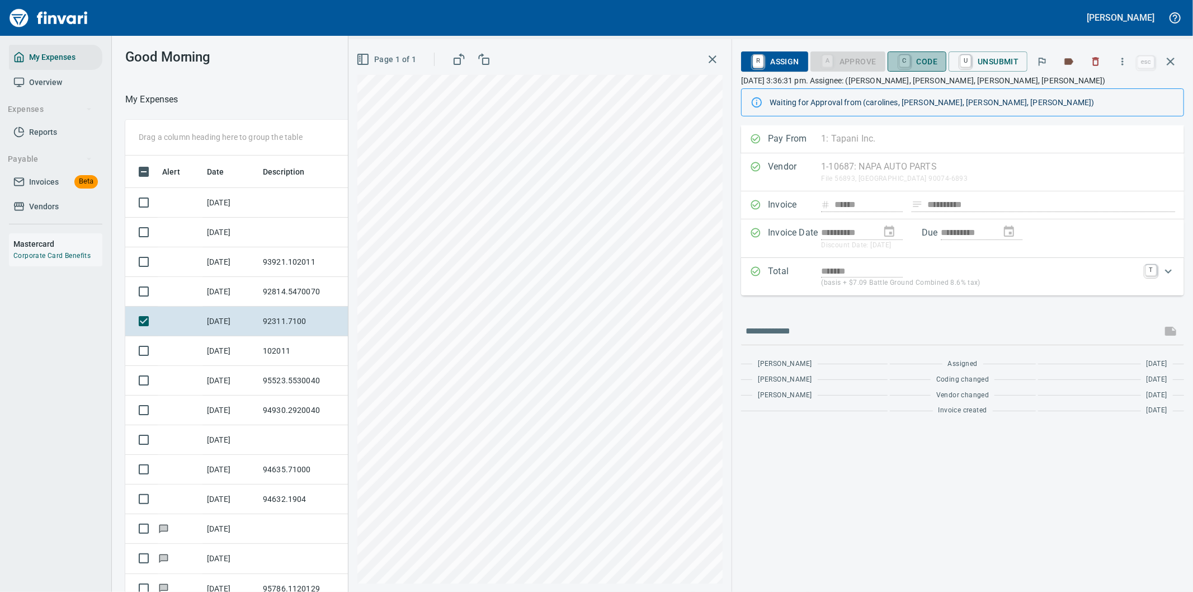
click at [919, 58] on span "C Code" at bounding box center [916, 61] width 41 height 19
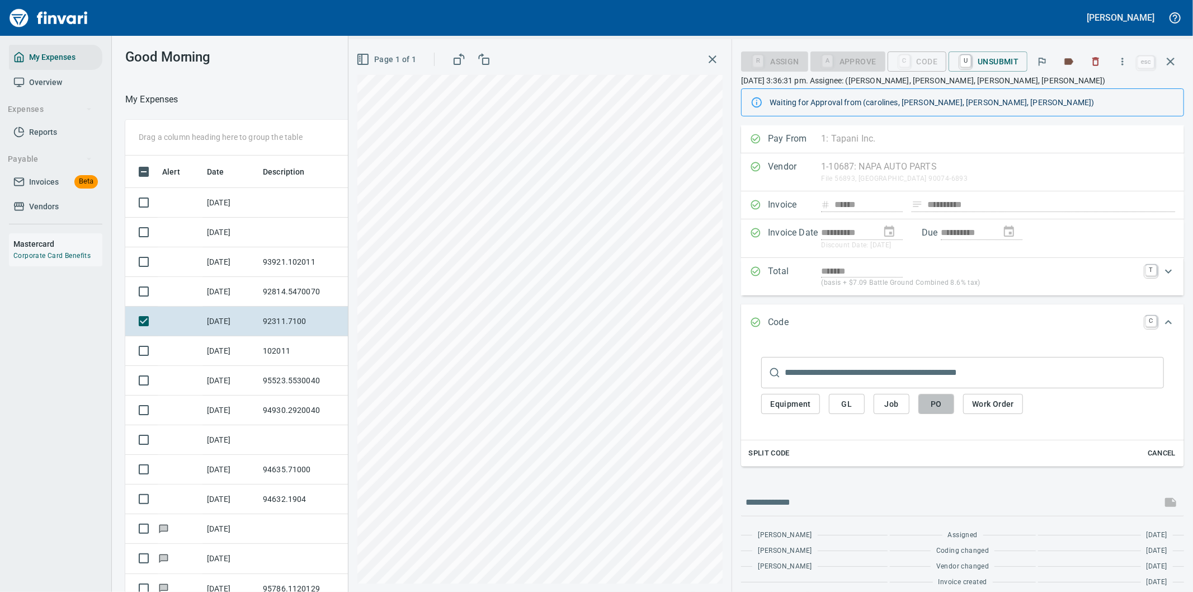
click at [931, 402] on span "PO" at bounding box center [936, 404] width 18 height 14
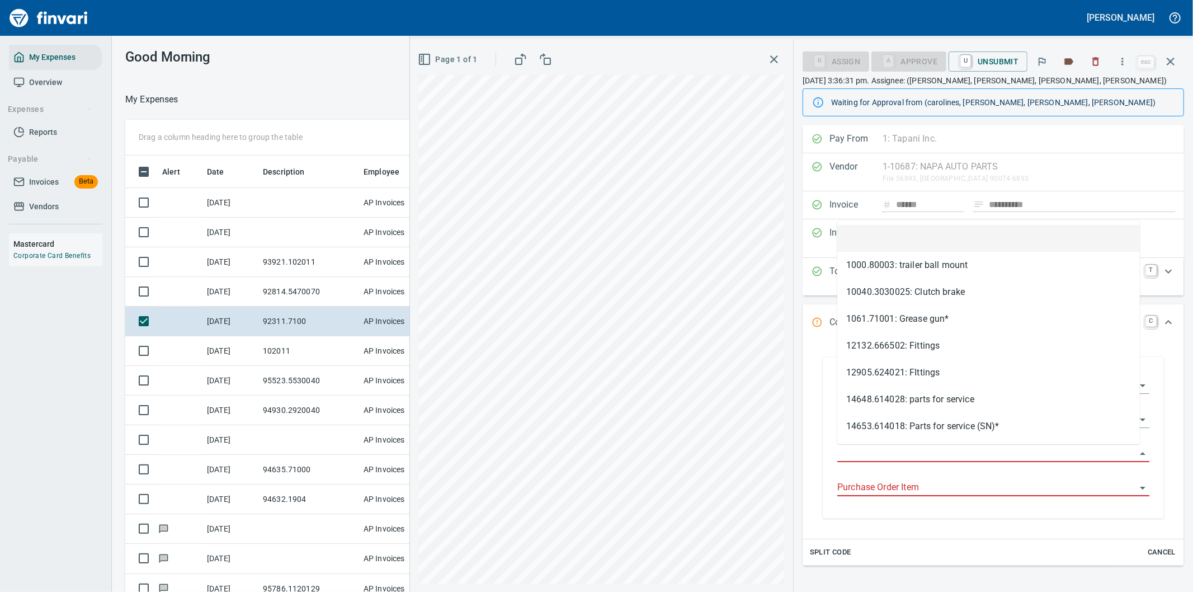
click at [893, 453] on input "Purchase Order" at bounding box center [986, 454] width 299 height 16
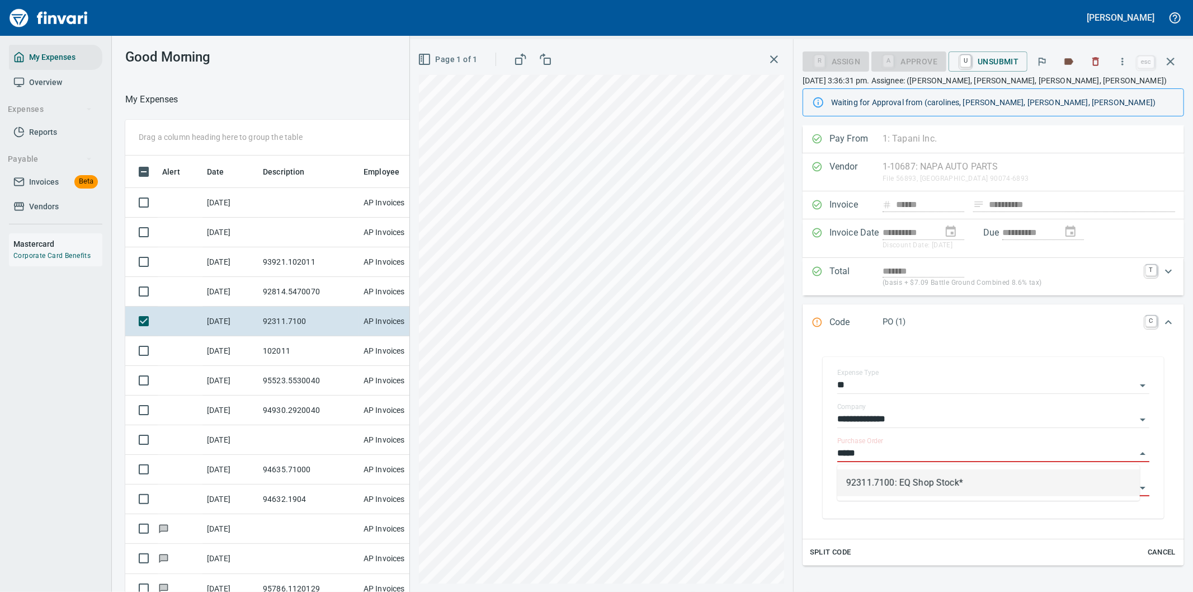
click at [883, 481] on li "92311.7100: EQ Shop Stock*" at bounding box center [988, 482] width 303 height 27
type input "**********"
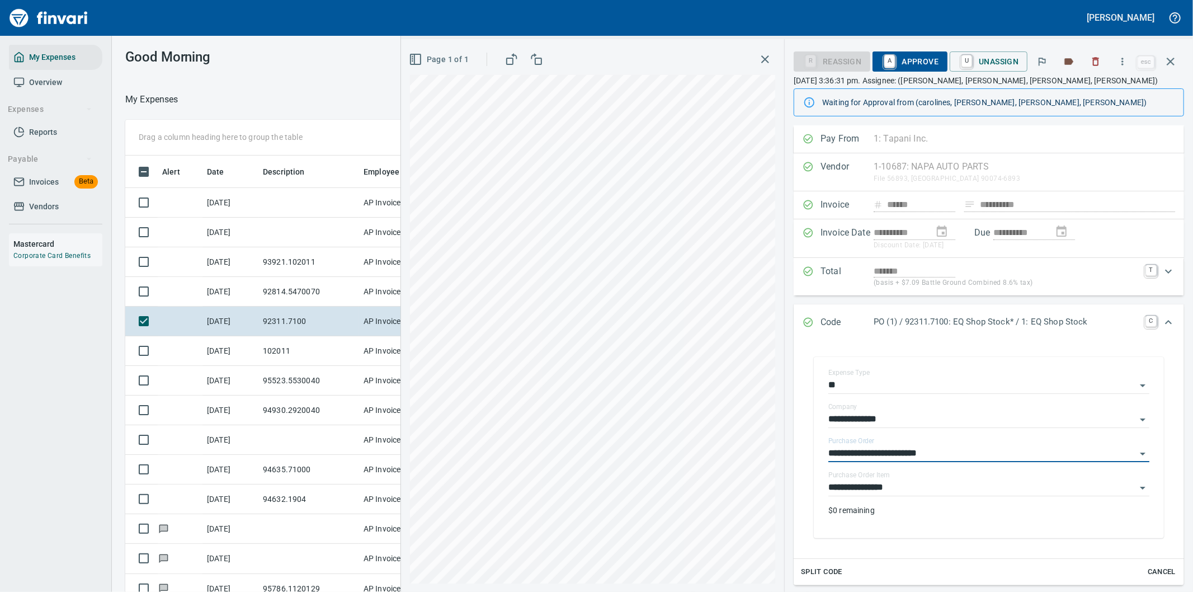
type input "**********"
click at [912, 60] on span "A Approve" at bounding box center [909, 61] width 57 height 19
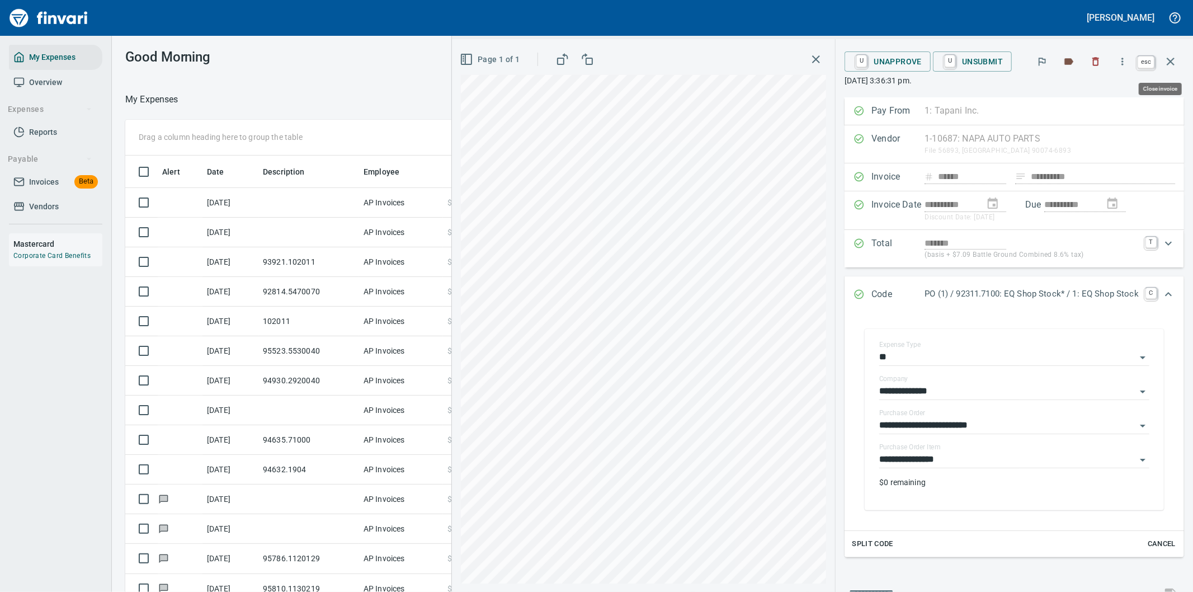
click at [1170, 60] on icon "button" at bounding box center [1170, 61] width 13 height 13
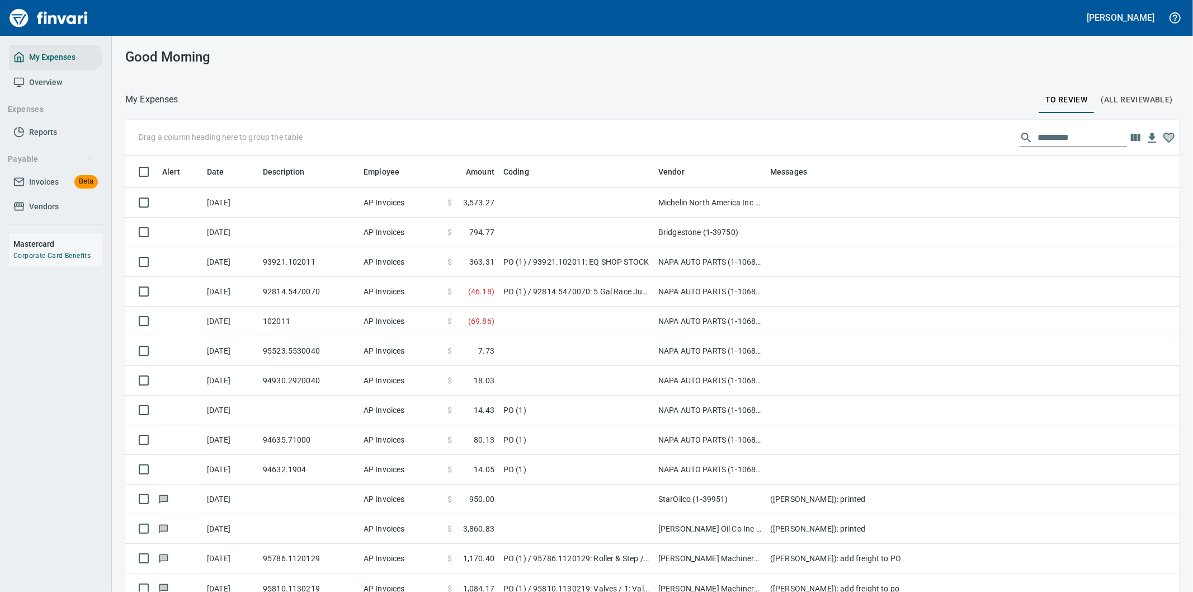
scroll to position [450, 1026]
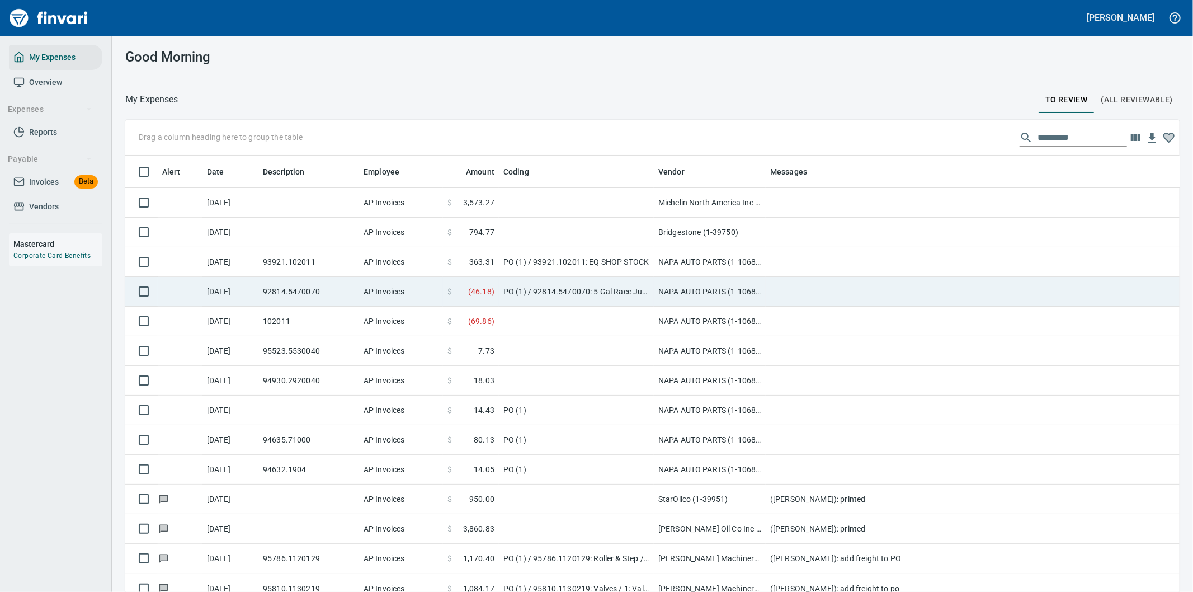
click at [616, 289] on td "PO (1) / 92814.5470070: 5 Gal Race Jug*" at bounding box center [576, 292] width 155 height 30
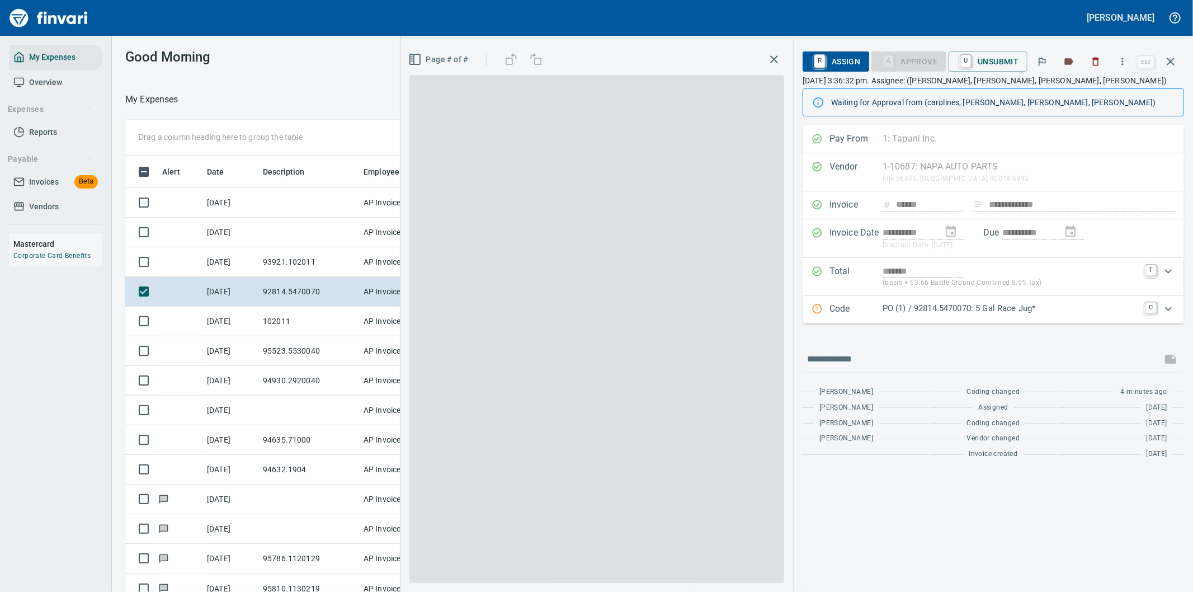
scroll to position [450, 747]
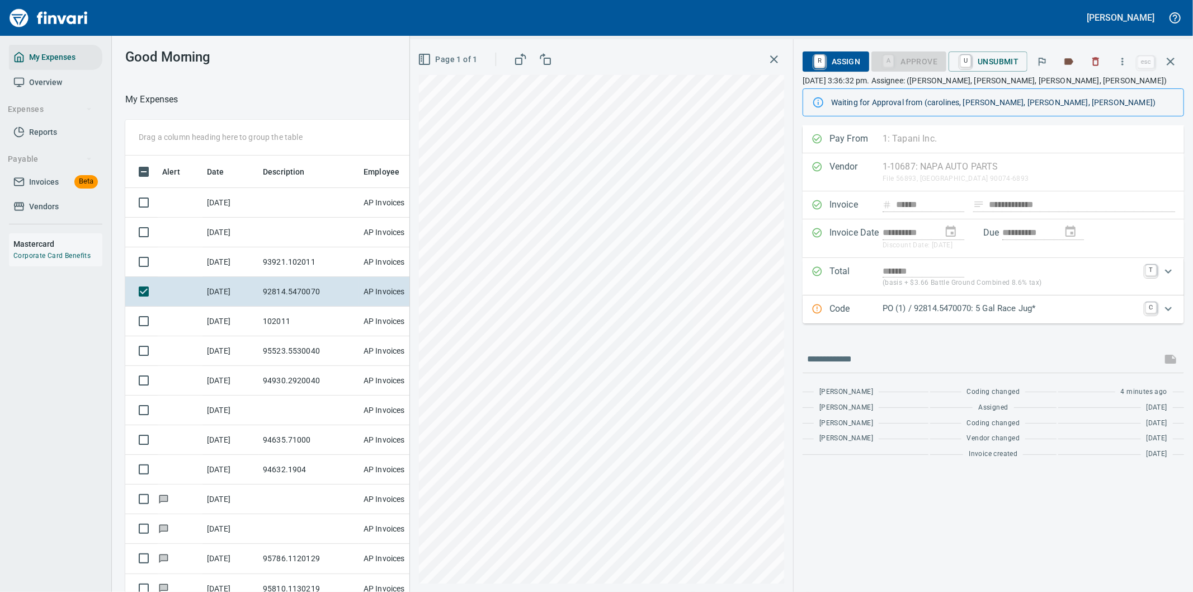
click at [1116, 311] on p "PO (1) / 92814.5470070: 5 Gal Race Jug*" at bounding box center [1011, 308] width 256 height 13
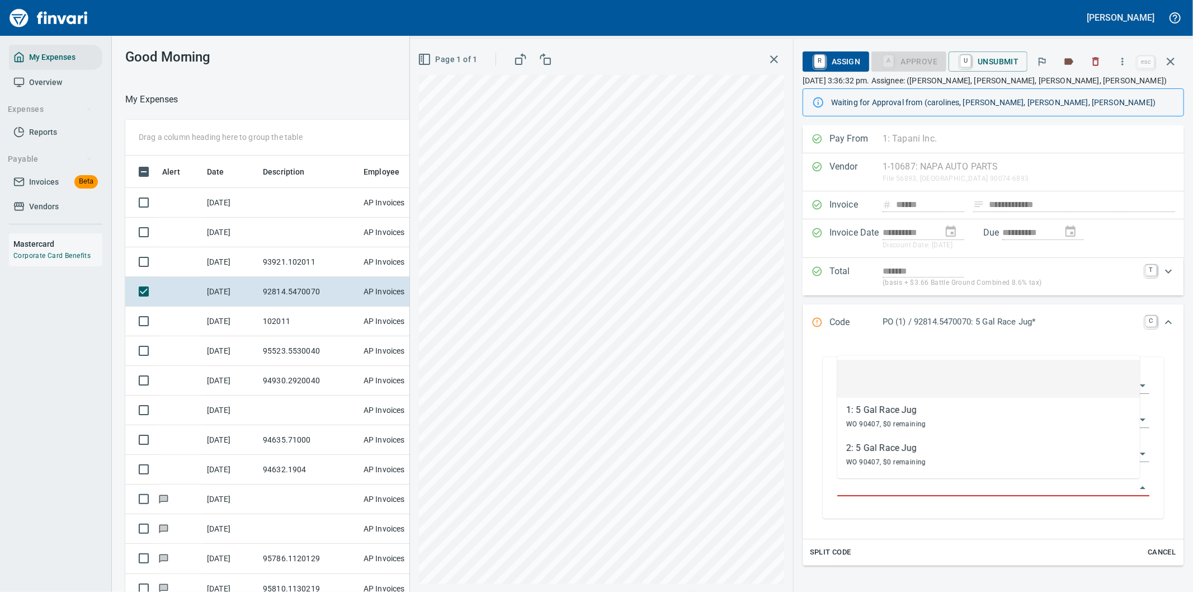
click at [873, 488] on input "Purchase Order Item" at bounding box center [986, 488] width 299 height 16
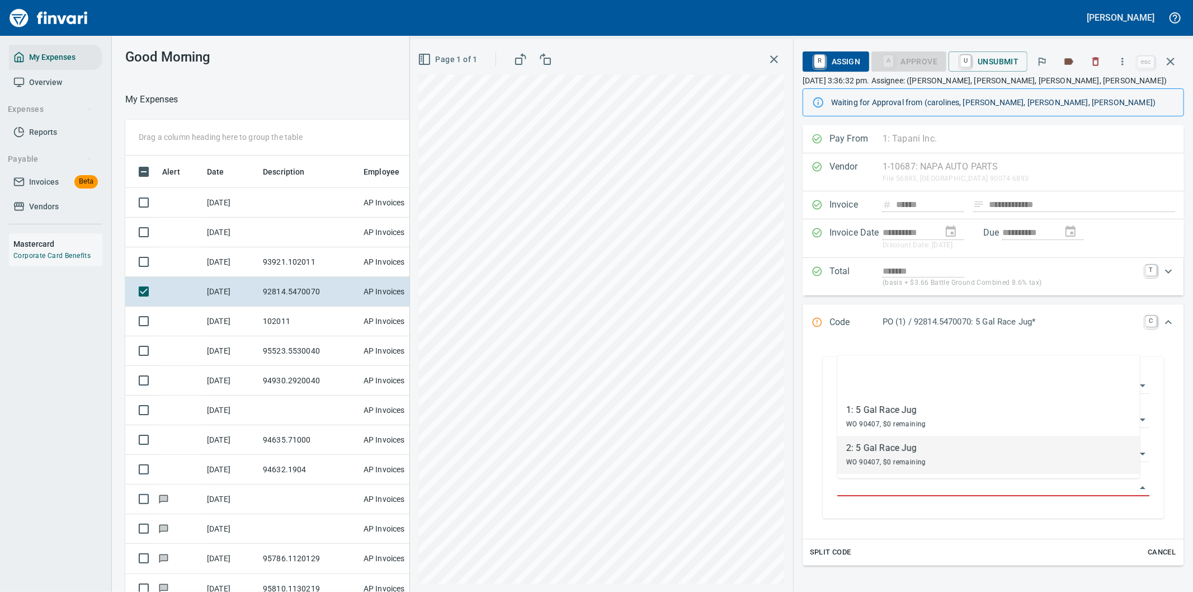
click at [884, 452] on div "2: 5 Gal Race Jug" at bounding box center [886, 447] width 80 height 13
type input "**********"
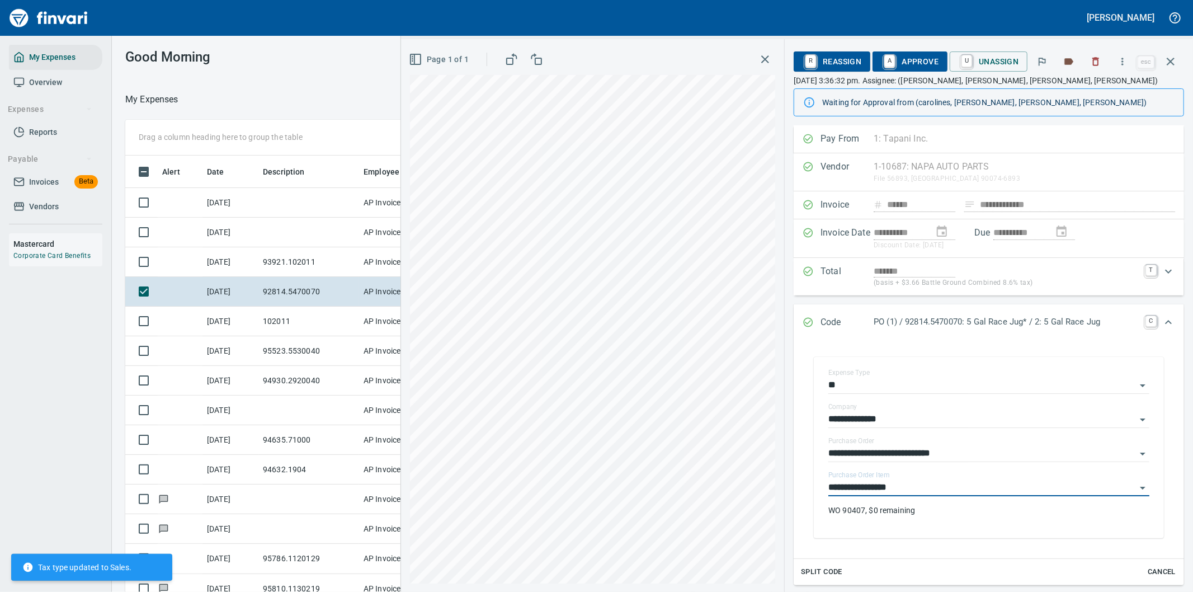
drag, startPoint x: 907, startPoint y: 62, endPoint x: 907, endPoint y: 69, distance: 7.3
click at [907, 62] on span "A Approve" at bounding box center [909, 61] width 57 height 19
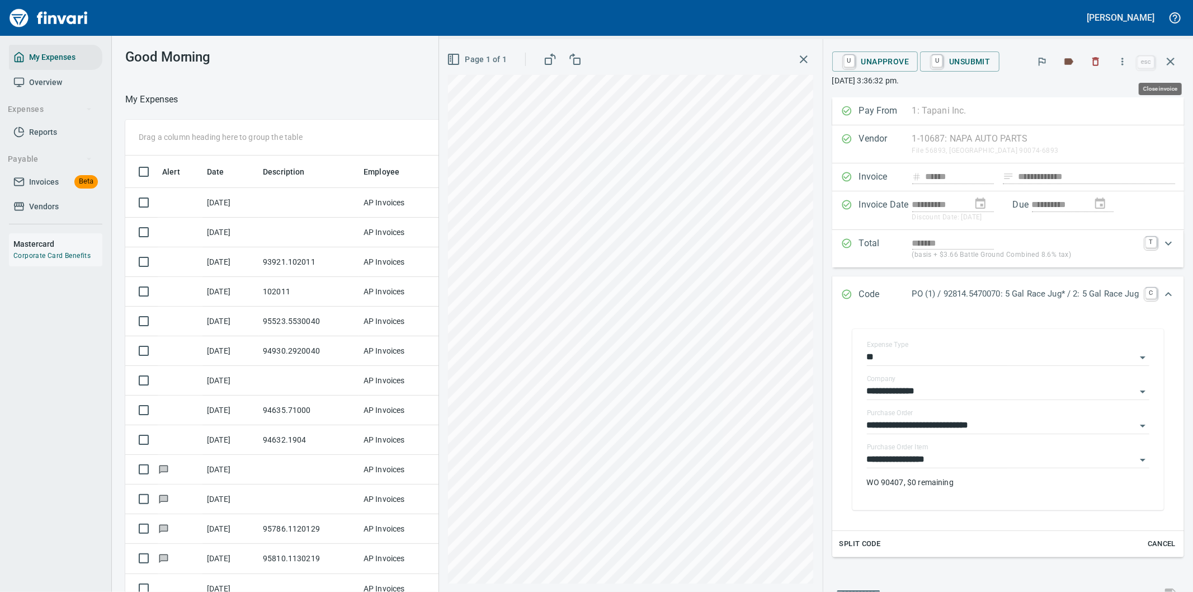
drag, startPoint x: 1168, startPoint y: 64, endPoint x: 1160, endPoint y: 63, distance: 7.3
click at [1168, 64] on icon "button" at bounding box center [1171, 62] width 8 height 8
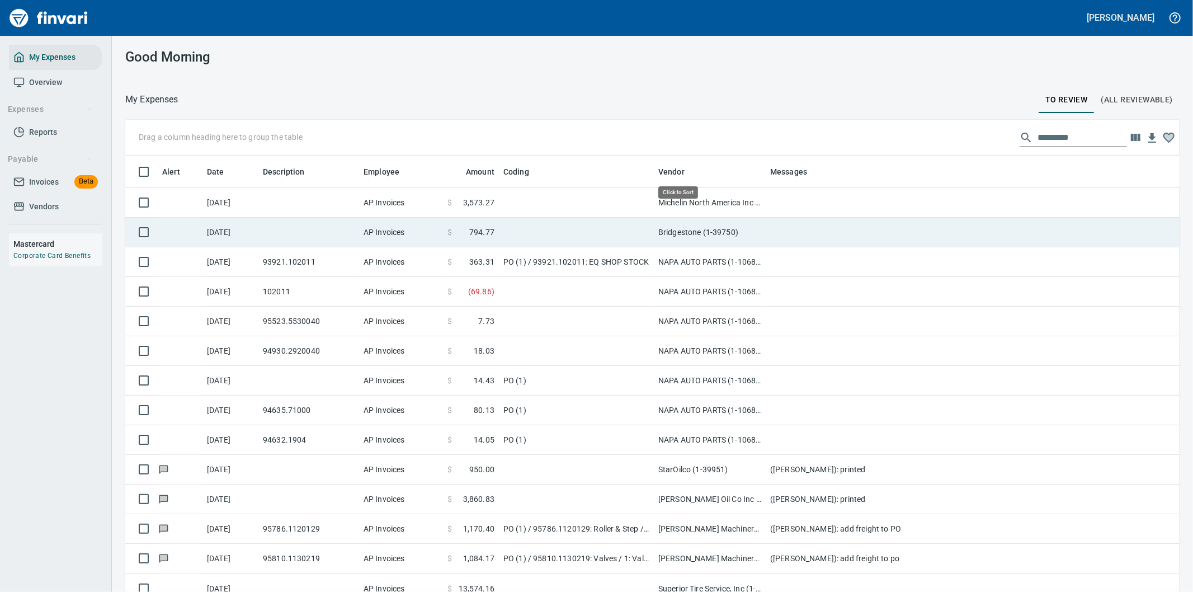
scroll to position [450, 1026]
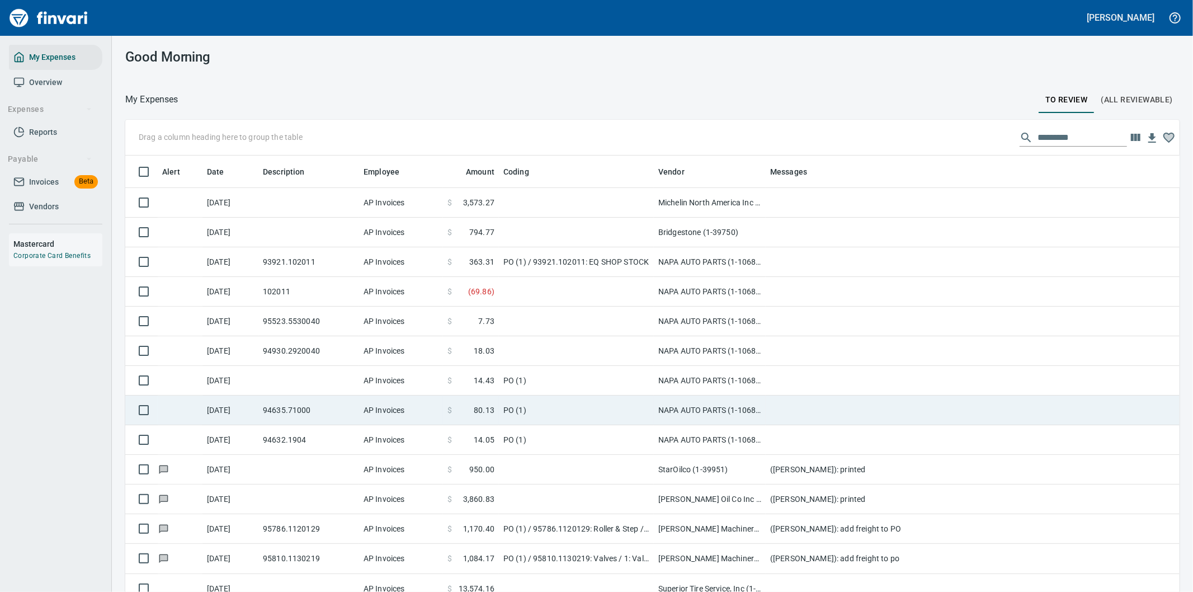
click at [699, 416] on td "NAPA AUTO PARTS (1-10687)" at bounding box center [710, 410] width 112 height 30
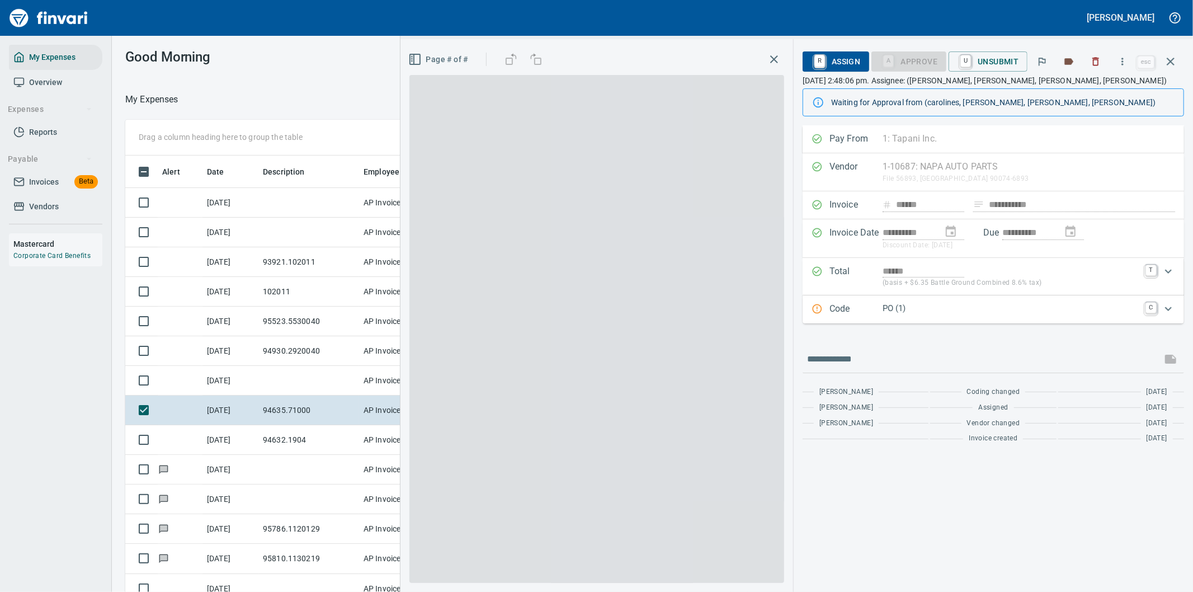
scroll to position [450, 747]
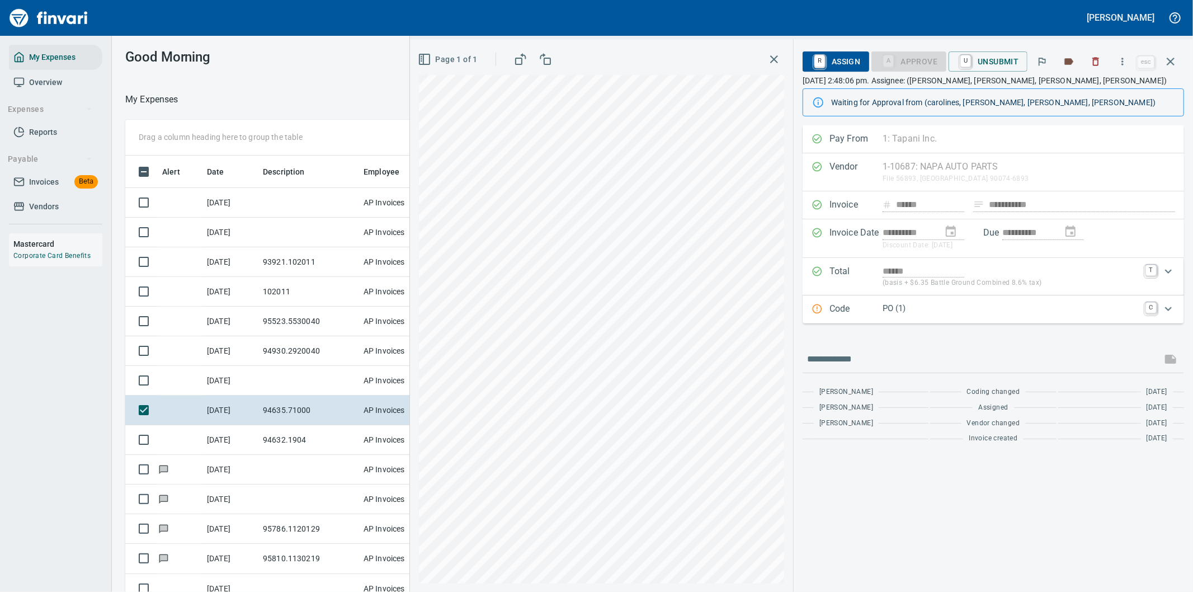
click at [1133, 306] on p "PO (1)" at bounding box center [1011, 308] width 256 height 13
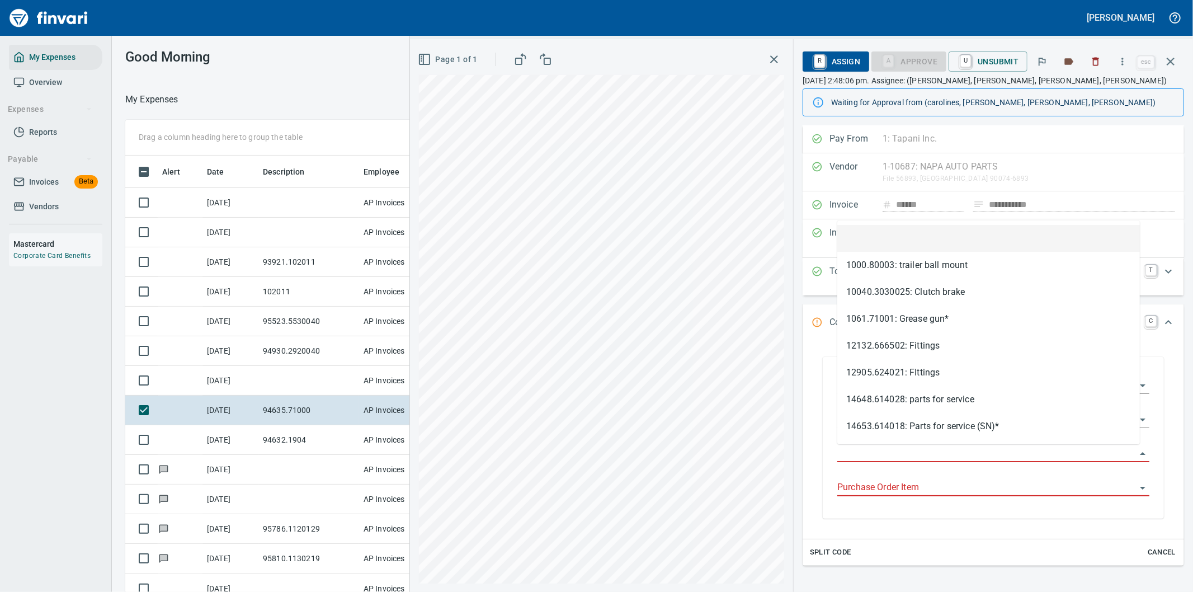
click at [864, 455] on input "Purchase Order" at bounding box center [986, 454] width 299 height 16
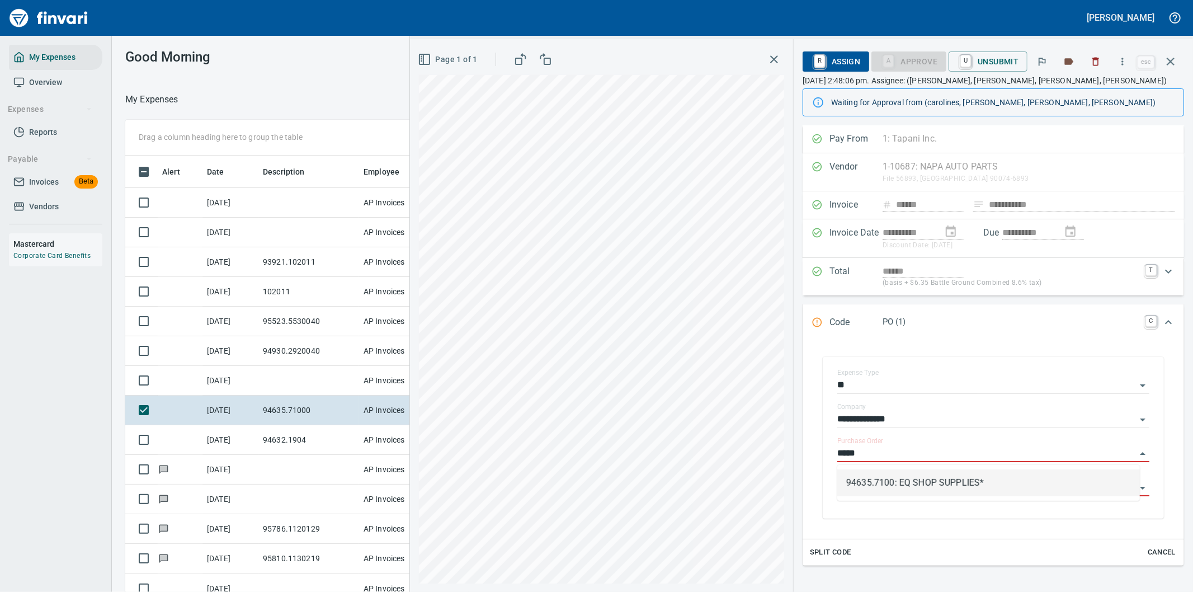
click at [899, 480] on li "94635.7100: EQ SHOP SUPPLIES*" at bounding box center [988, 482] width 303 height 27
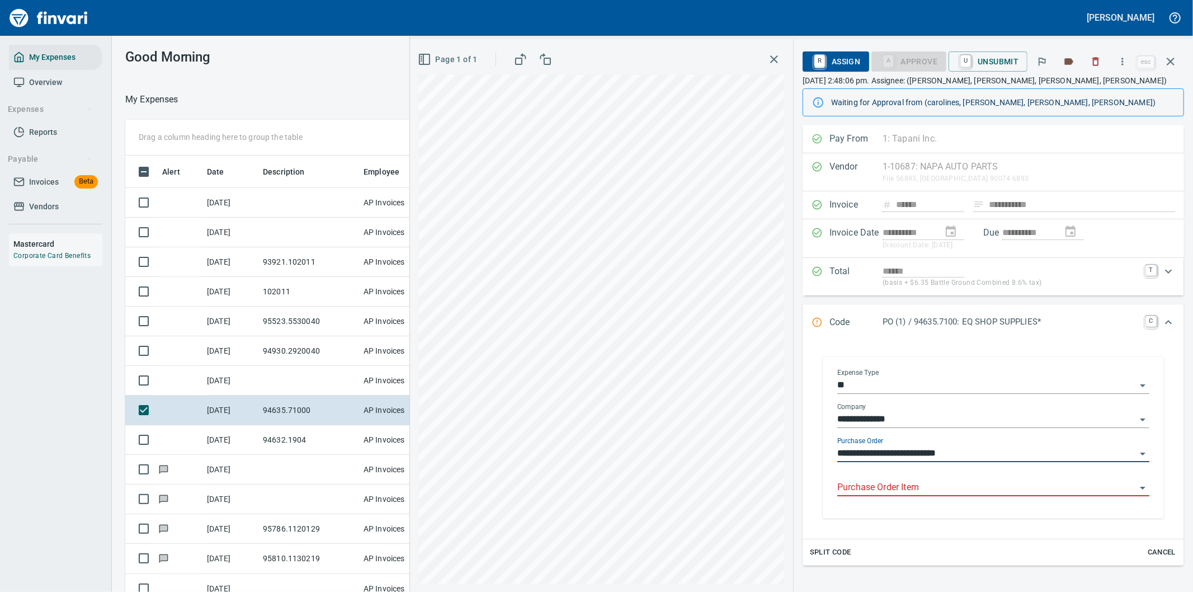
type input "**********"
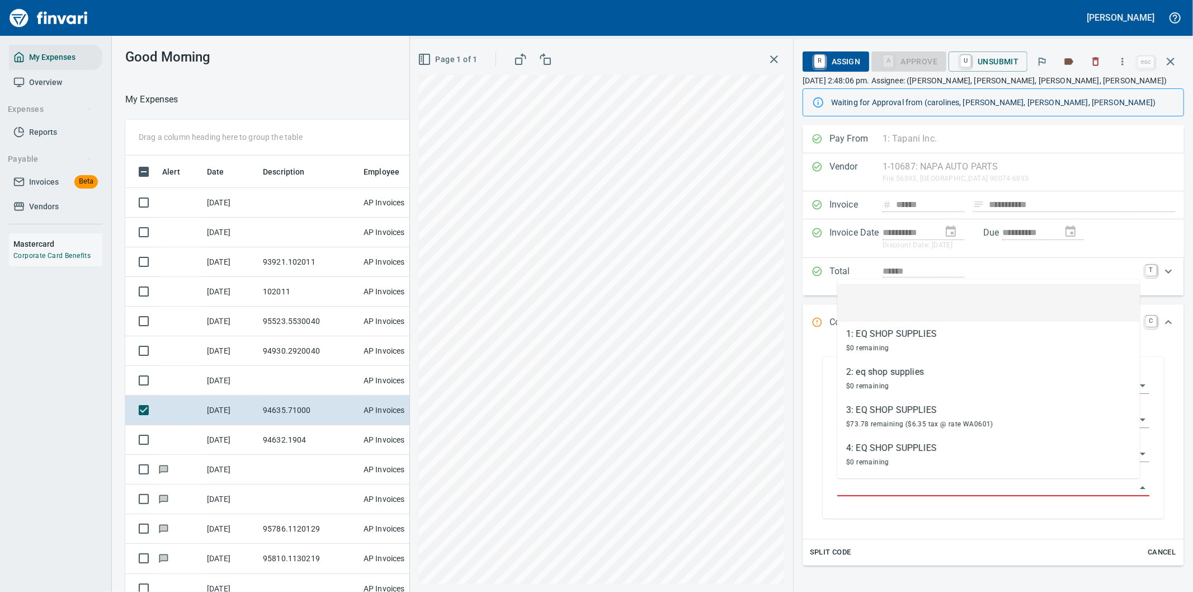
click at [880, 487] on input "Purchase Order Item" at bounding box center [986, 488] width 299 height 16
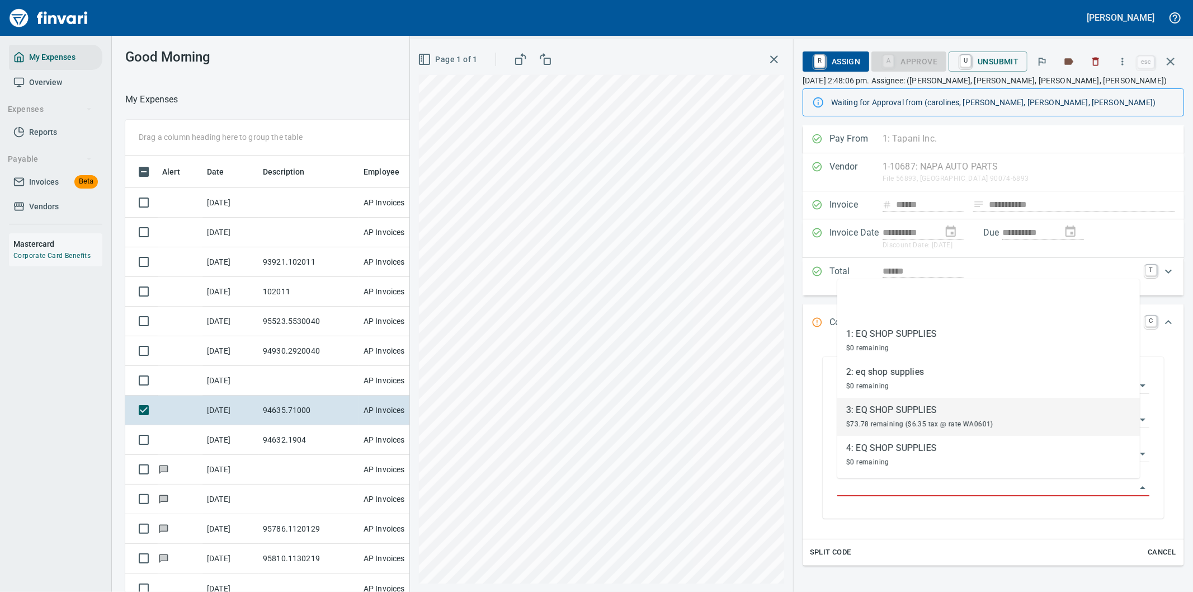
click at [882, 414] on div "3: EQ SHOP SUPPLIES" at bounding box center [919, 409] width 147 height 13
type input "**********"
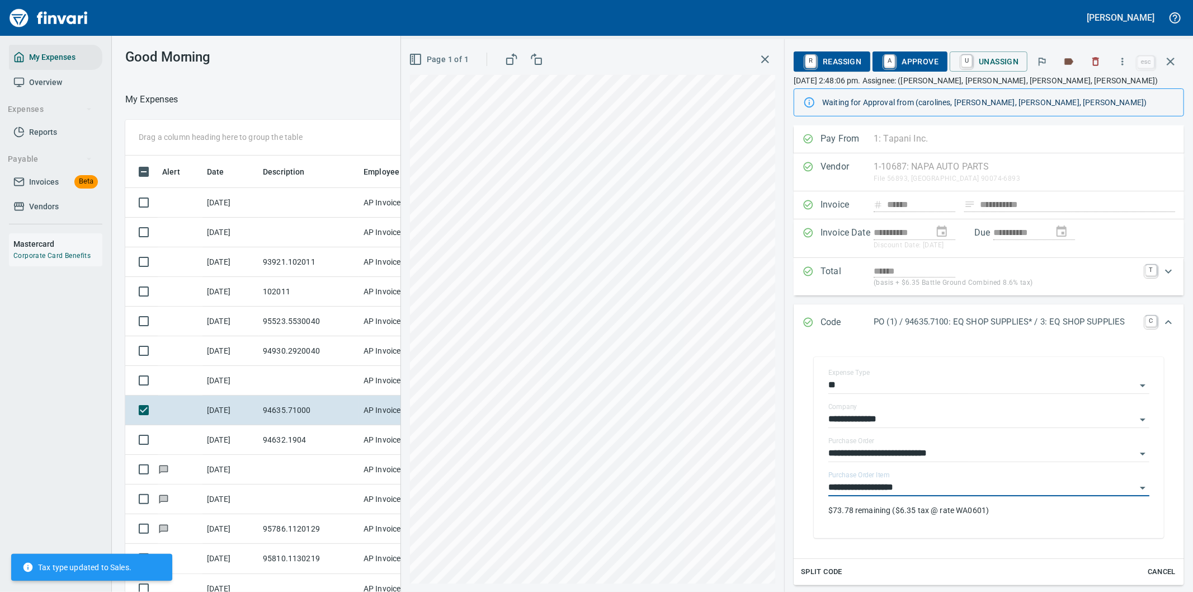
click at [904, 59] on span "A Approve" at bounding box center [909, 61] width 57 height 19
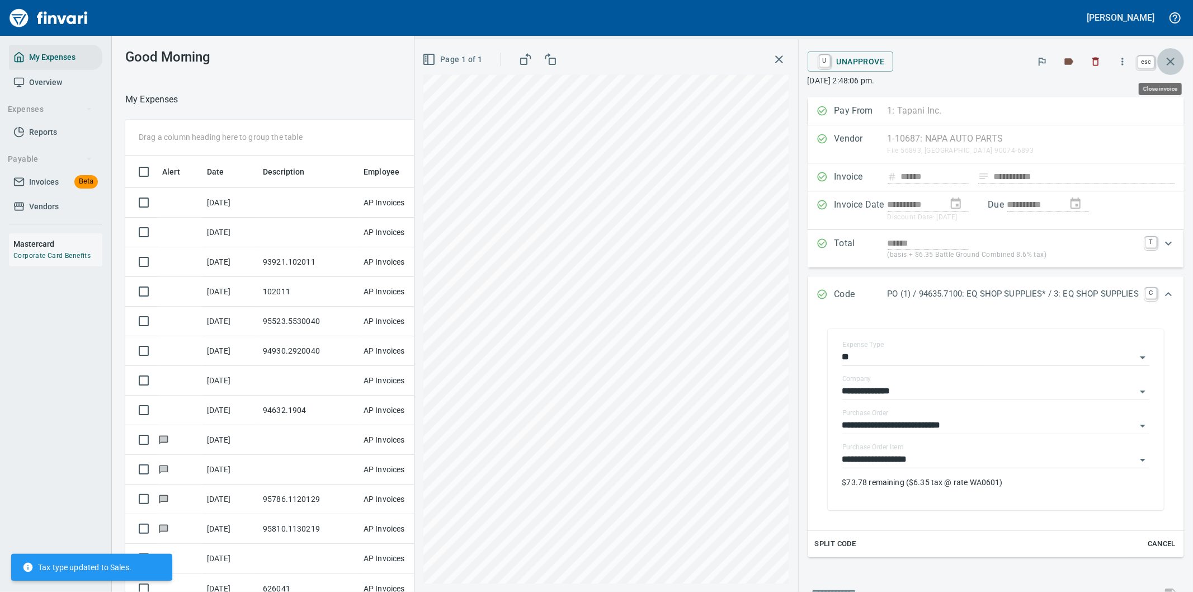
click at [1173, 59] on icon "button" at bounding box center [1171, 62] width 8 height 8
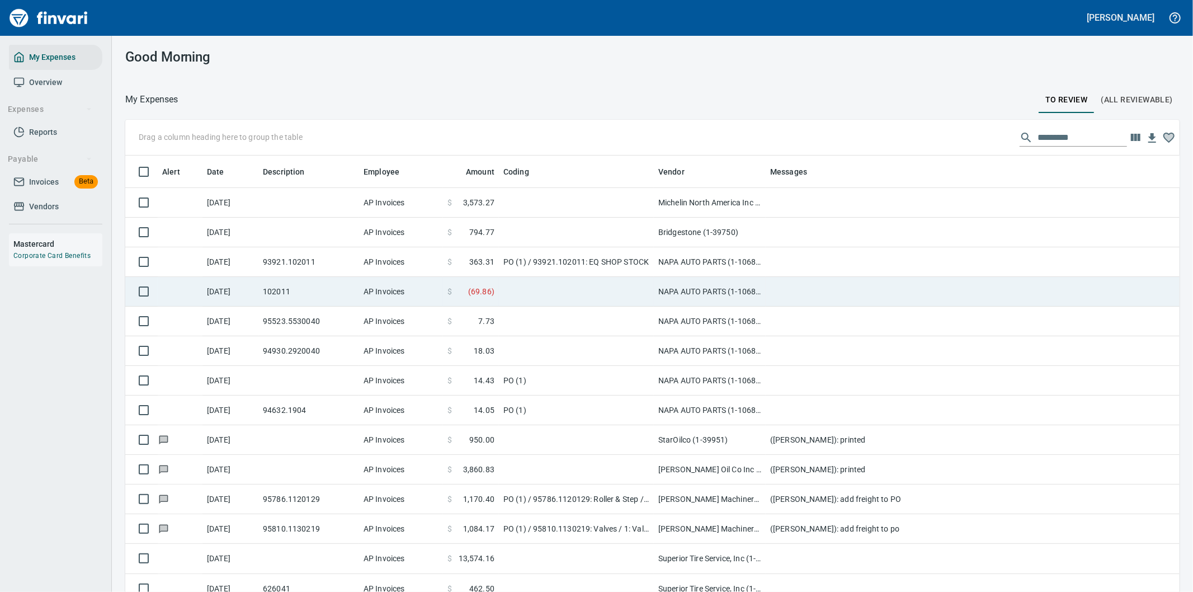
scroll to position [450, 1026]
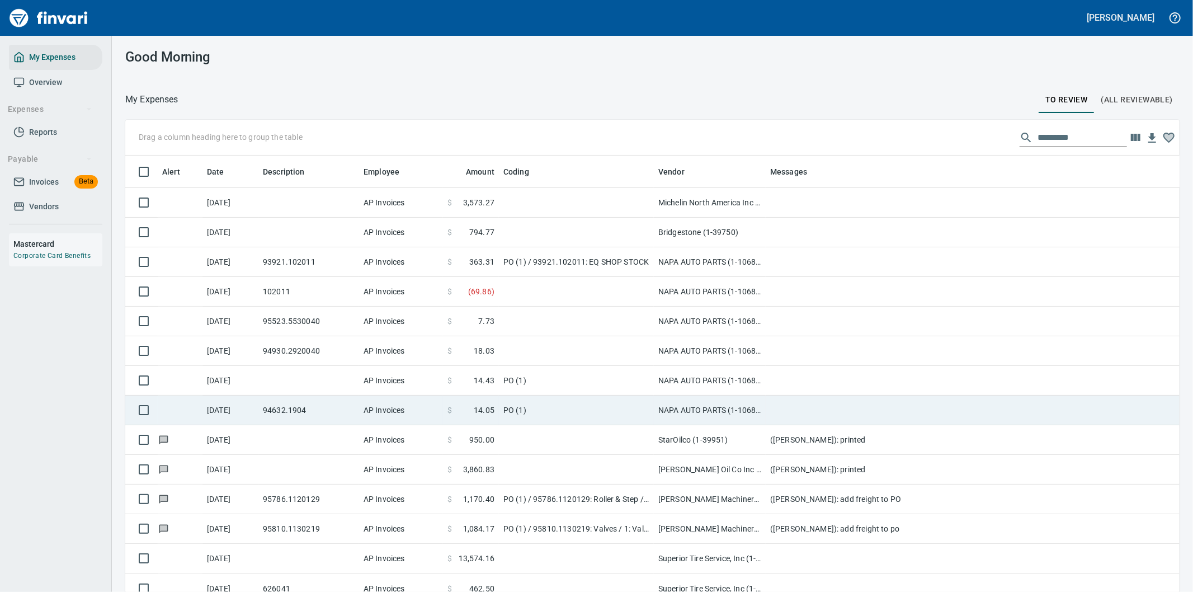
click at [554, 409] on td "PO (1)" at bounding box center [576, 410] width 155 height 30
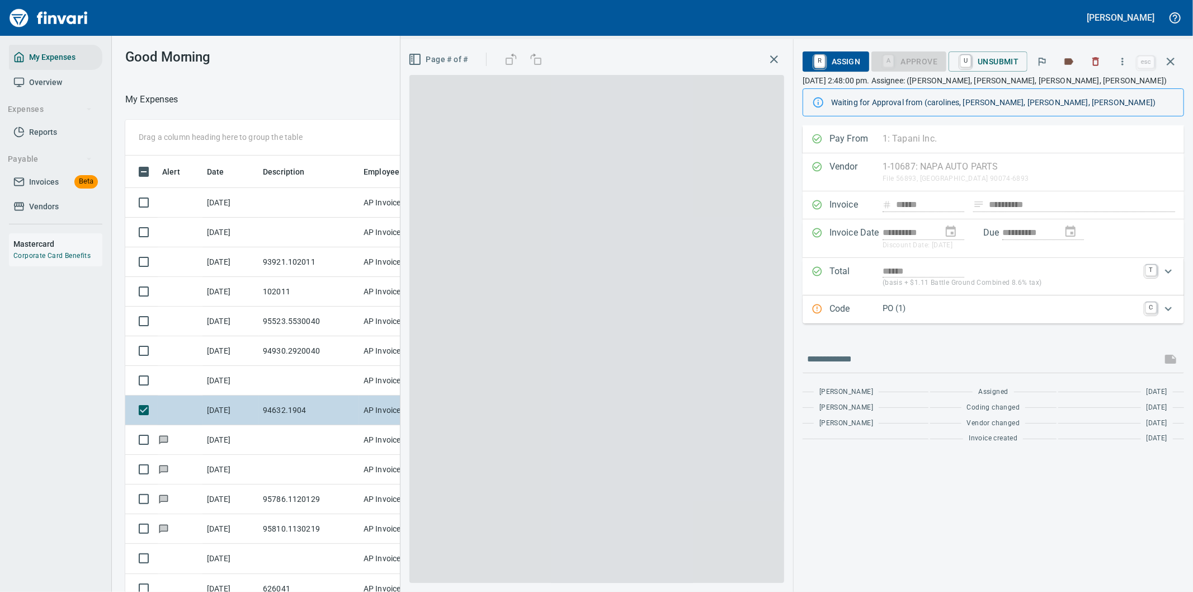
scroll to position [450, 747]
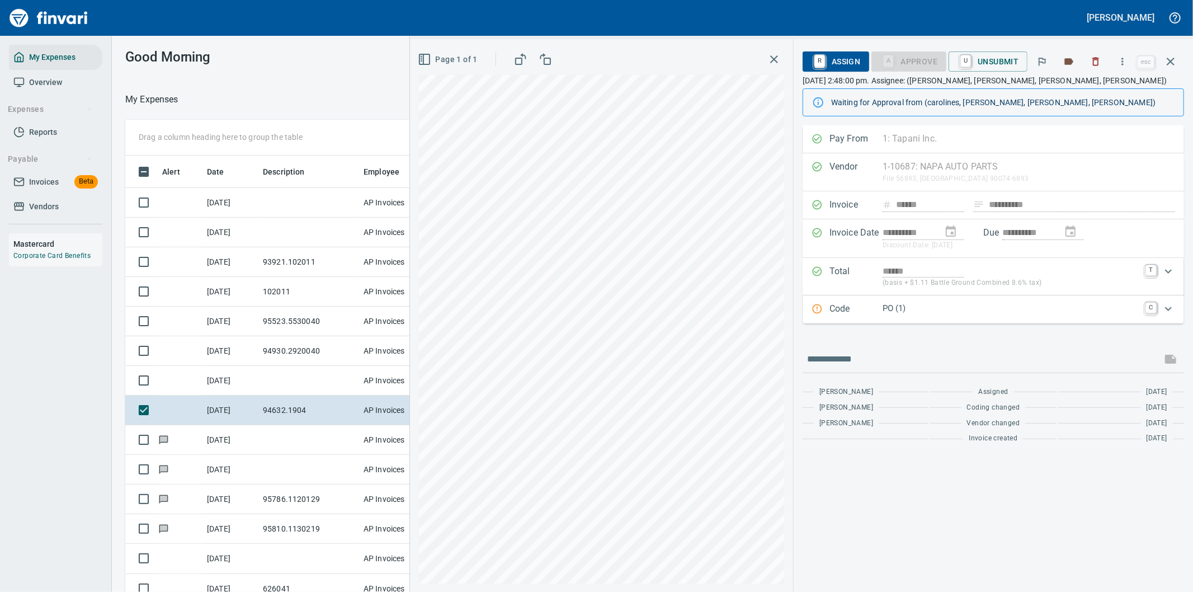
click at [1124, 304] on p "PO (1)" at bounding box center [1011, 308] width 256 height 13
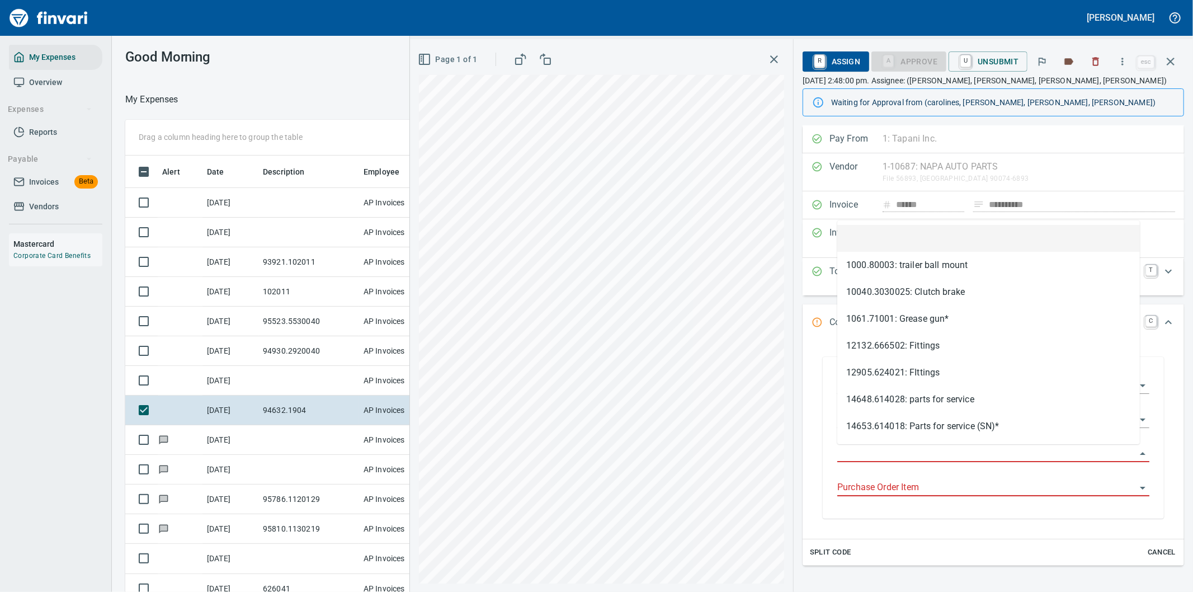
click at [861, 449] on input "Purchase Order" at bounding box center [986, 454] width 299 height 16
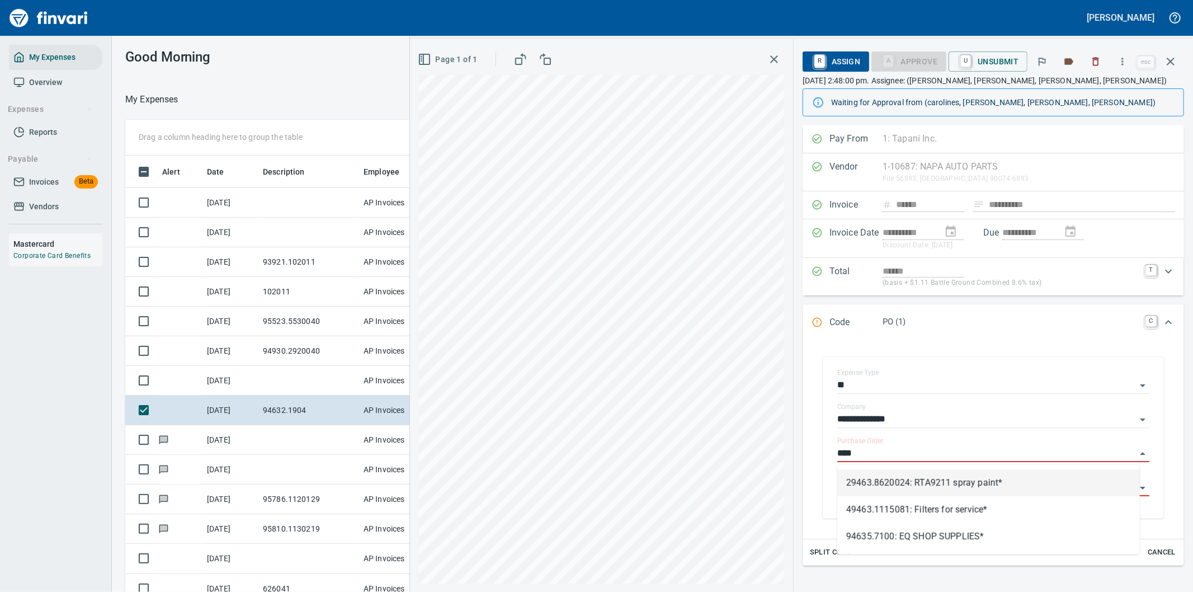
type input "****"
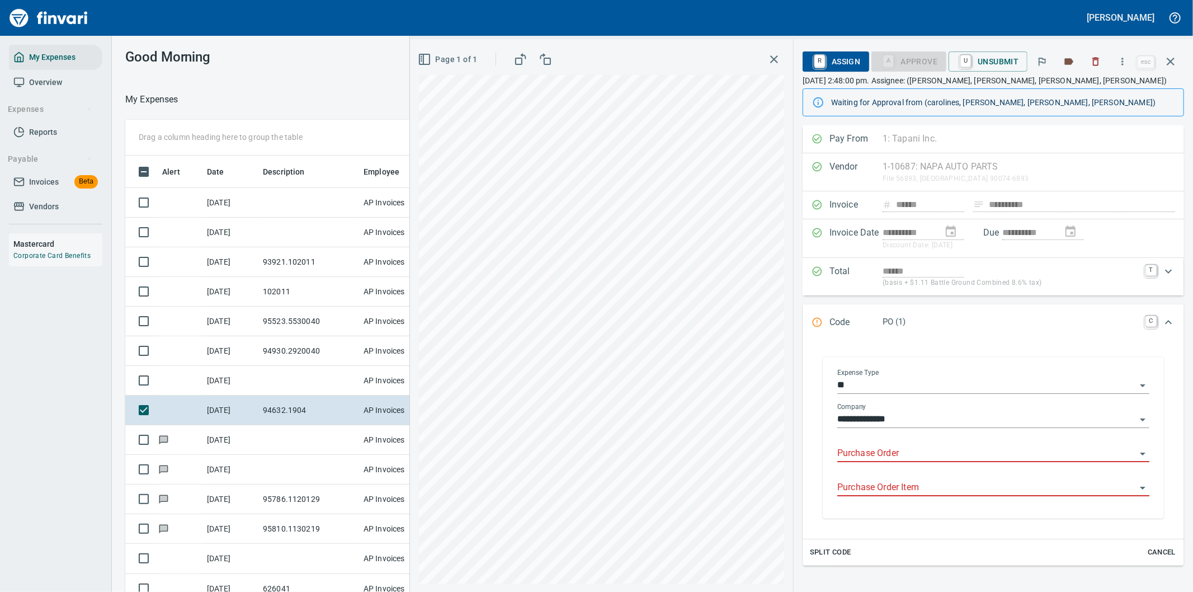
click at [869, 451] on input "Purchase Order" at bounding box center [986, 454] width 299 height 16
type input "**********"
click at [1172, 58] on icon "button" at bounding box center [1170, 61] width 13 height 13
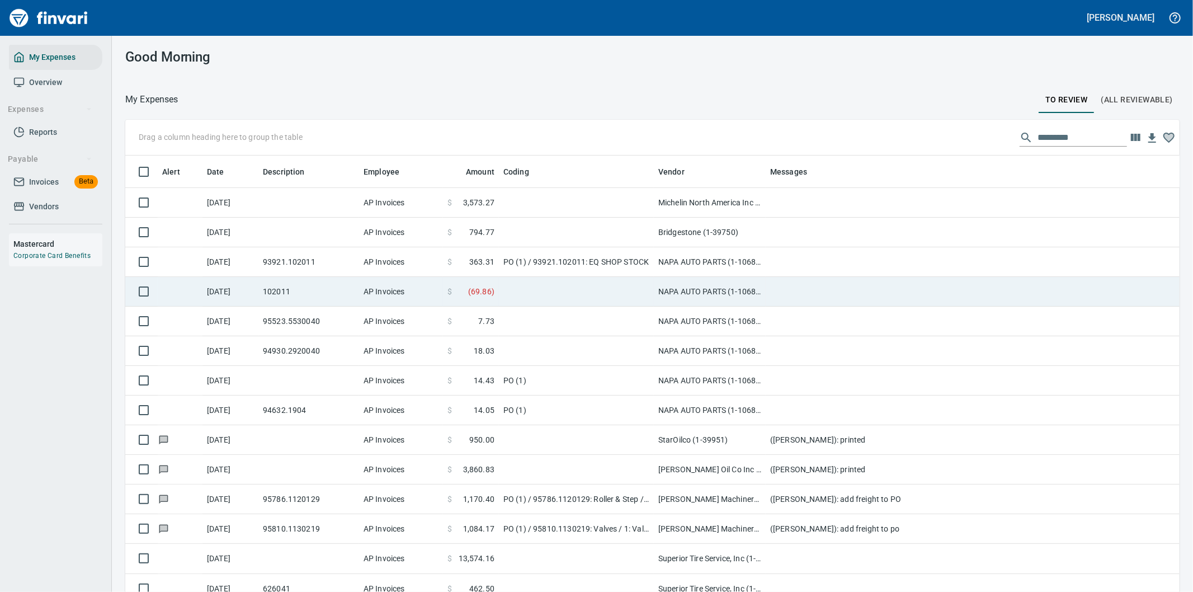
scroll to position [450, 1026]
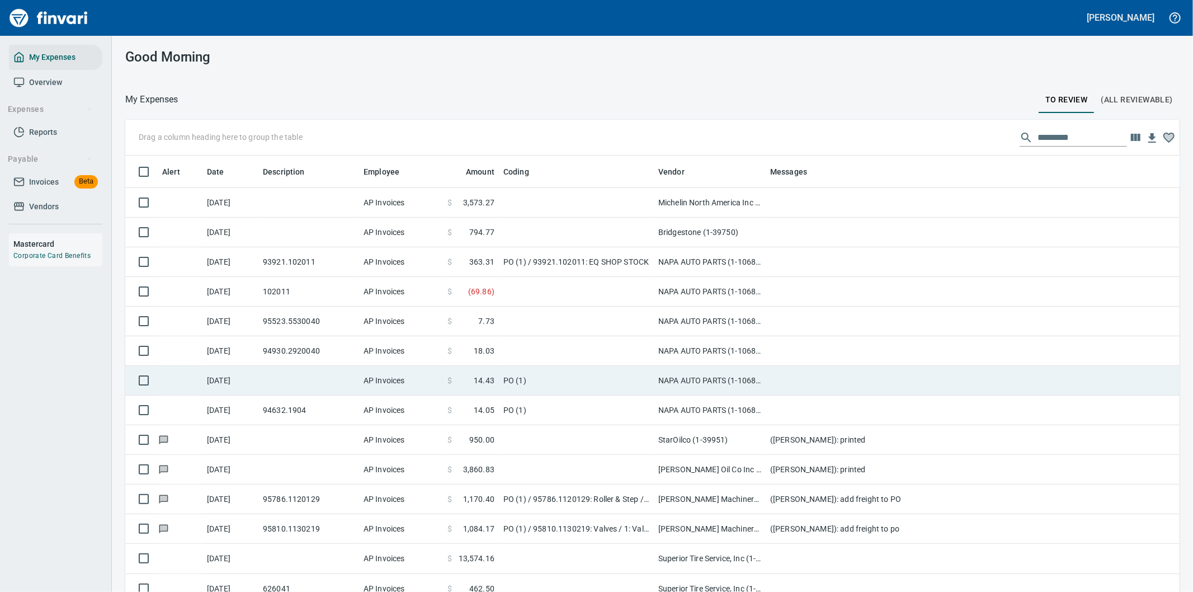
click at [568, 371] on td "PO (1)" at bounding box center [576, 381] width 155 height 30
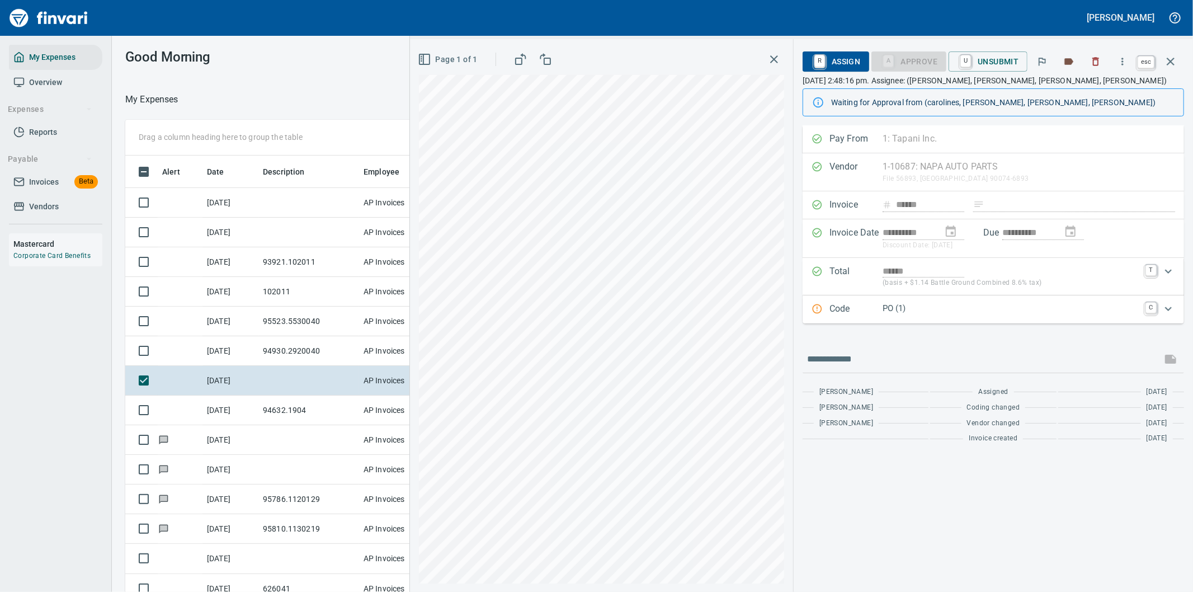
scroll to position [450, 747]
click at [1169, 59] on icon "button" at bounding box center [1171, 62] width 8 height 8
